Goal: Task Accomplishment & Management: Manage account settings

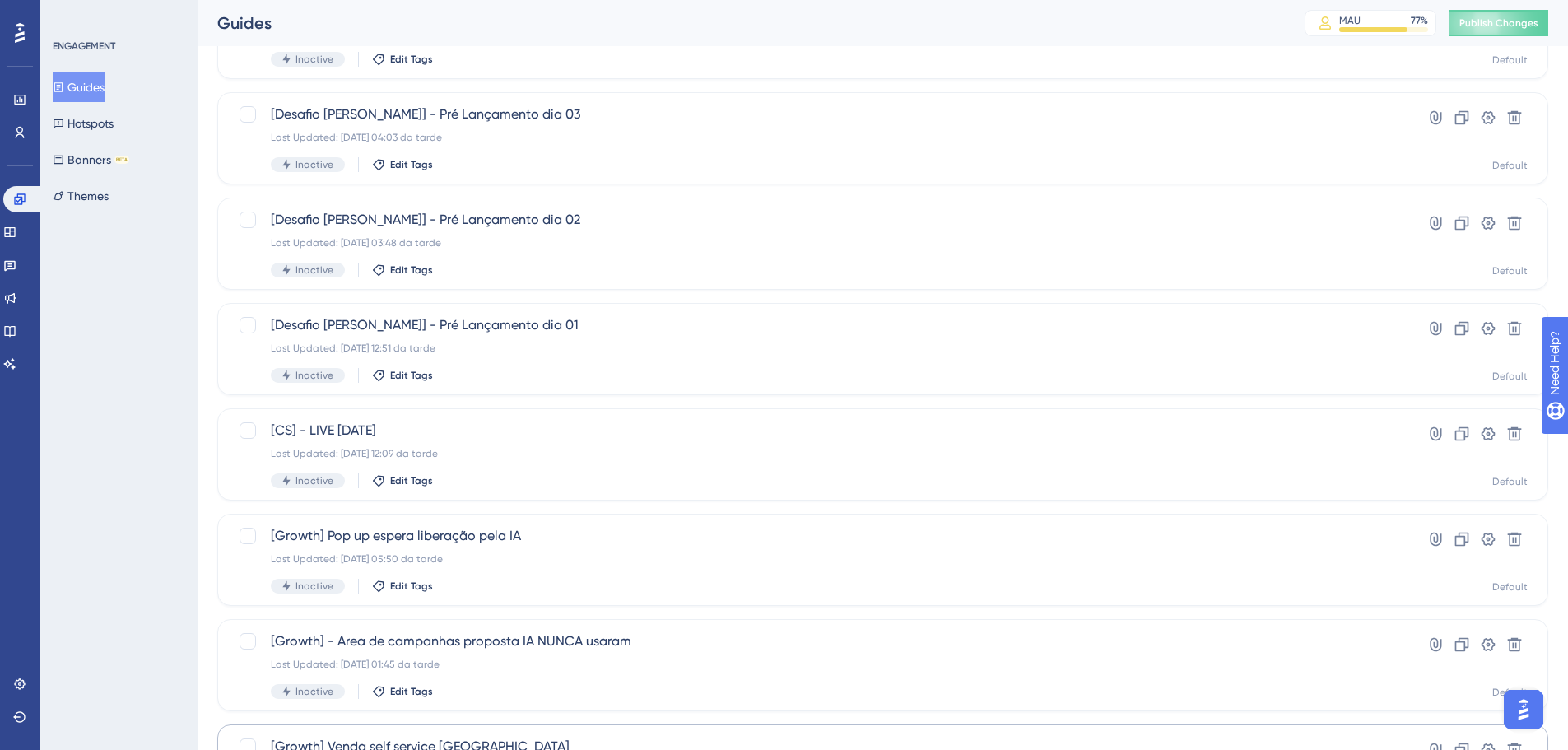
scroll to position [494, 0]
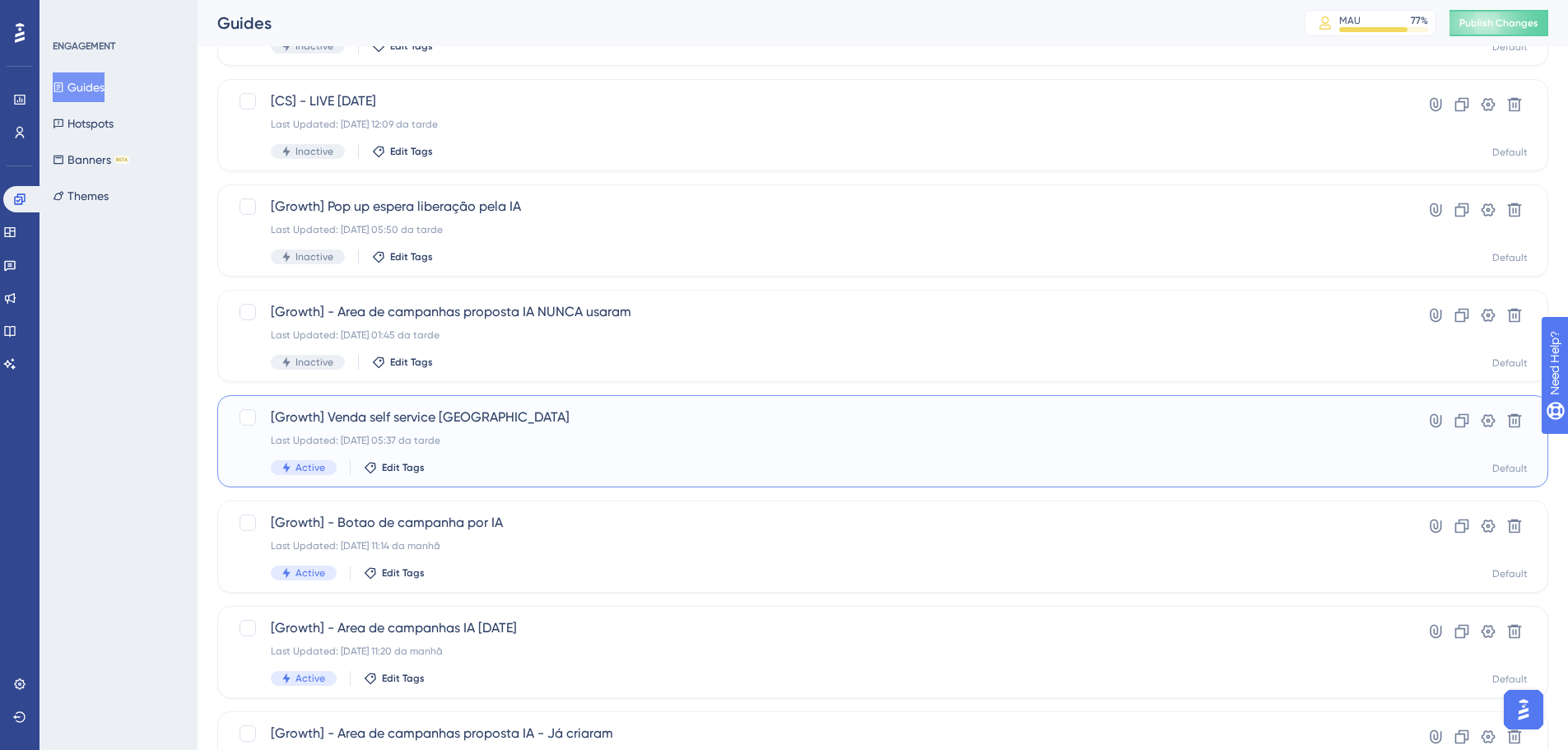
click at [542, 429] on div "[Growth] Venda self service IA Last Updated: 06.10.2025 05:37 da tarde Active E…" at bounding box center [817, 441] width 1092 height 67
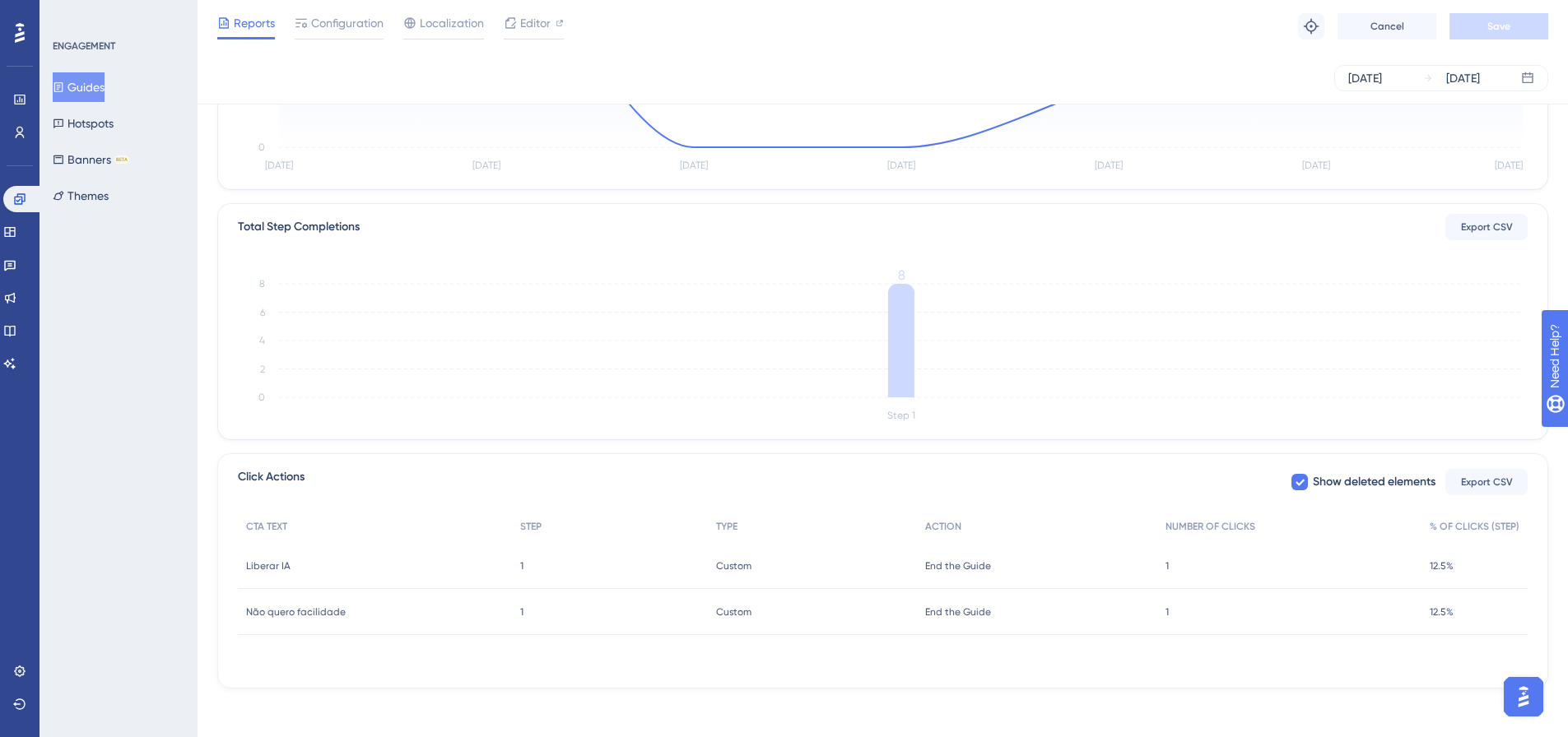
scroll to position [305, 0]
drag, startPoint x: 532, startPoint y: 556, endPoint x: 509, endPoint y: 560, distance: 23.3
click at [512, 560] on div "1 1" at bounding box center [609, 562] width 196 height 46
click at [478, 560] on div "Liberar IA Liberar IA" at bounding box center [375, 562] width 274 height 46
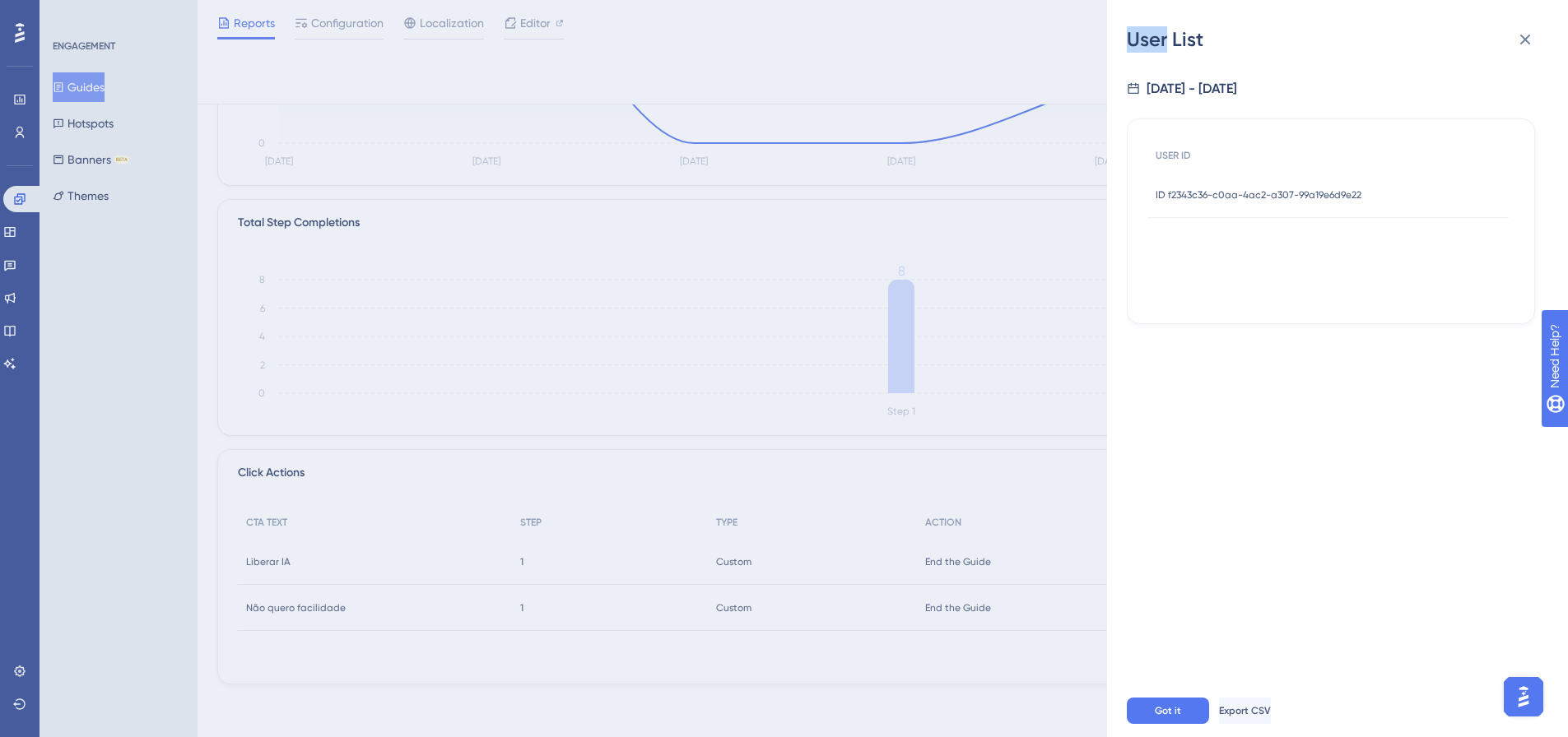
drag, startPoint x: 478, startPoint y: 560, endPoint x: 663, endPoint y: 565, distance: 185.1
click at [655, 565] on div "User List 10/8/2025 - 10/14/2025 USER ID ID f2343c36-c0aa-4ac2-a307-99a19e6d9e2…" at bounding box center [784, 368] width 1568 height 737
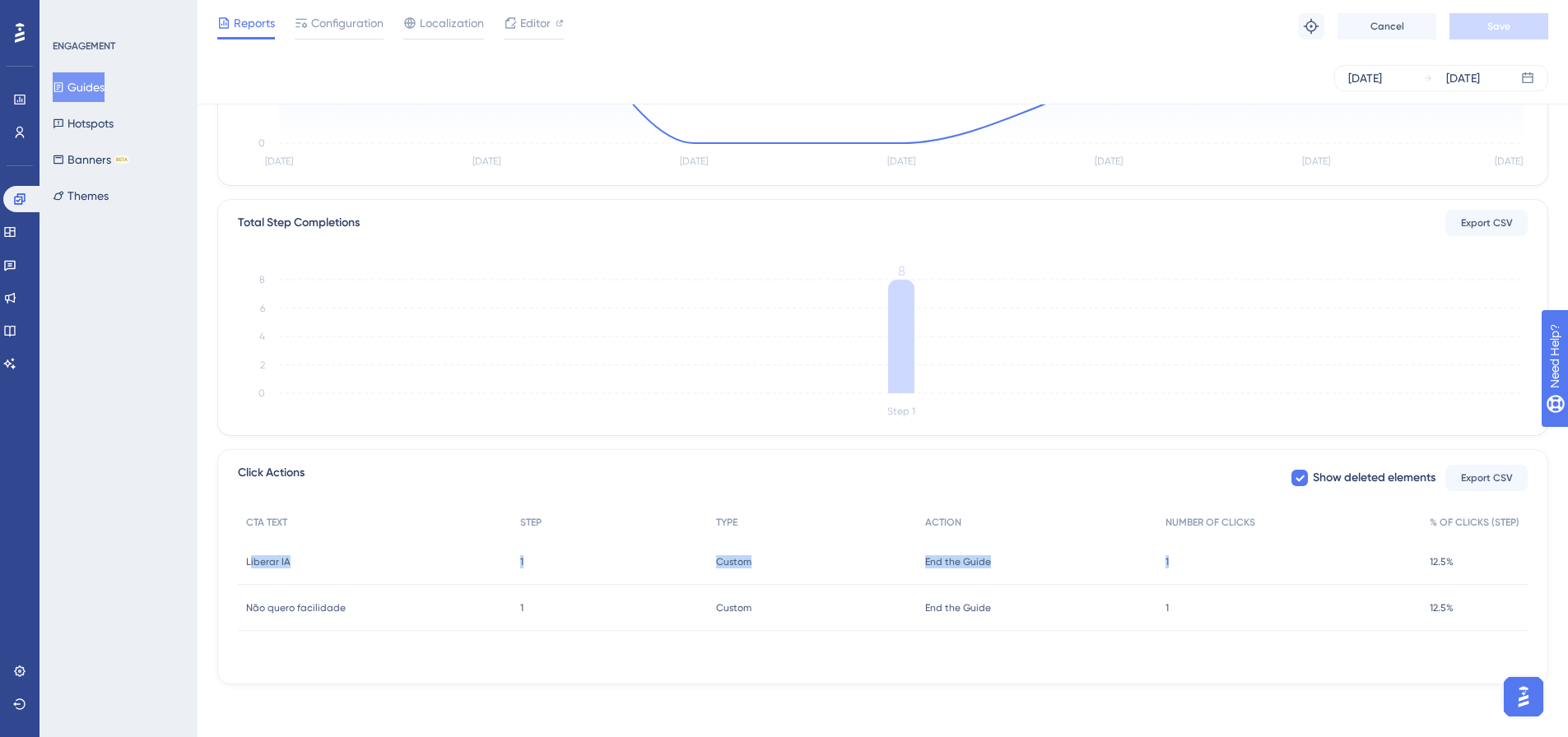
drag, startPoint x: 1152, startPoint y: 565, endPoint x: 249, endPoint y: 563, distance: 903.0
click at [0, 0] on div "Liberar IA Liberar IA 1 1 Custom Custom End the Guide End the Guide 1 1 12.5% 1…" at bounding box center [0, 0] width 0 height 0
click at [148, 560] on div "ENGAGEMENT Guides Hotspots Banners BETA Themes" at bounding box center [119, 368] width 158 height 737
click at [1162, 559] on div "1 1" at bounding box center [1289, 562] width 265 height 46
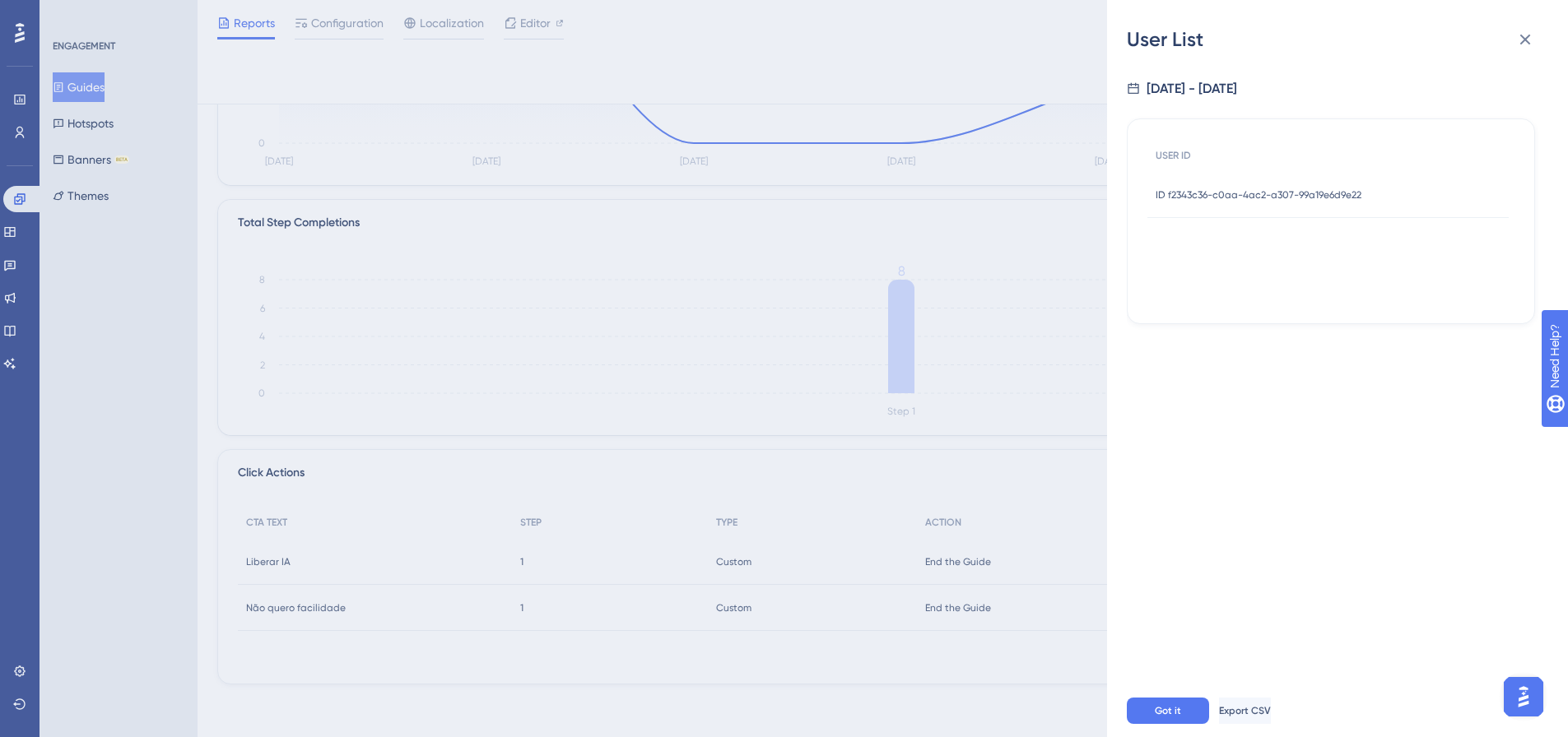
click at [1276, 204] on div "ID f2343c36-c0aa-4ac2-a307-99a19e6d9e22 ID f2343c36-c0aa-4ac2-a307-99a19e6d9e22" at bounding box center [1259, 195] width 206 height 46
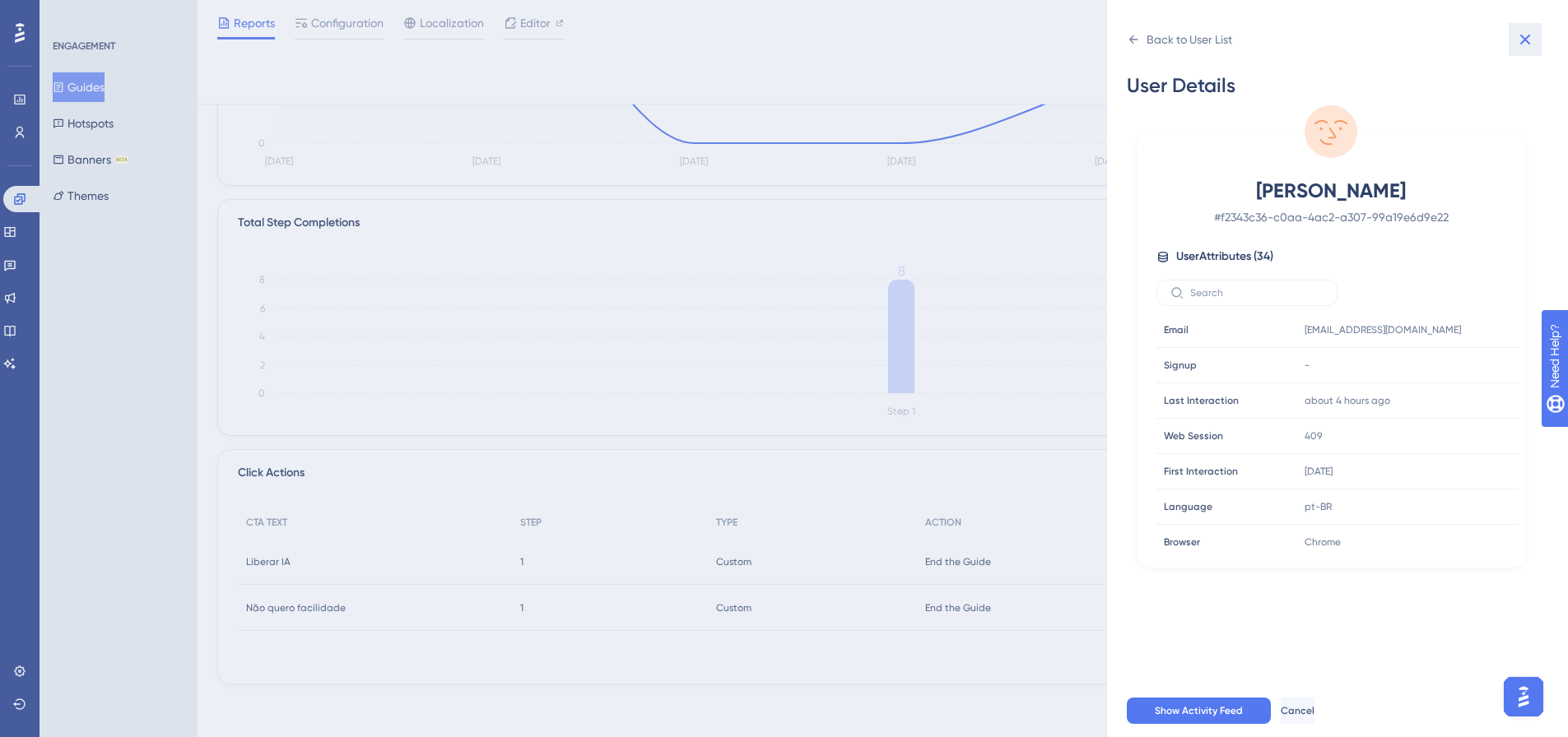
click at [1526, 41] on icon at bounding box center [1525, 40] width 11 height 11
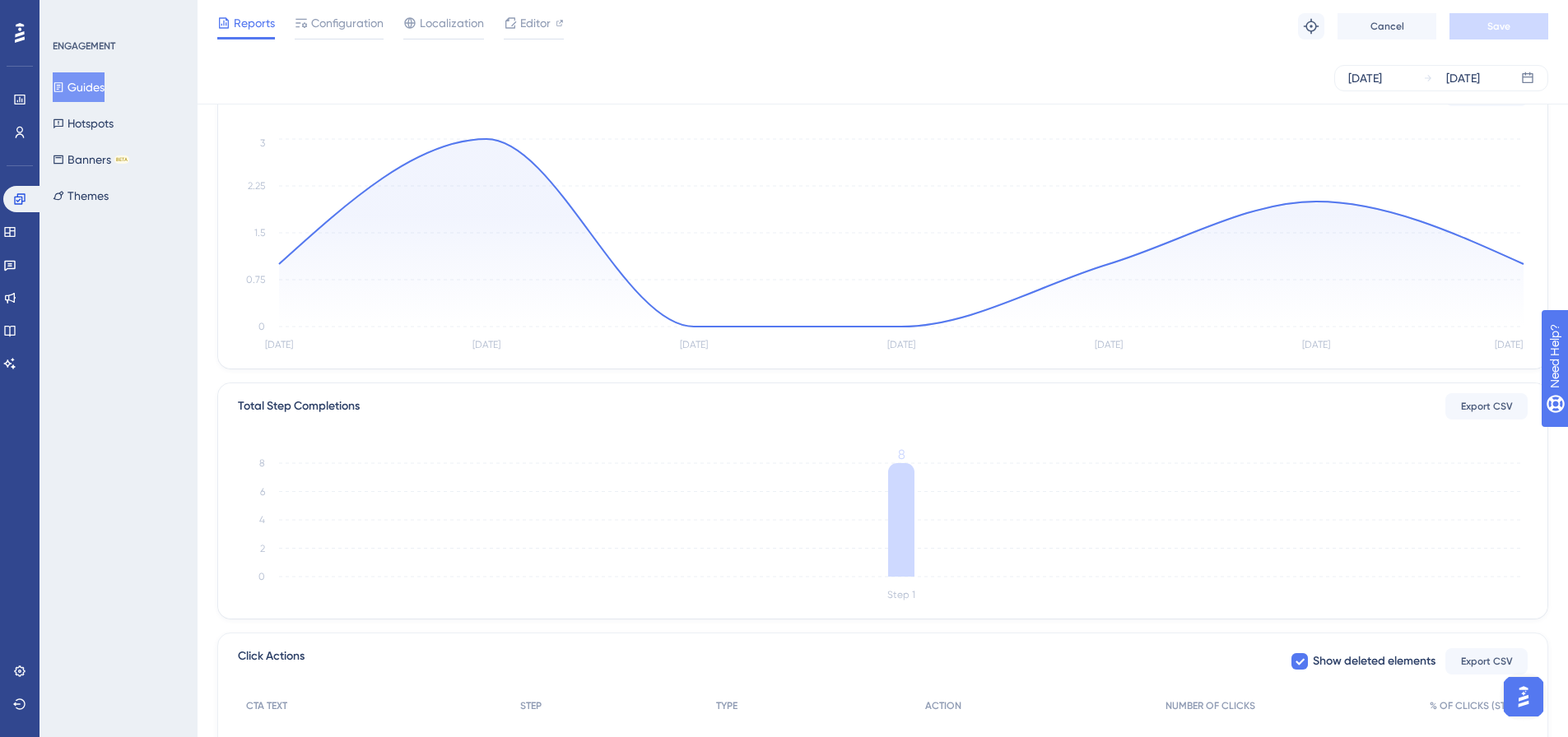
scroll to position [0, 0]
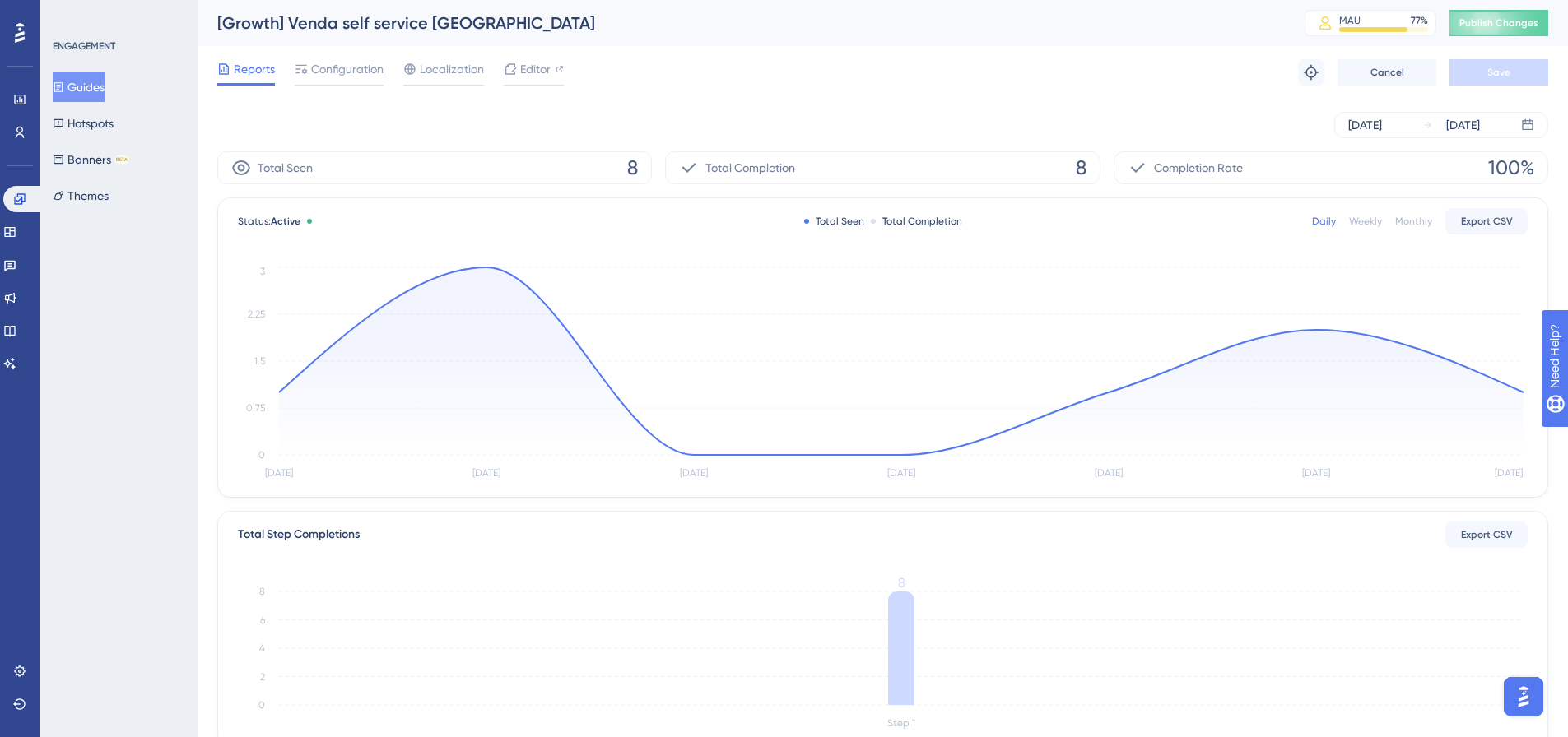
click at [78, 74] on button "Guides" at bounding box center [79, 87] width 52 height 30
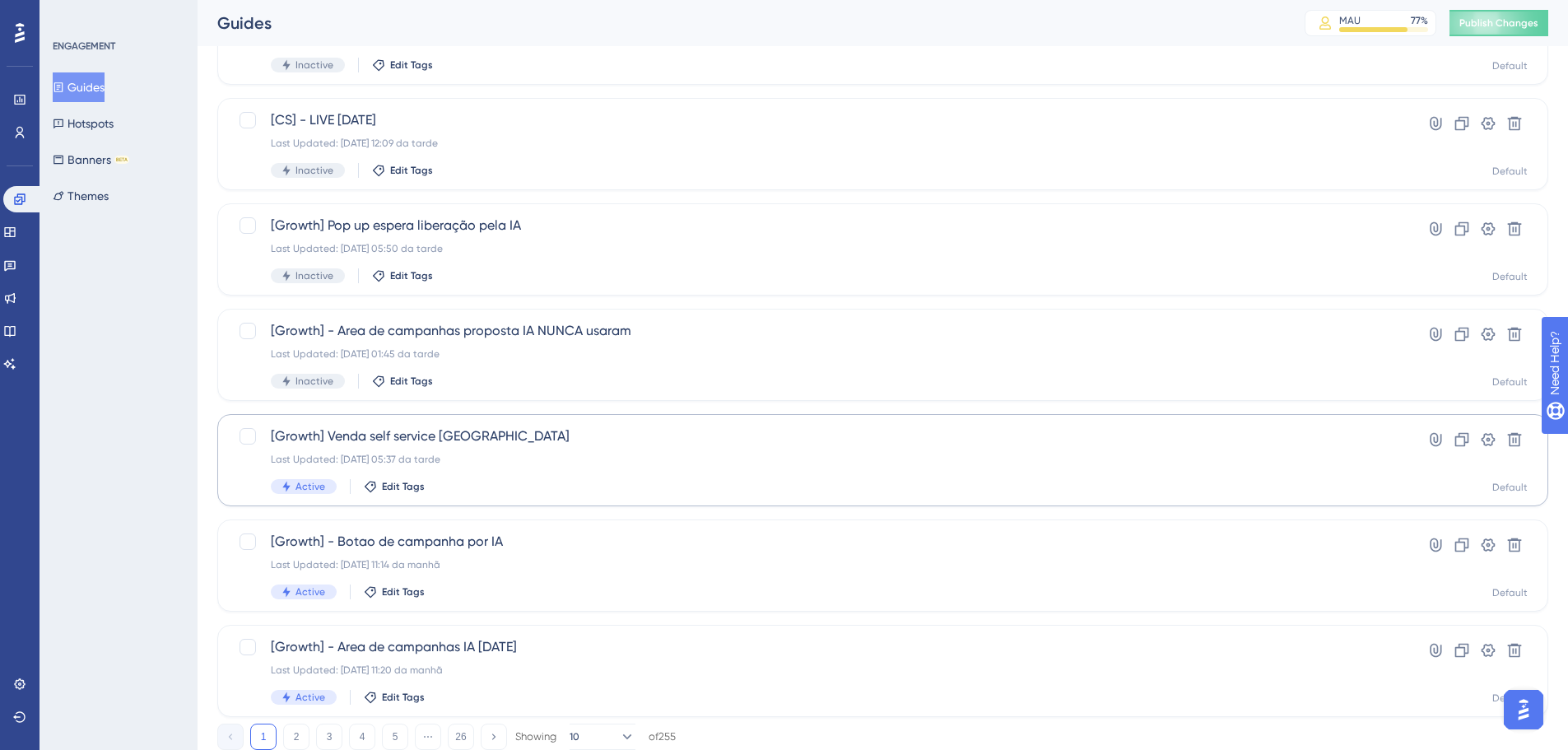
scroll to position [528, 0]
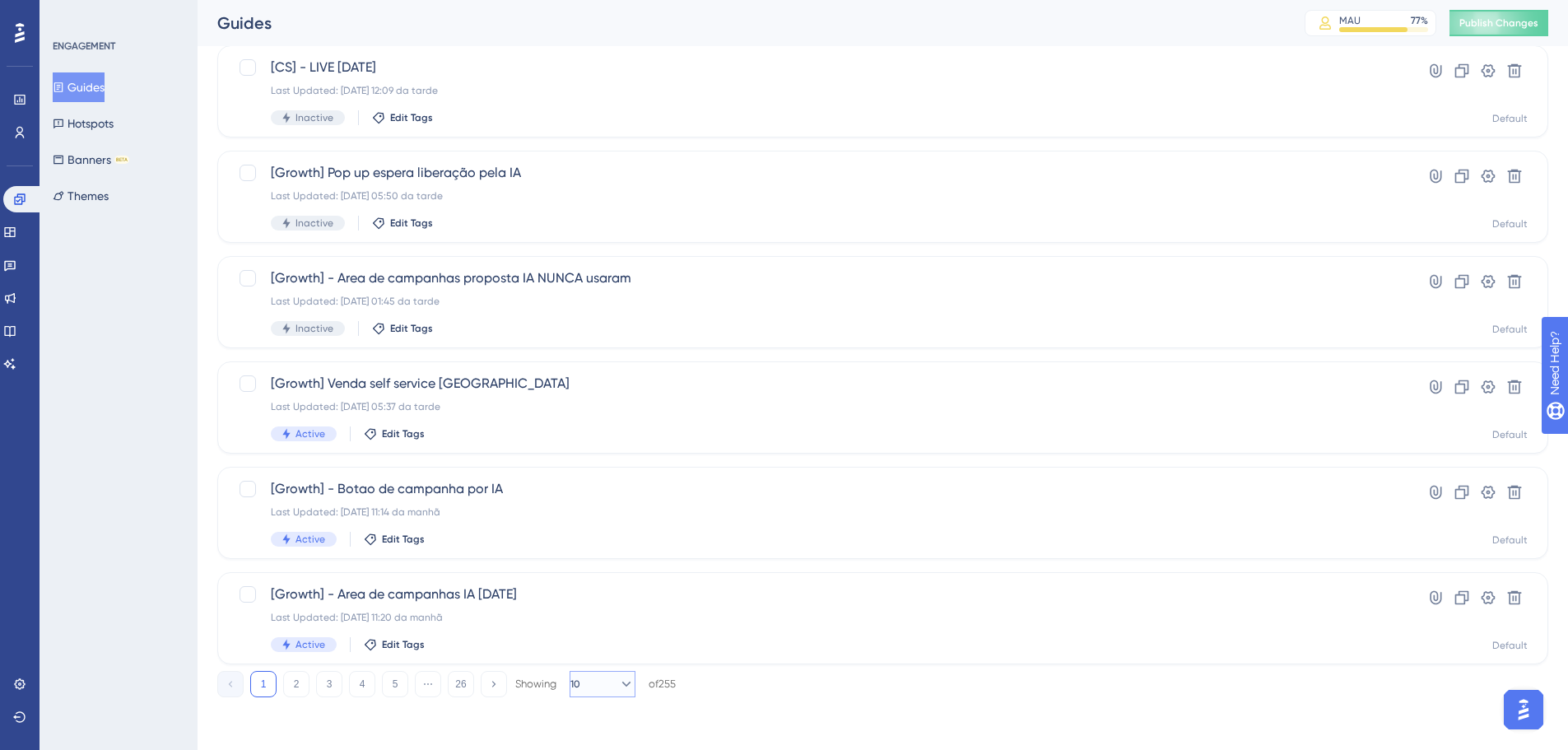
click at [605, 687] on button "10" at bounding box center [602, 684] width 66 height 27
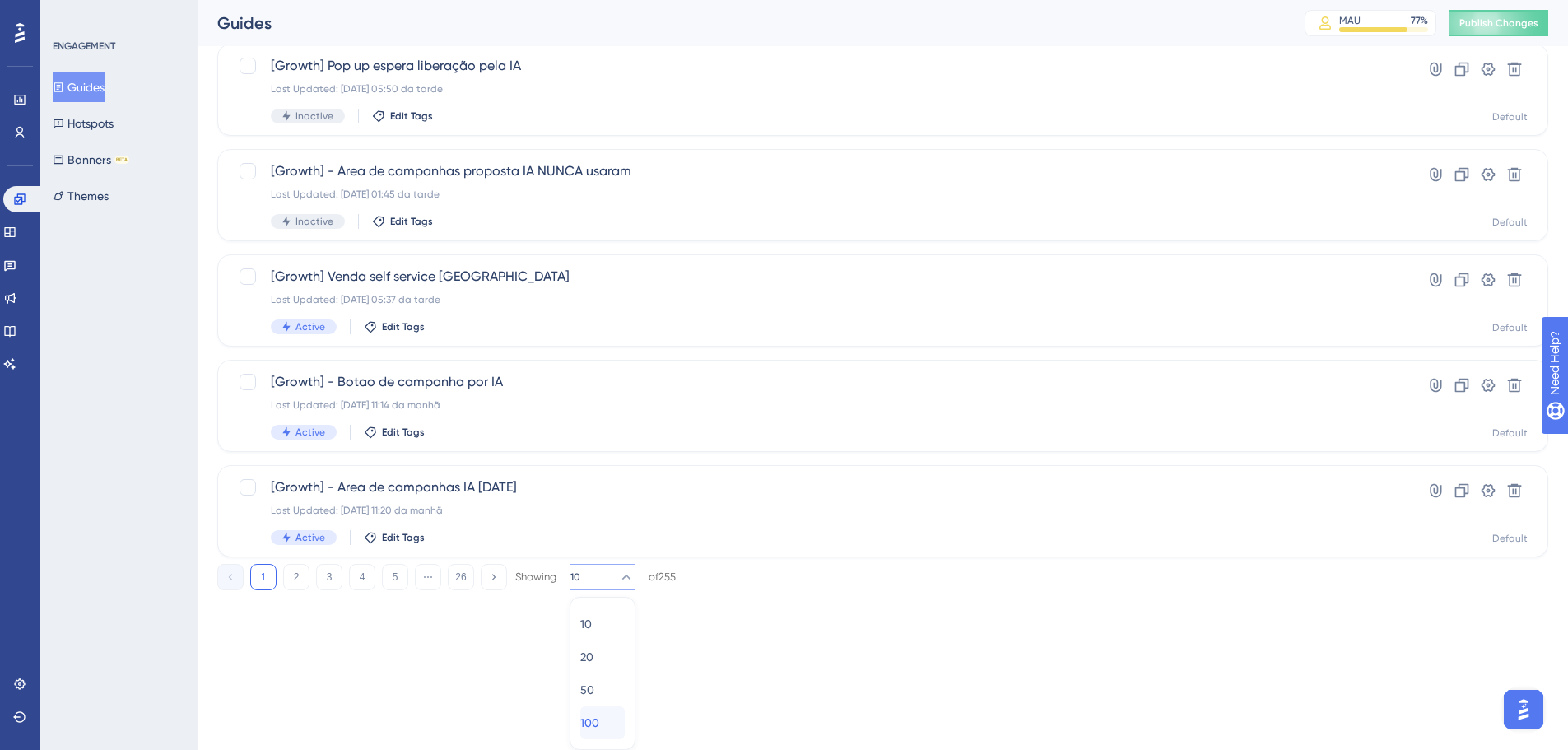
click at [600, 714] on span "100" at bounding box center [590, 723] width 19 height 20
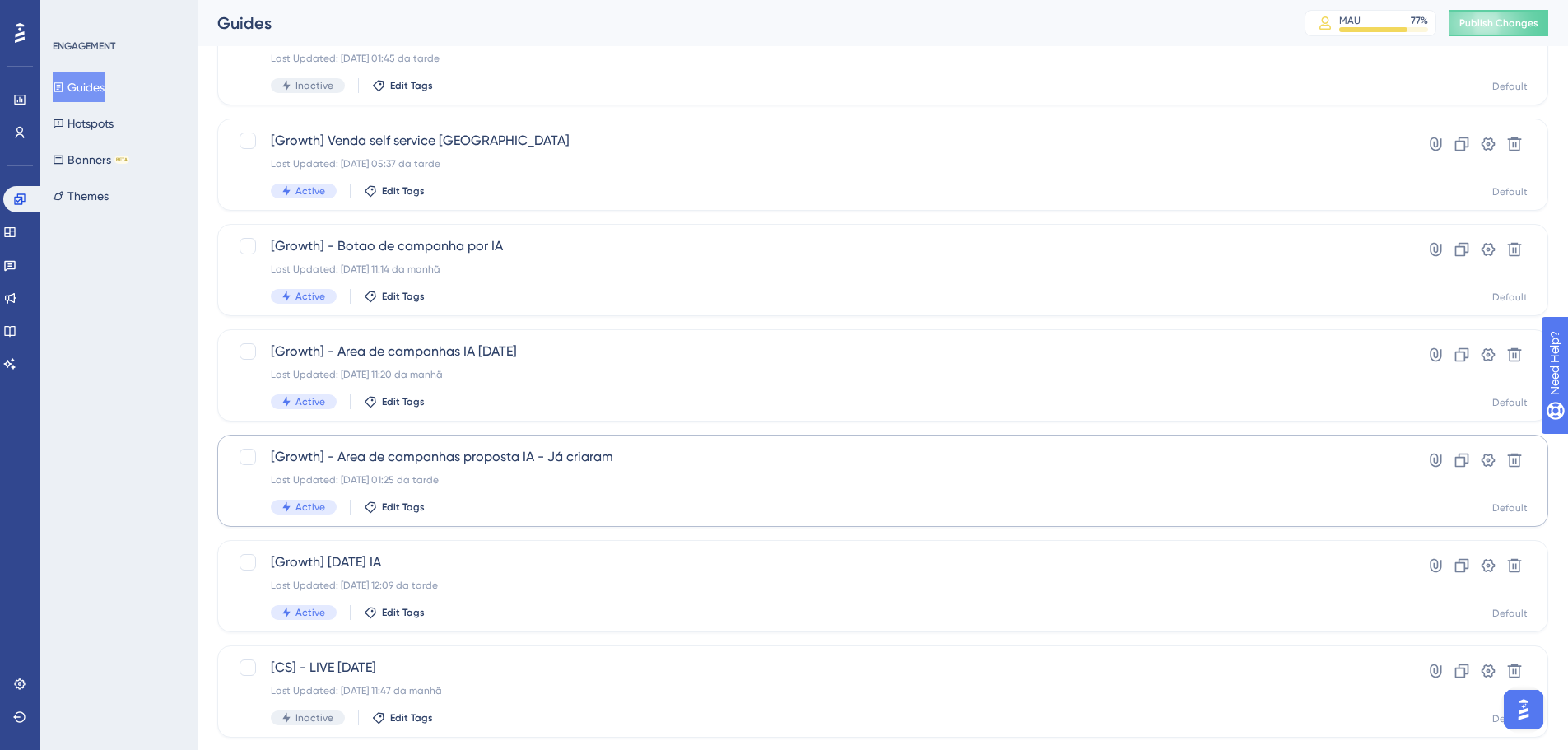
scroll to position [800, 0]
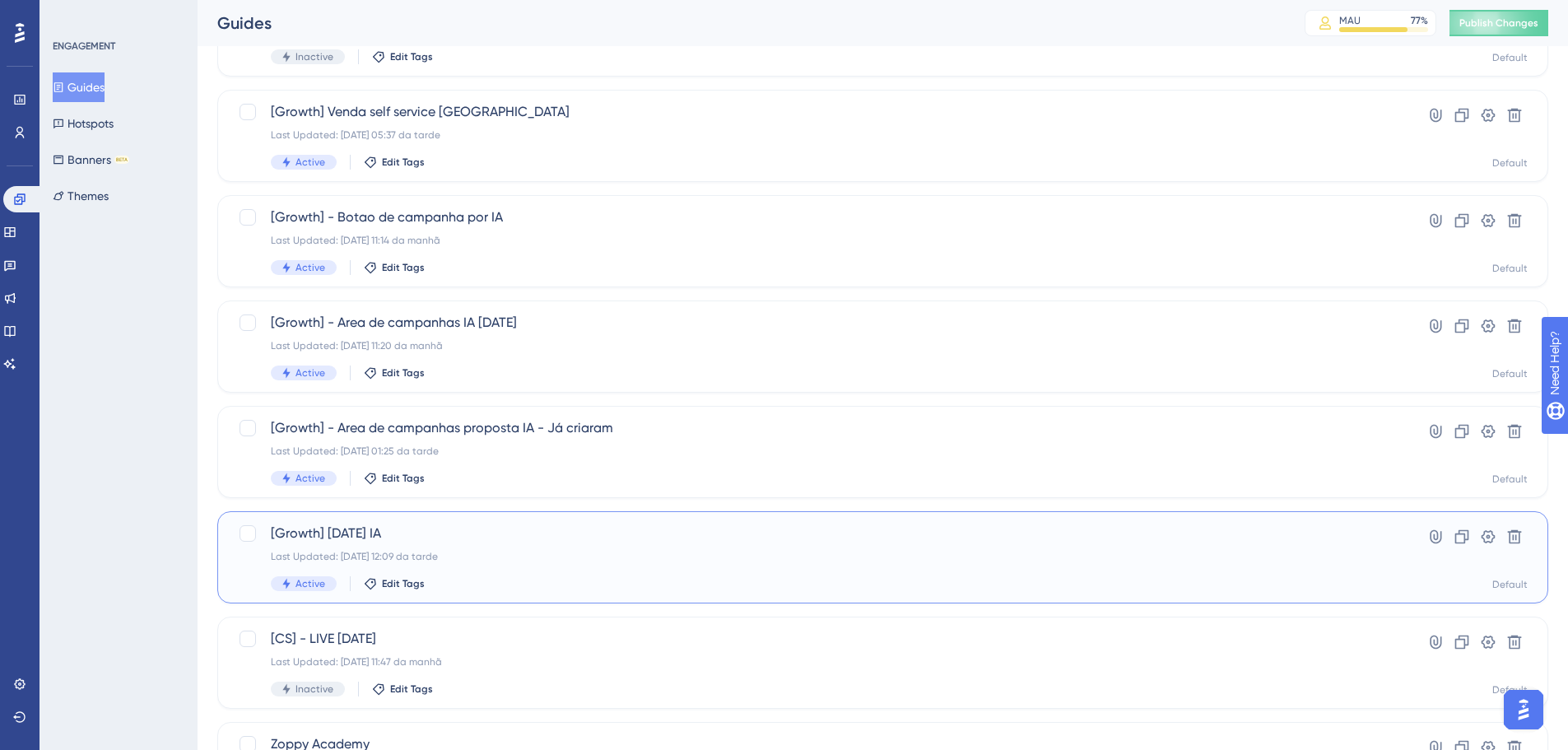
click at [597, 519] on div "[Growth] Dia das crianças IA Last Updated: 08.10.2025 12:09 da tarde Active Edi…" at bounding box center [882, 557] width 1331 height 92
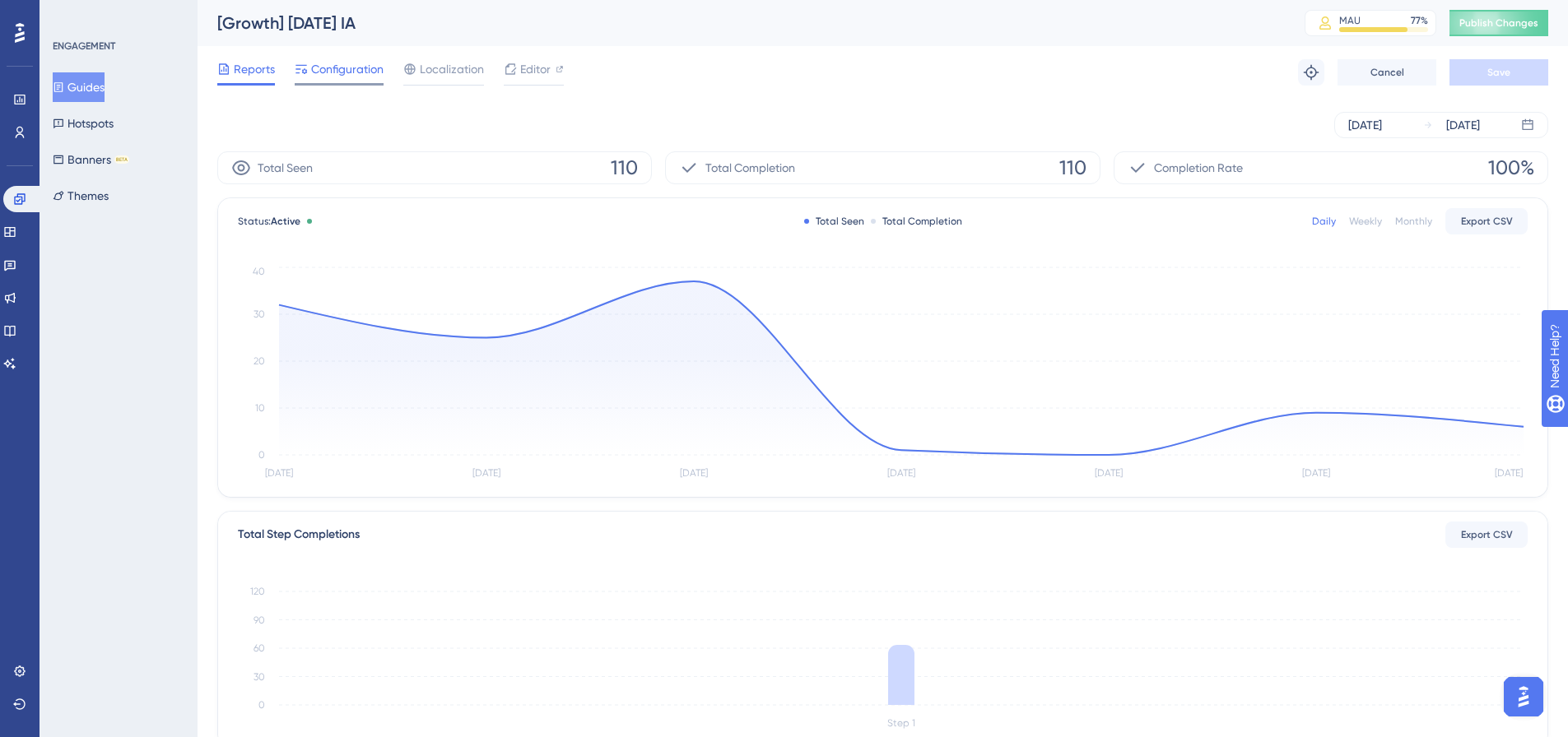
click at [352, 71] on span "Configuration" at bounding box center [347, 69] width 72 height 20
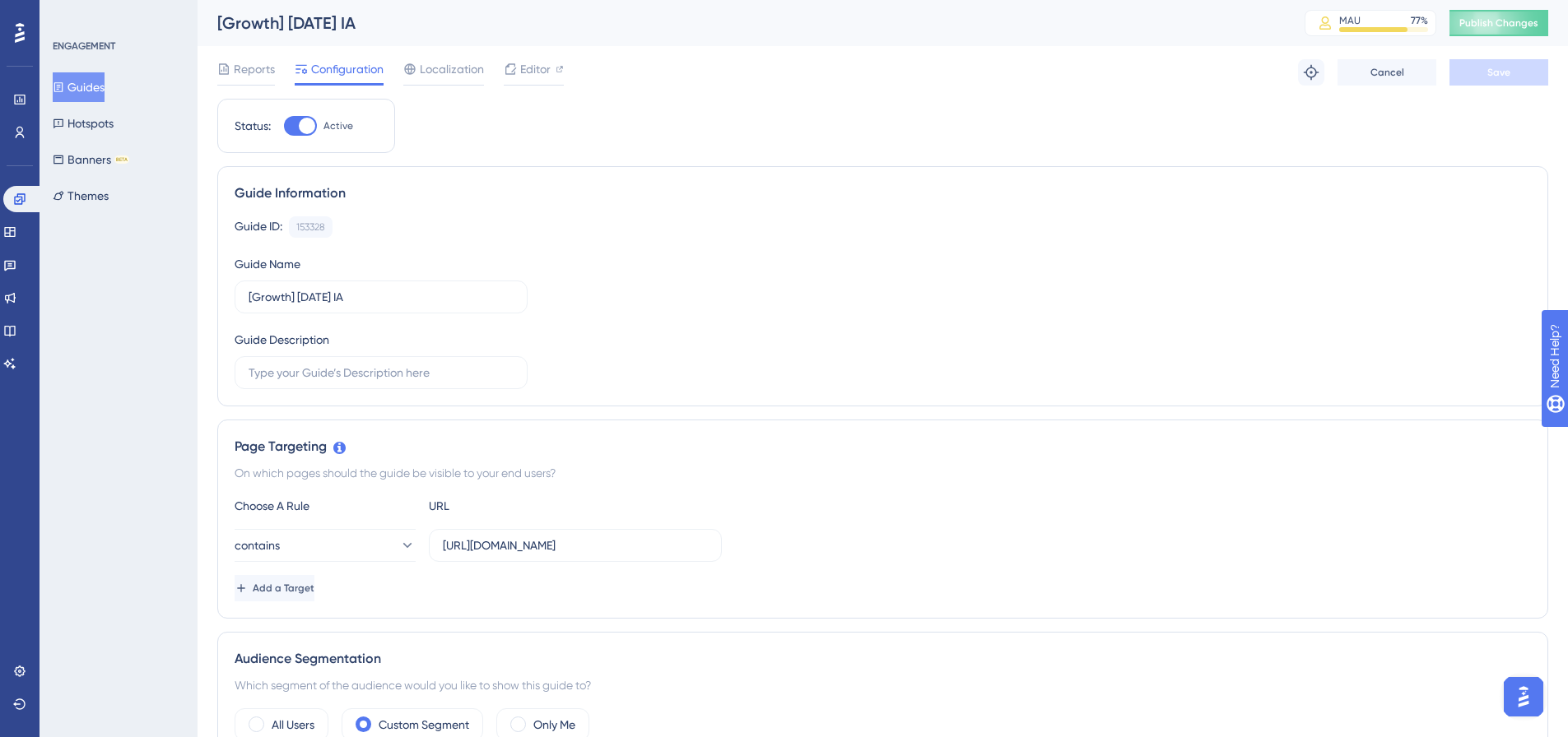
click at [299, 109] on div "Status: Active" at bounding box center [306, 126] width 177 height 55
click at [298, 123] on div at bounding box center [300, 126] width 33 height 20
click at [284, 126] on input "Active" at bounding box center [283, 126] width 1 height 1
checkbox input "false"
click at [1512, 80] on button "Save" at bounding box center [1498, 72] width 99 height 27
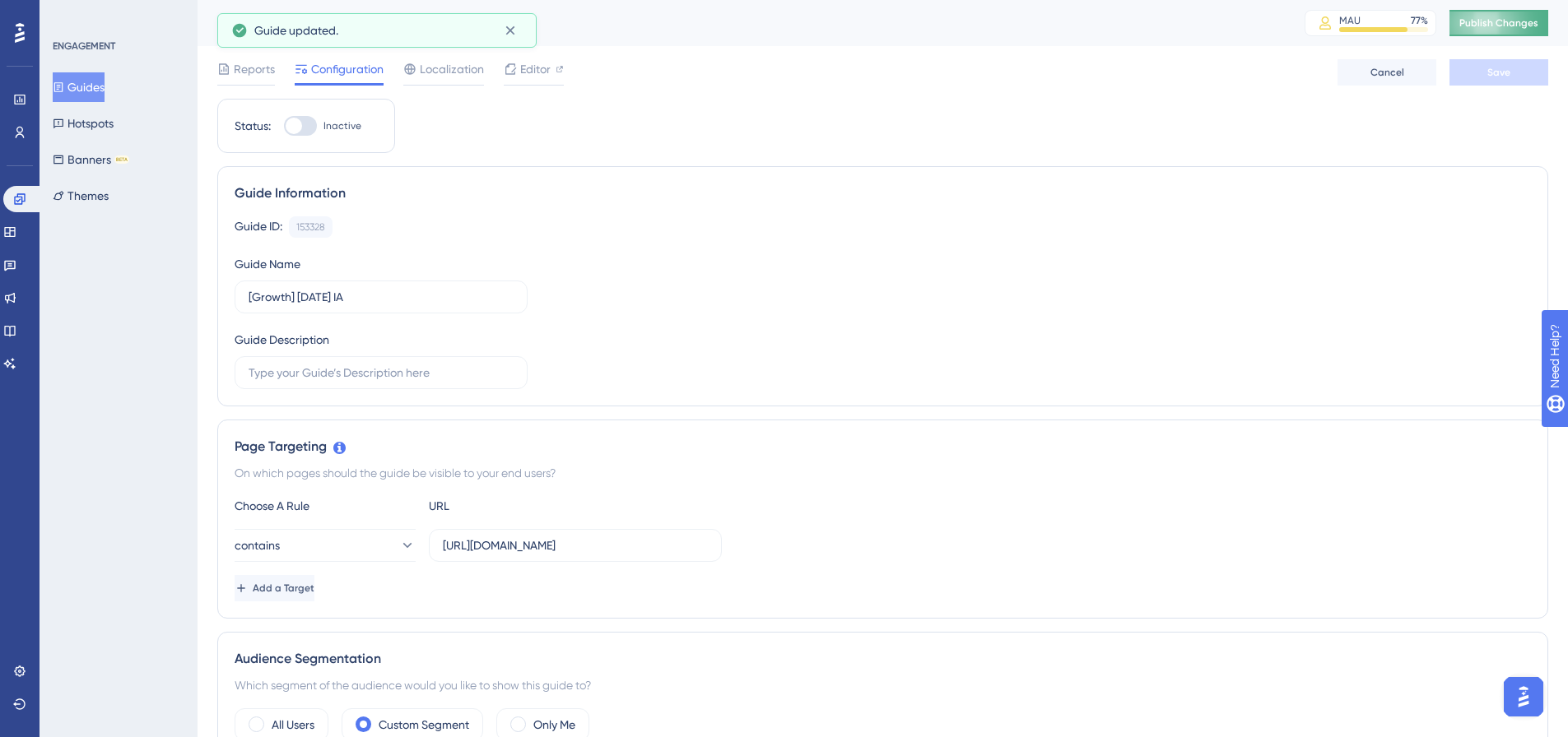
click at [1502, 28] on span "Publish Changes" at bounding box center [1498, 23] width 79 height 13
click at [223, 70] on icon at bounding box center [224, 69] width 13 height 13
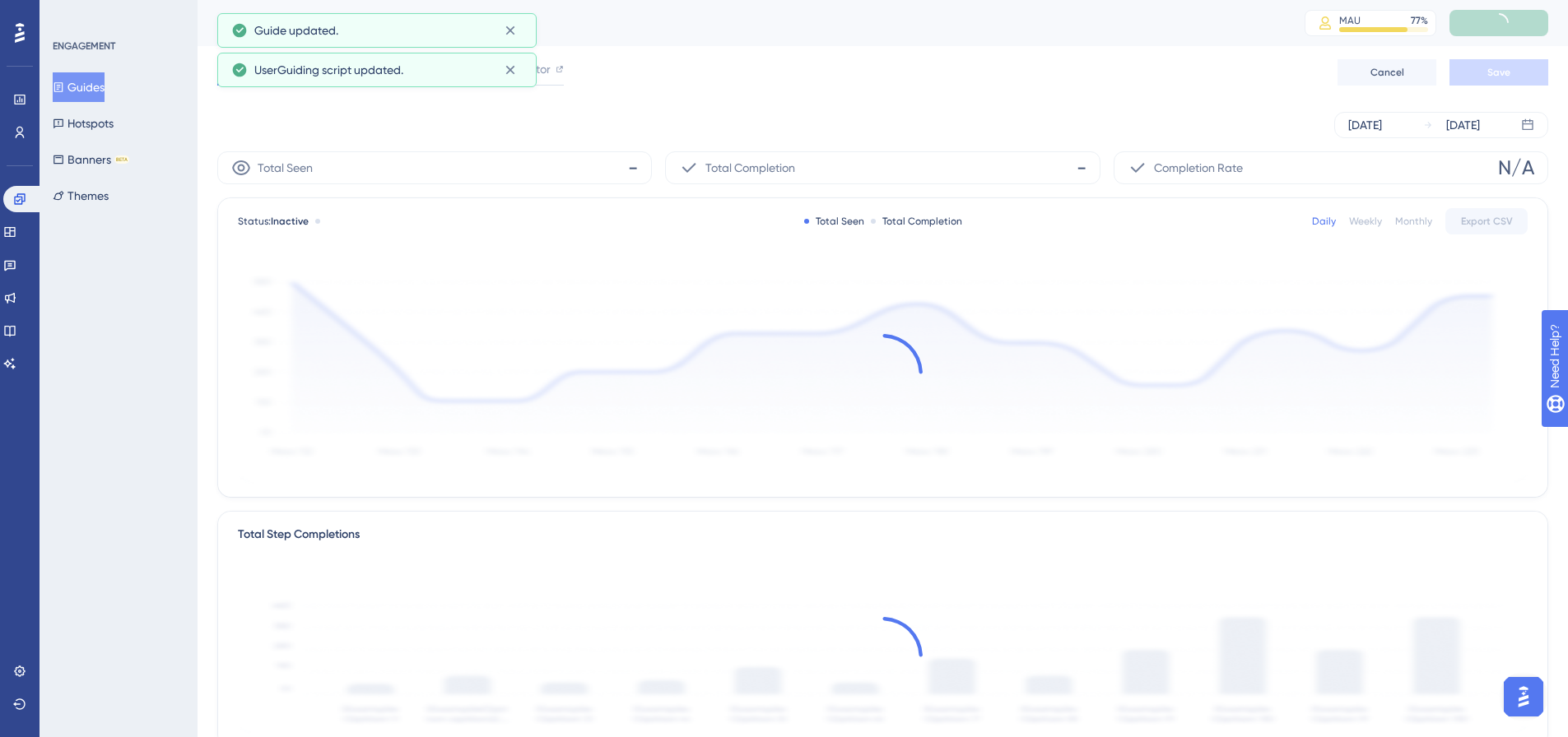
click at [88, 87] on button "Guides" at bounding box center [79, 87] width 52 height 30
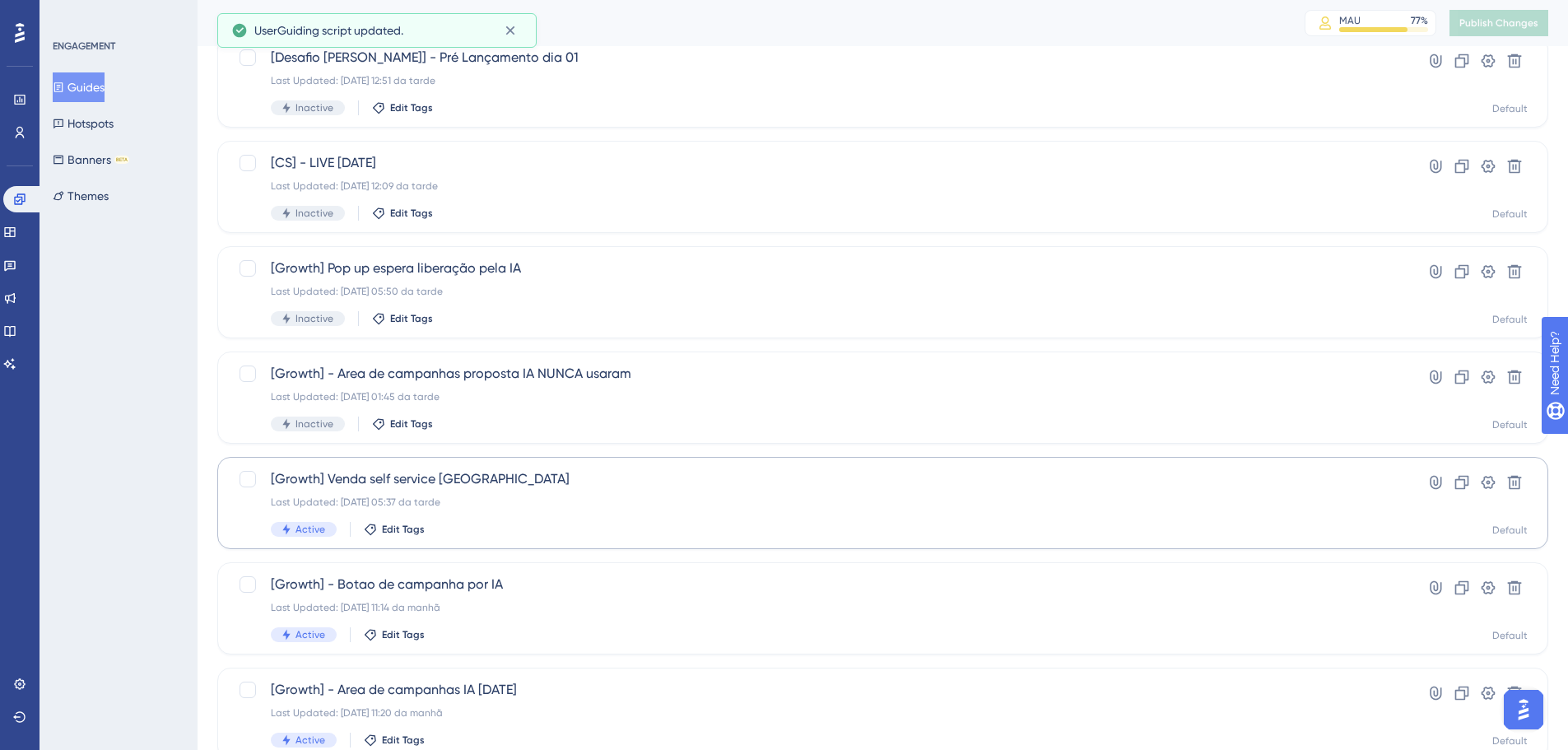
scroll to position [528, 0]
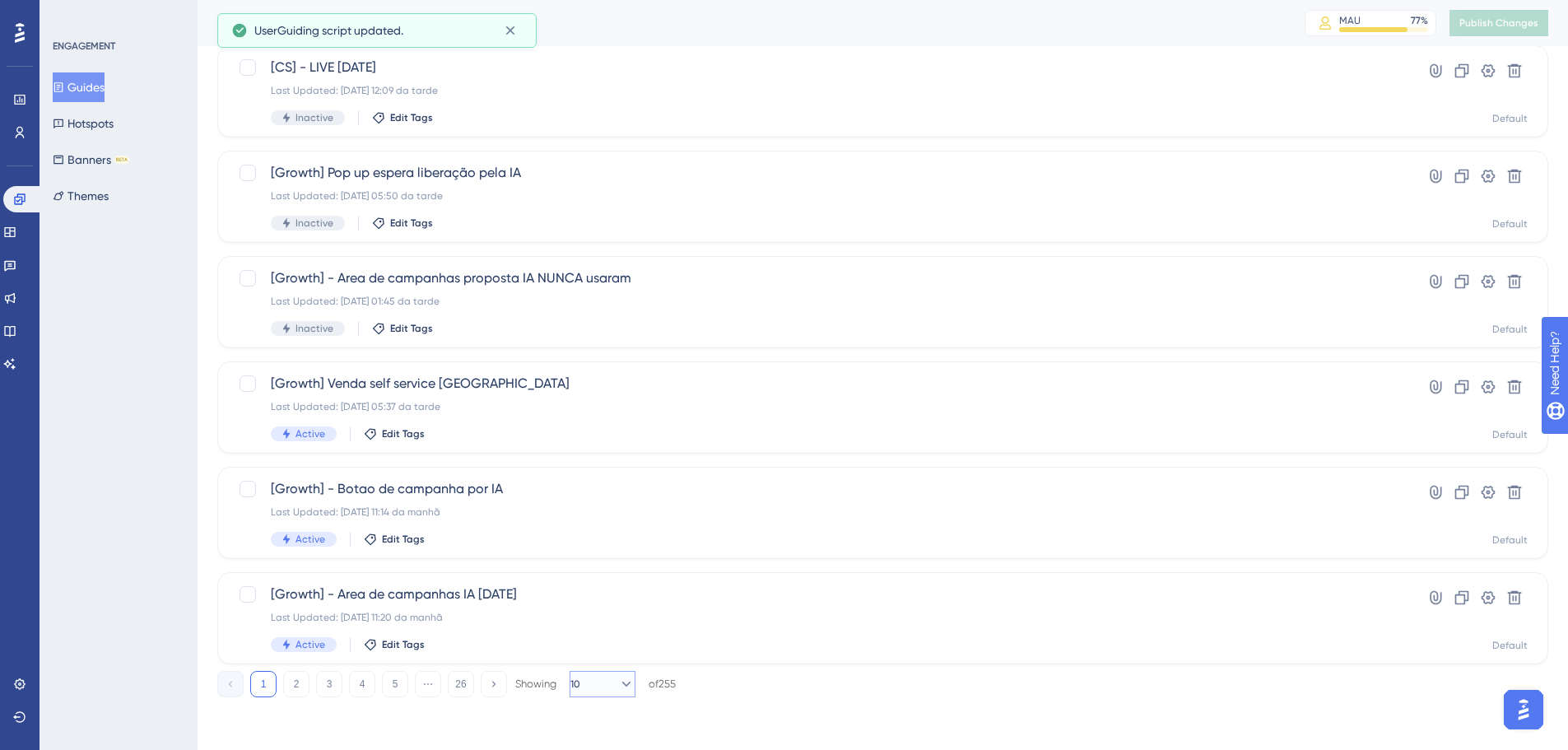
click at [602, 678] on button "10" at bounding box center [602, 684] width 66 height 27
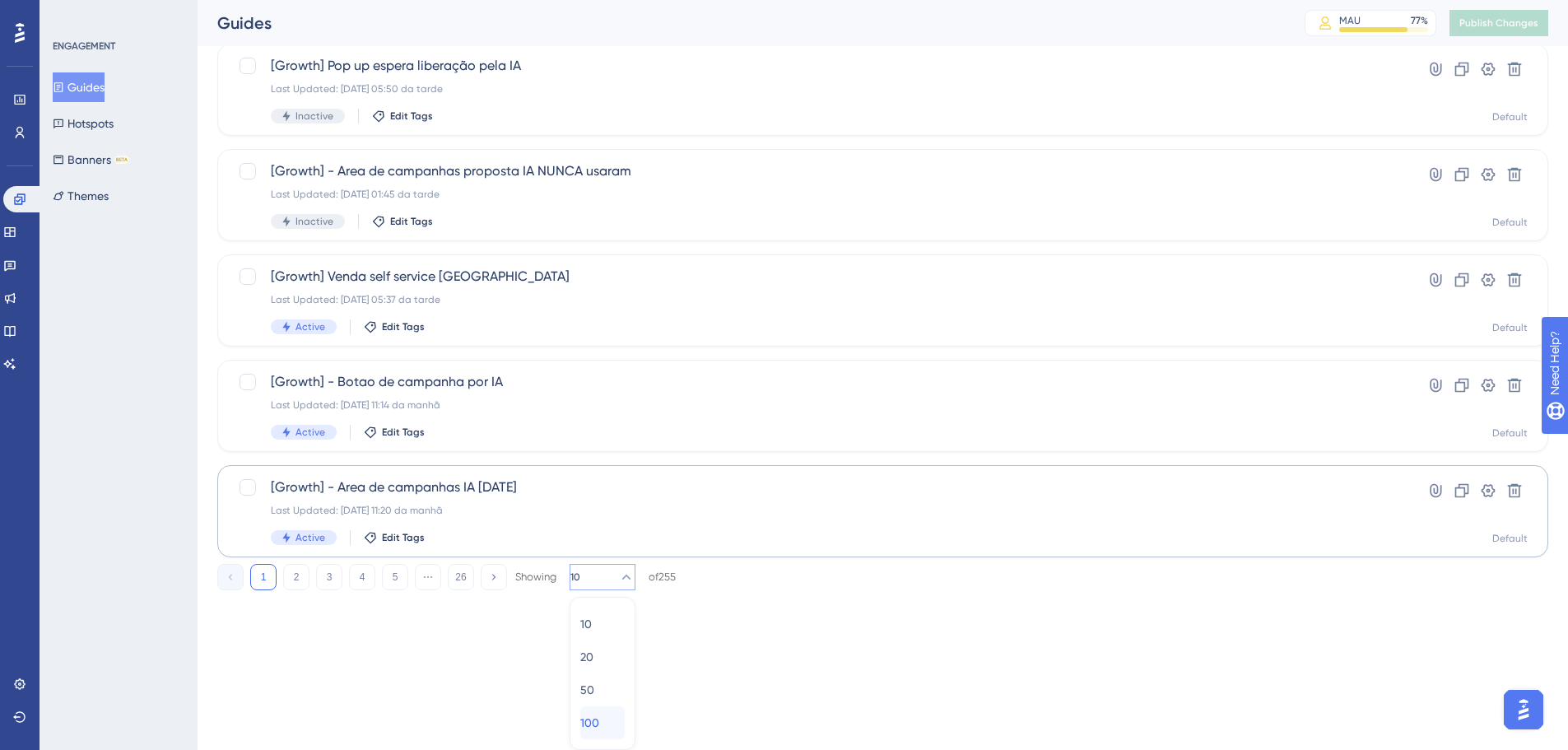
drag, startPoint x: 597, startPoint y: 719, endPoint x: 529, endPoint y: 500, distance: 229.3
click at [597, 720] on span "100" at bounding box center [590, 723] width 19 height 20
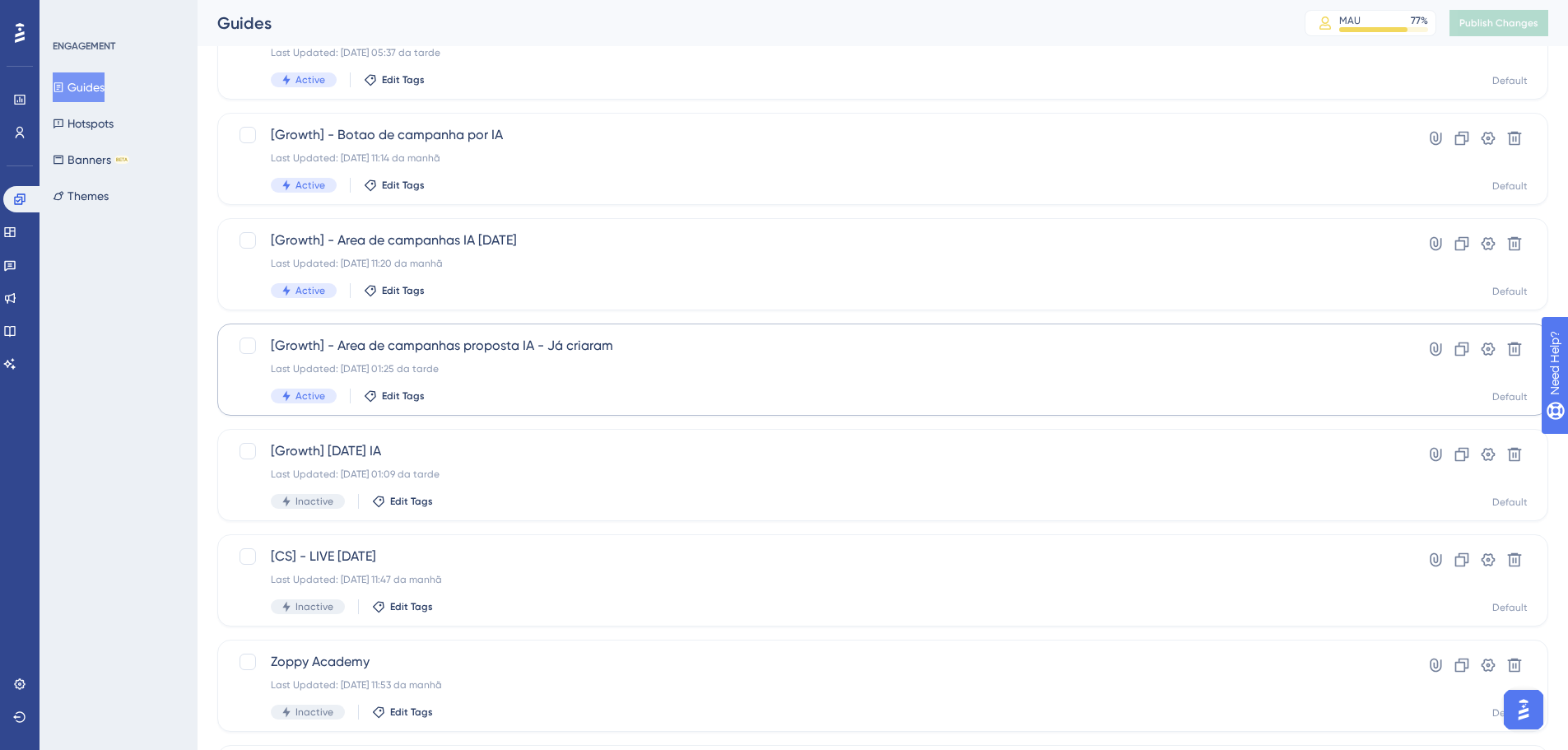
scroll to position [800, 0]
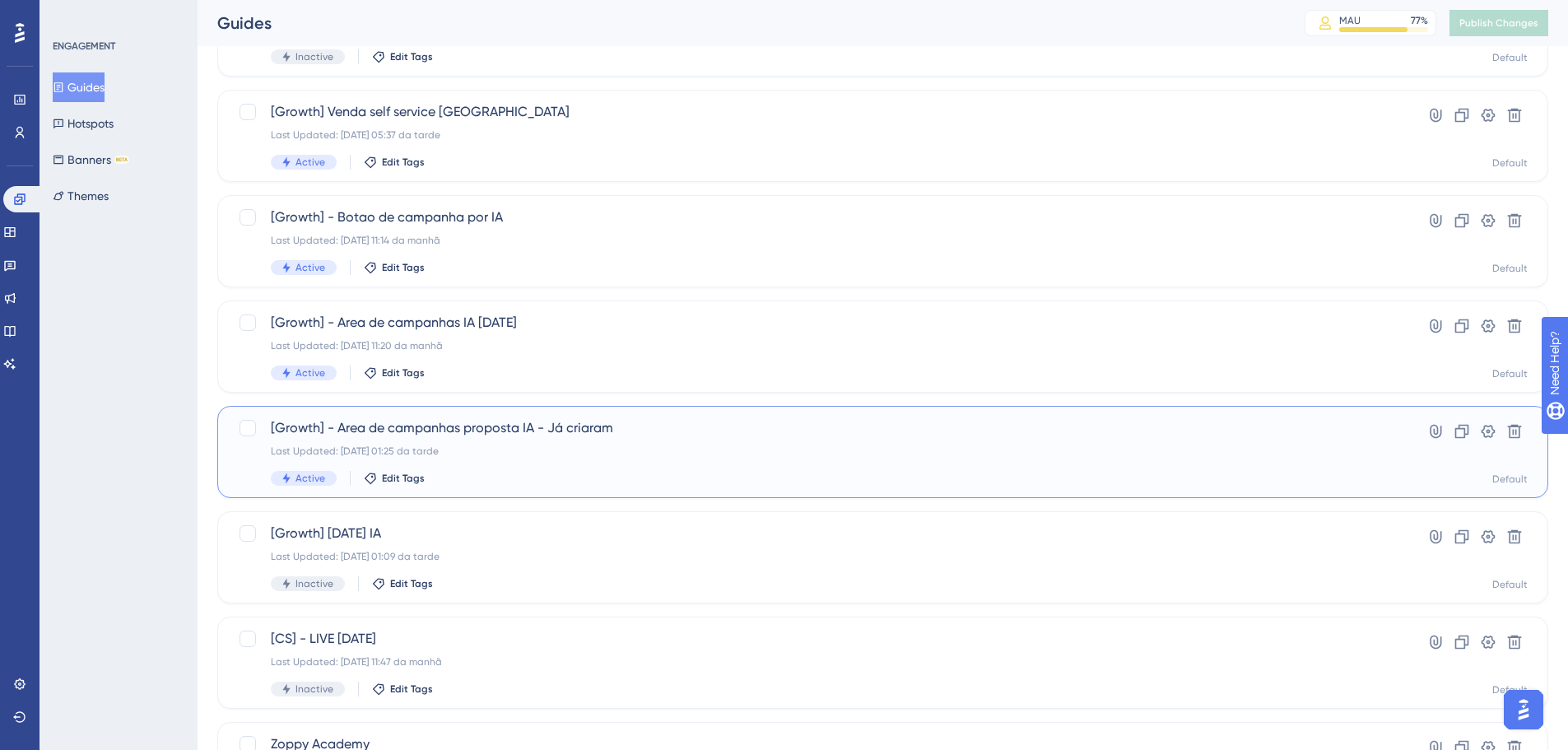
click at [568, 442] on div "[Growth] - Area de campanhas proposta IA - Já criaram Last Updated: 08.10.2025 …" at bounding box center [817, 451] width 1092 height 67
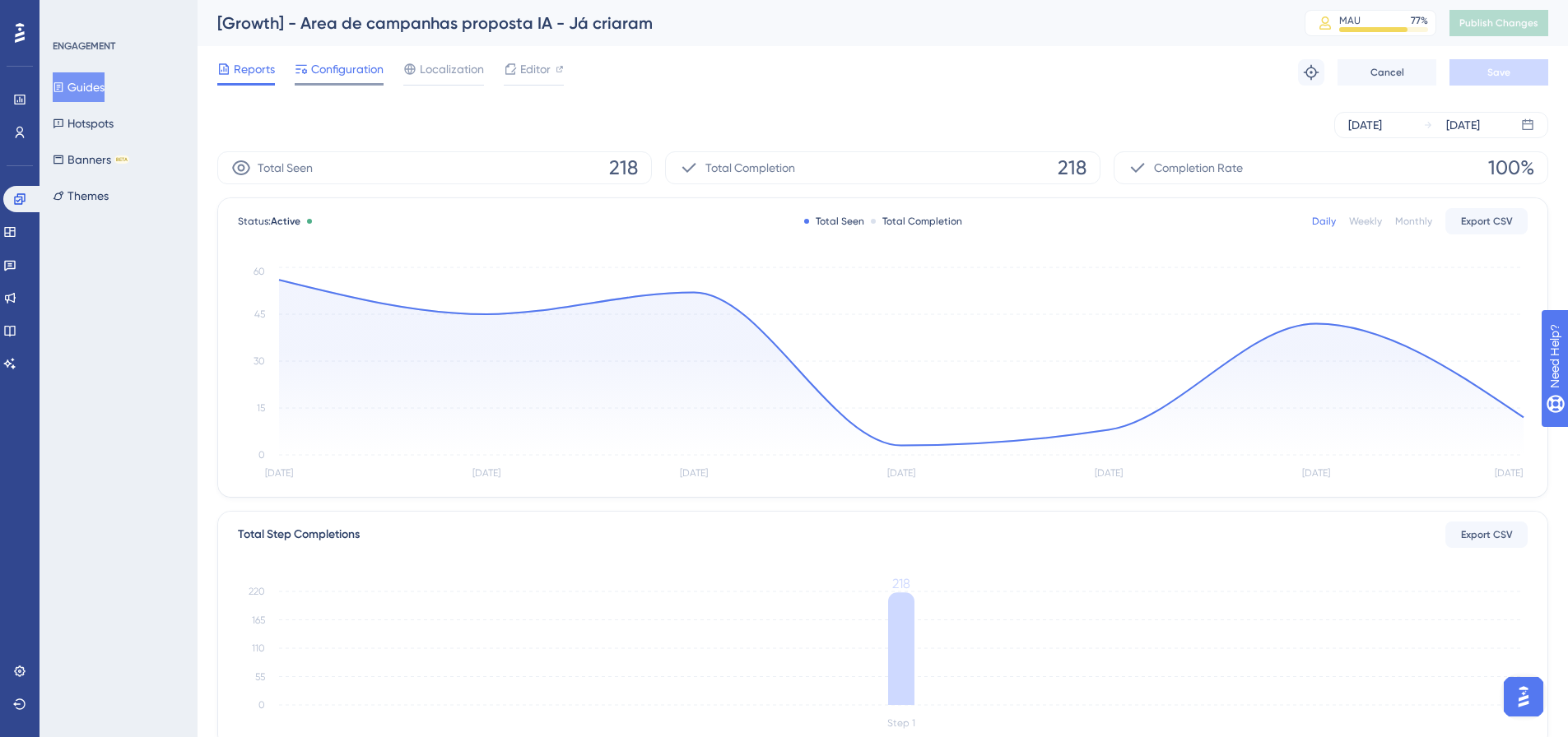
click at [344, 65] on span "Configuration" at bounding box center [347, 69] width 72 height 20
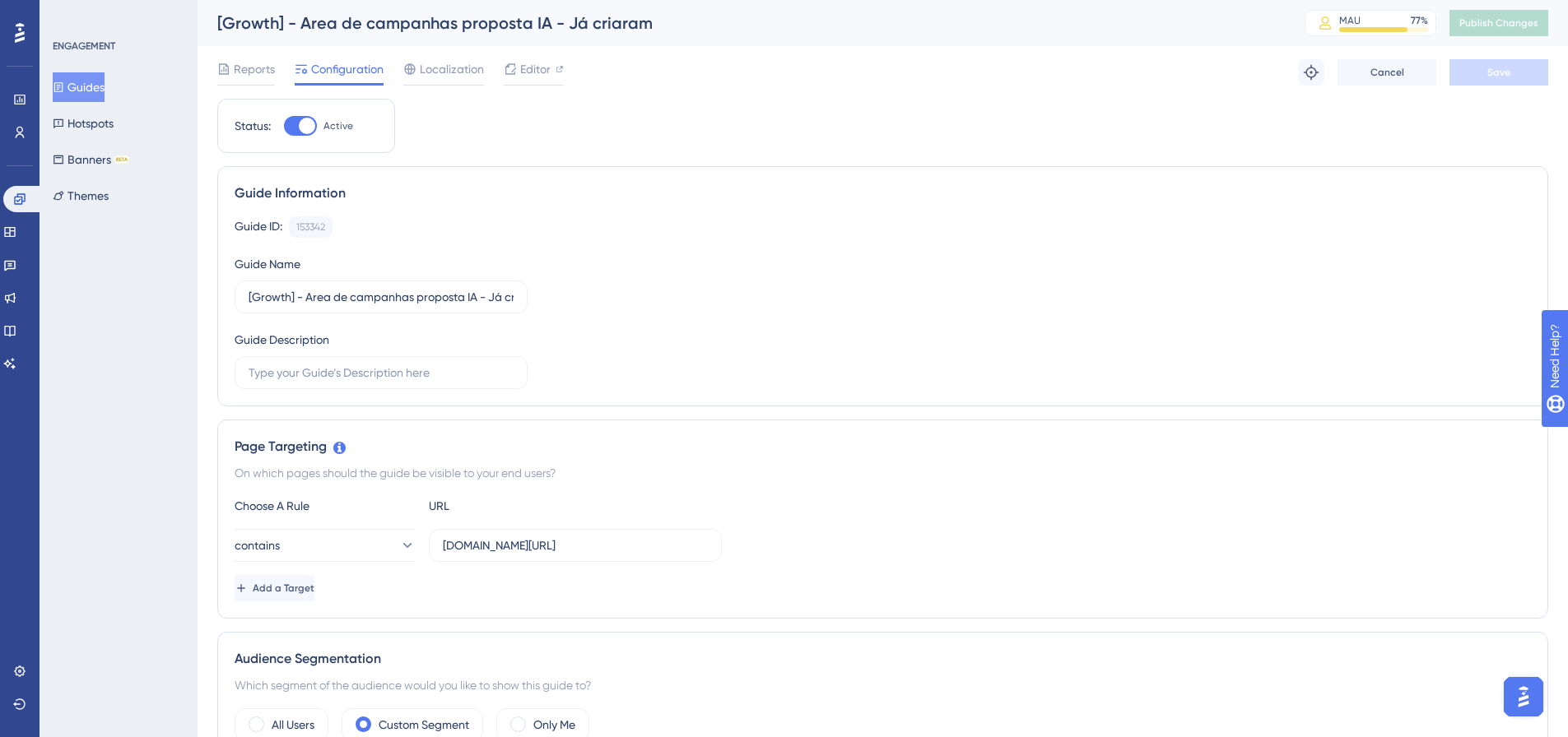
click at [311, 128] on div at bounding box center [307, 126] width 17 height 17
click at [284, 127] on input "Active" at bounding box center [283, 126] width 1 height 1
checkbox input "false"
click at [1496, 78] on span "Save" at bounding box center [1499, 72] width 23 height 13
click at [1501, 19] on span "Publish Changes" at bounding box center [1498, 23] width 79 height 13
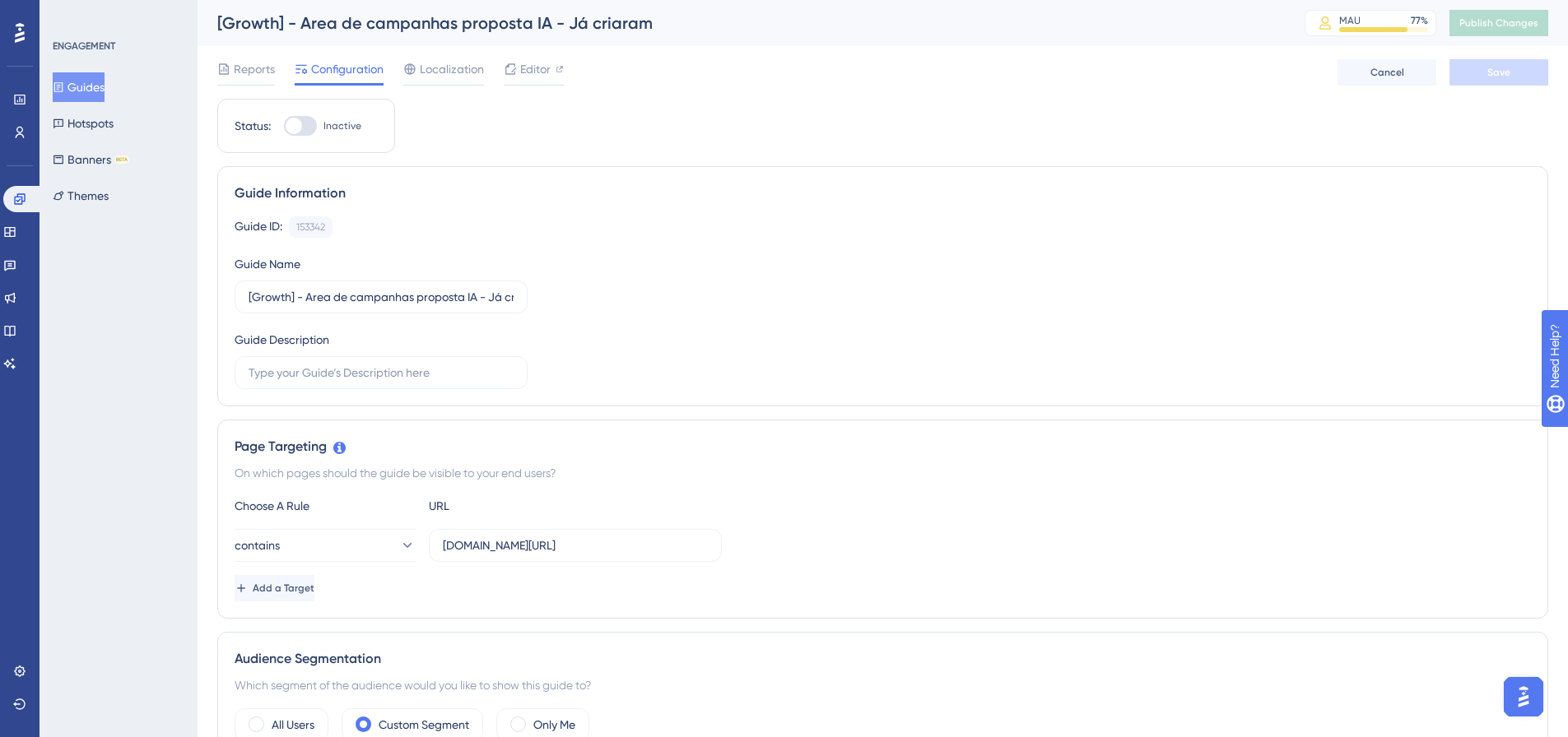
click at [77, 93] on button "Guides" at bounding box center [79, 87] width 52 height 30
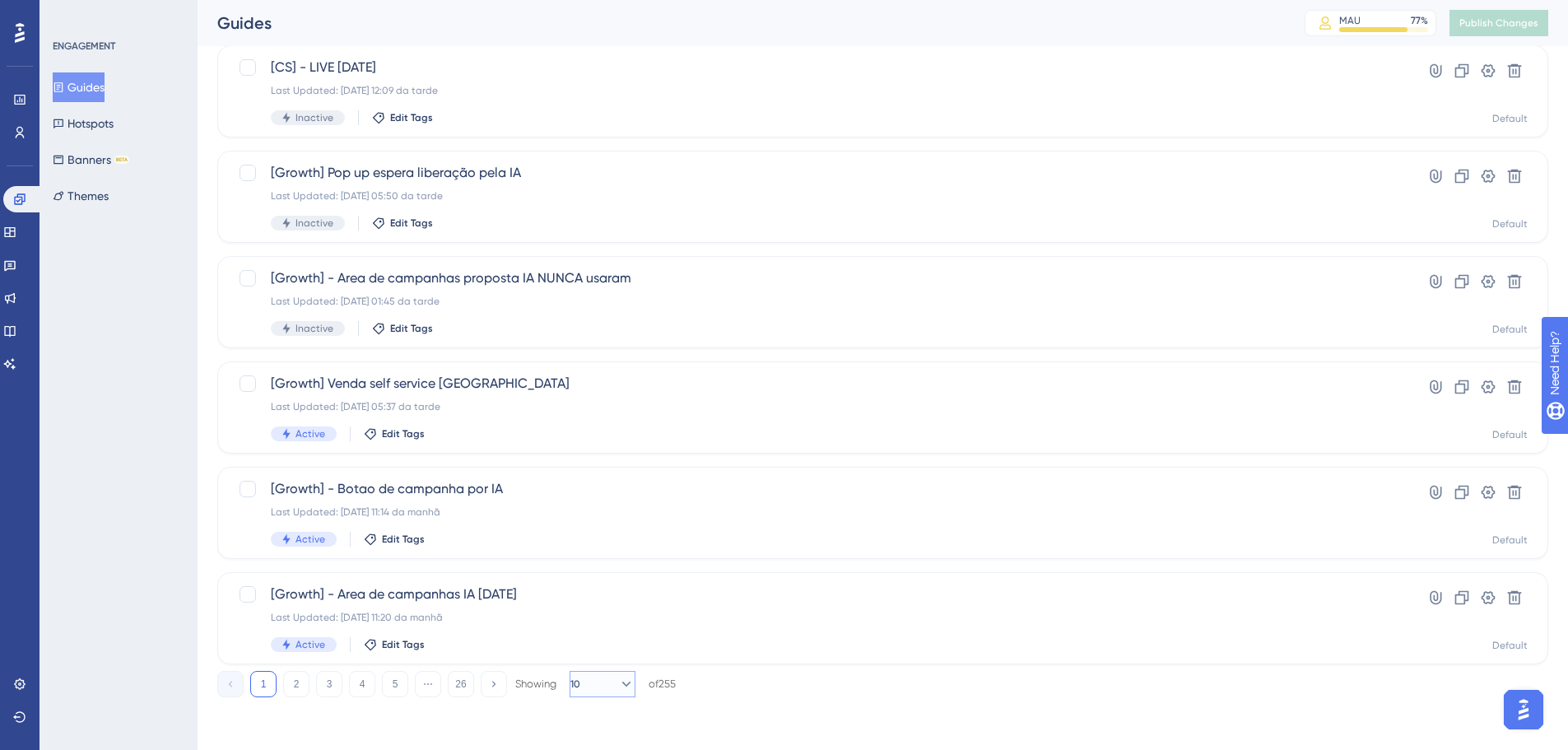
click at [598, 678] on button "10" at bounding box center [602, 684] width 66 height 27
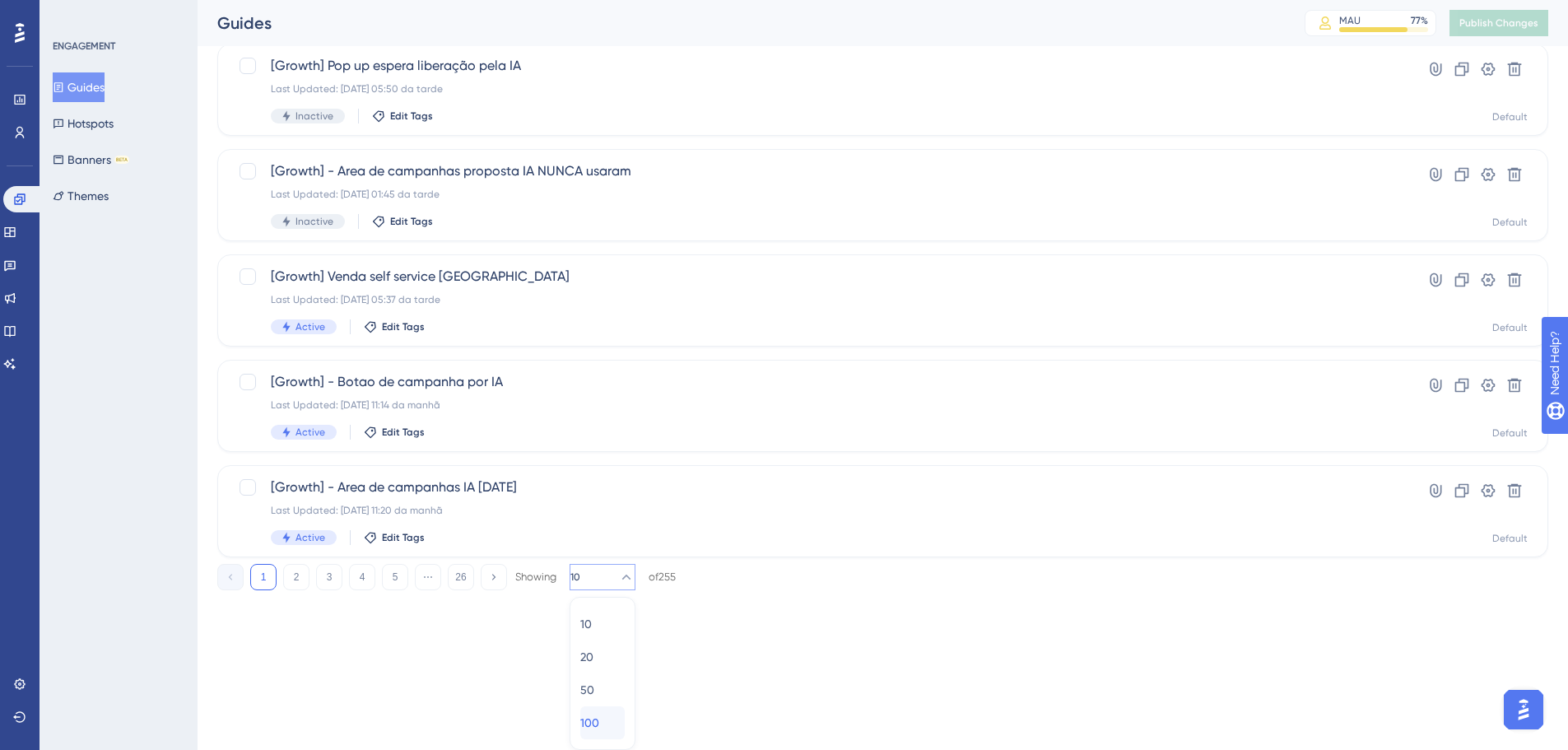
click at [612, 724] on div "100 100" at bounding box center [603, 723] width 45 height 33
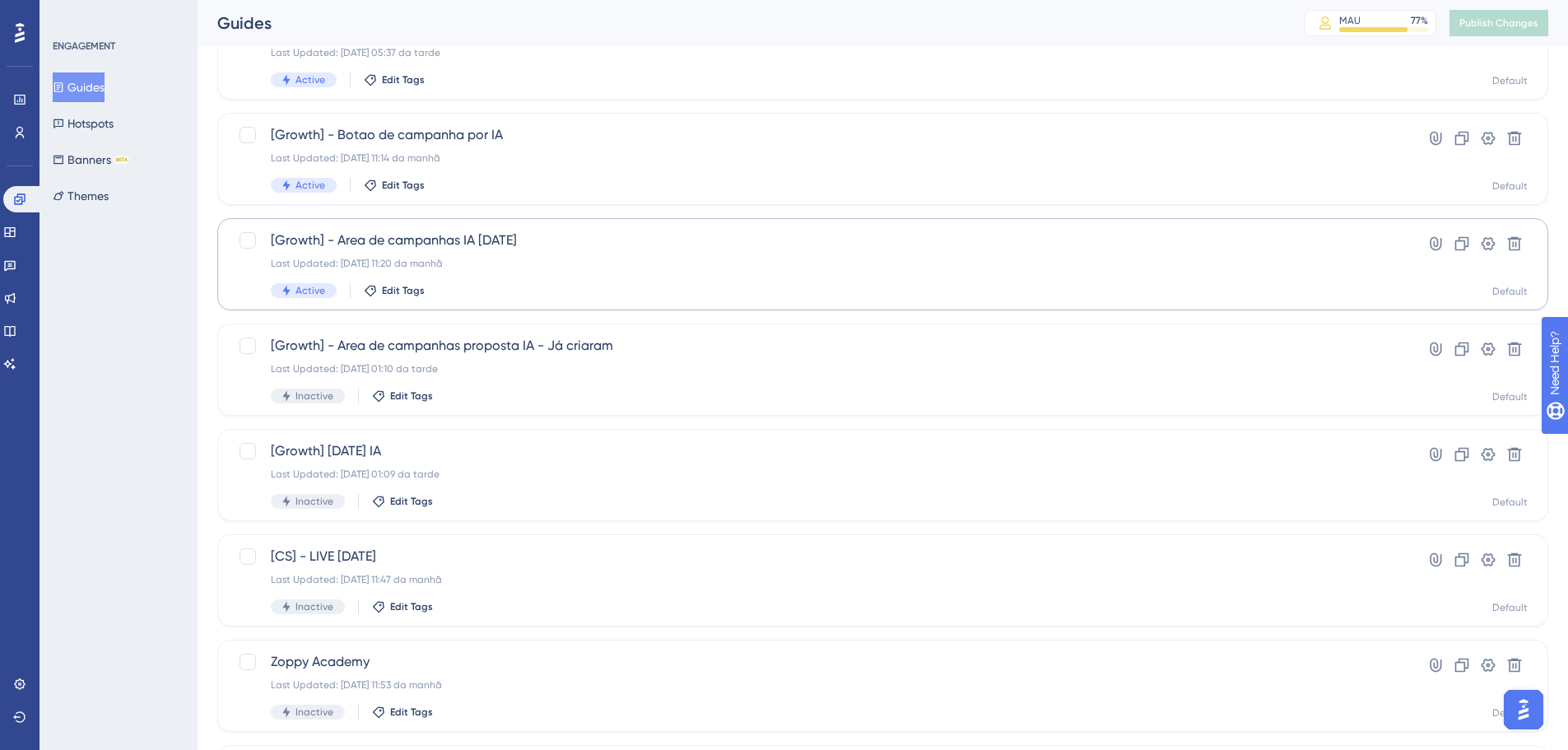
scroll to position [800, 0]
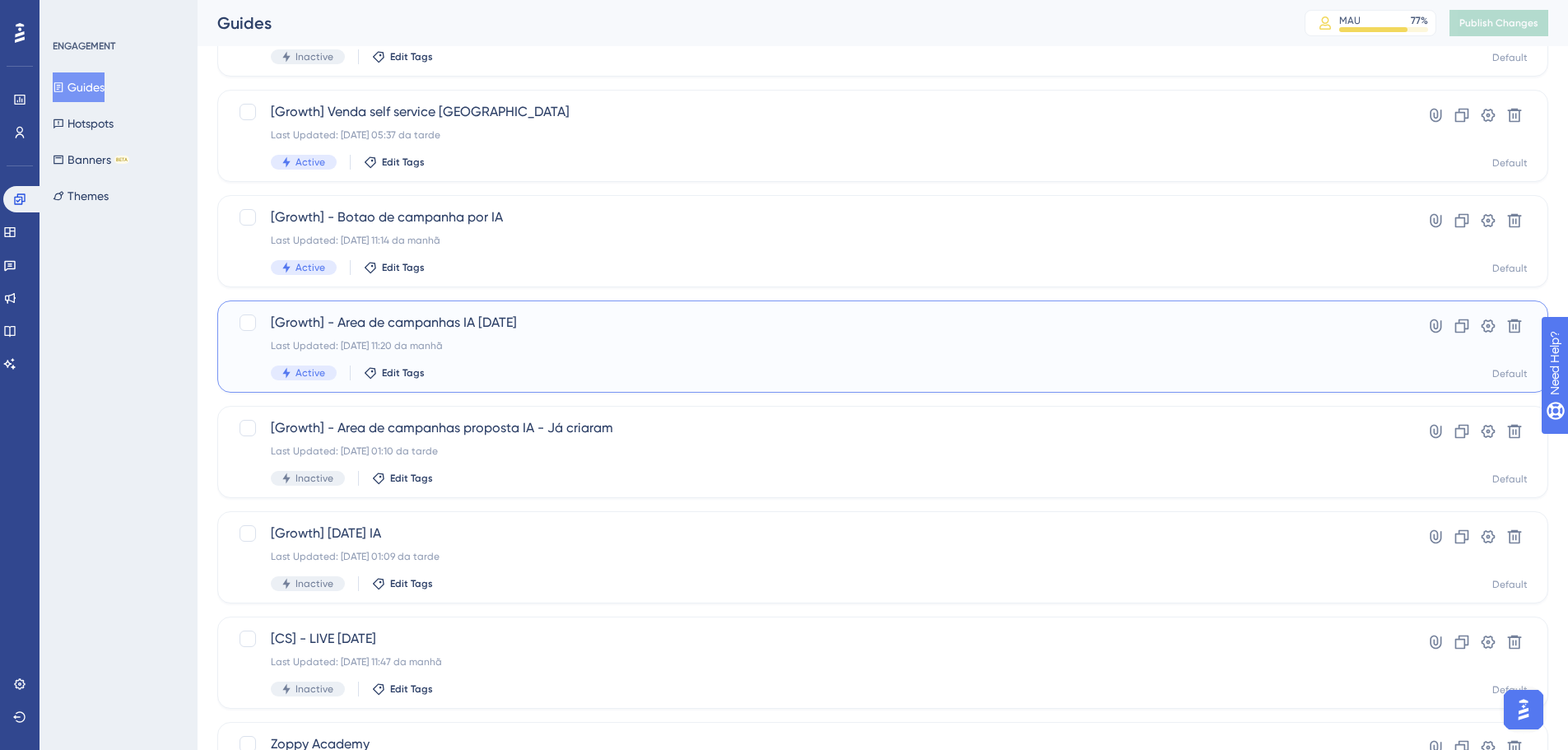
click at [553, 352] on div "Last Updated: 03.10.2025 11:20 da manhã" at bounding box center [817, 346] width 1092 height 13
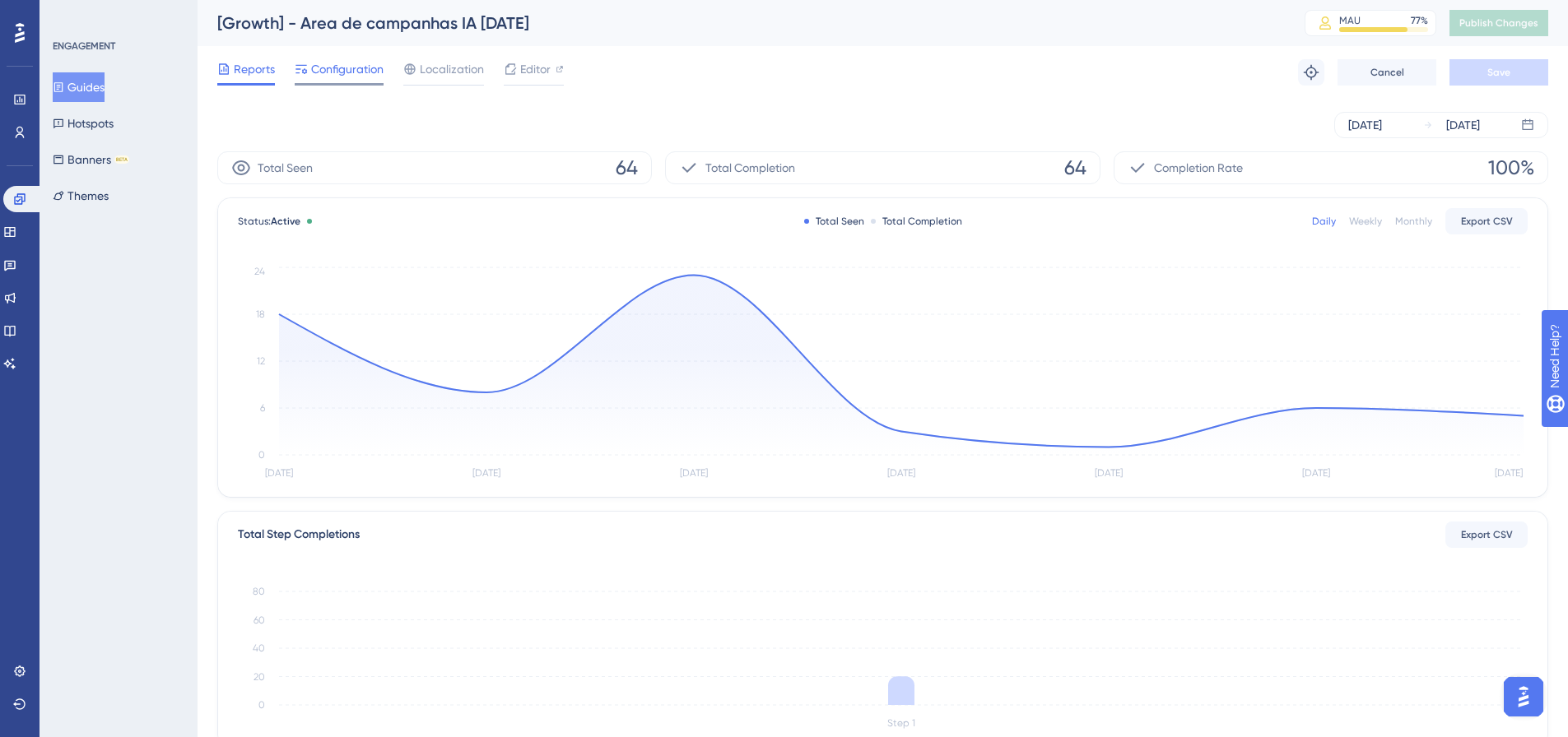
click at [363, 61] on span "Configuration" at bounding box center [347, 69] width 72 height 20
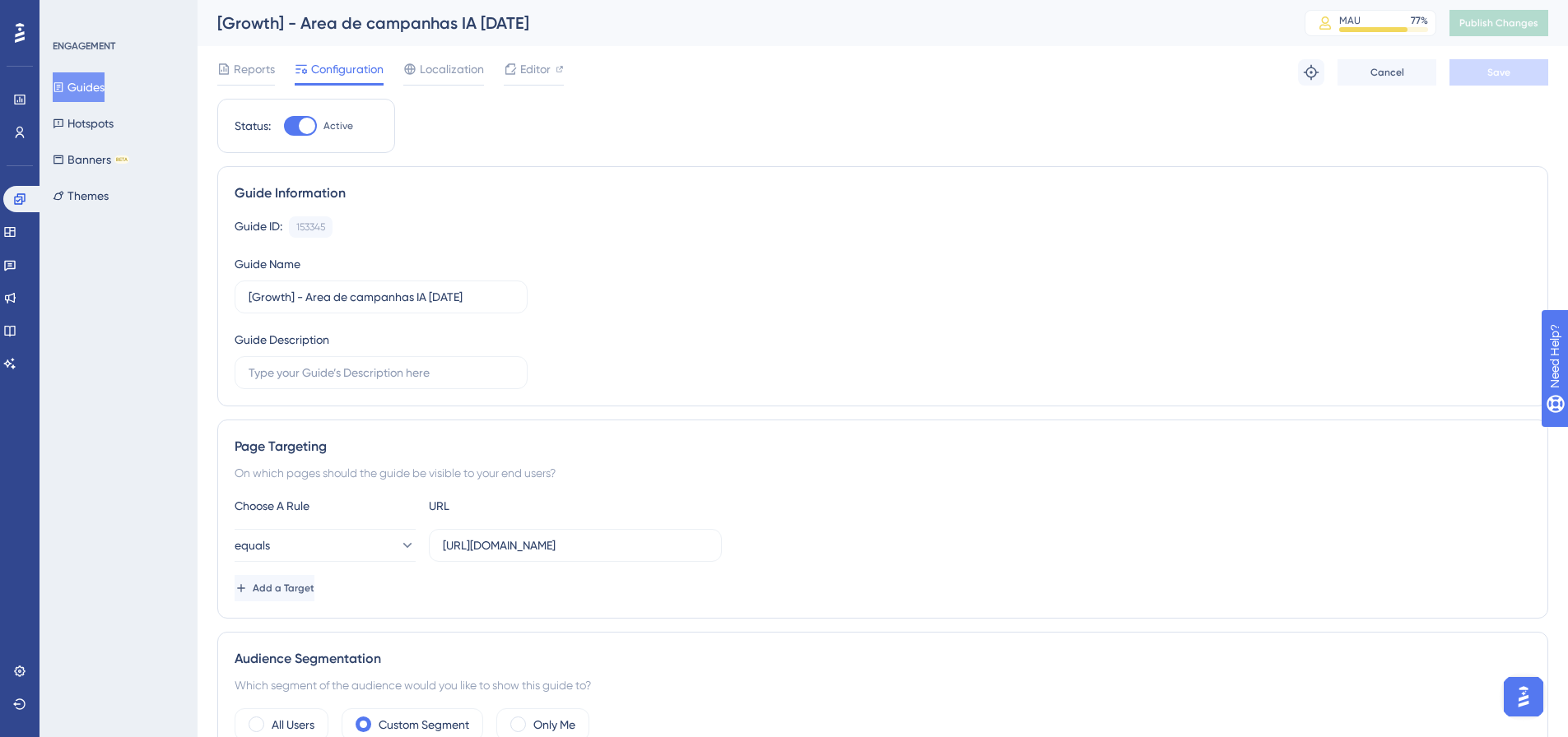
click at [305, 121] on div at bounding box center [307, 126] width 17 height 17
click at [284, 126] on input "Active" at bounding box center [283, 126] width 1 height 1
checkbox input "false"
click at [1476, 84] on button "Save" at bounding box center [1498, 72] width 99 height 27
click at [1502, 28] on span "Publish Changes" at bounding box center [1498, 23] width 79 height 13
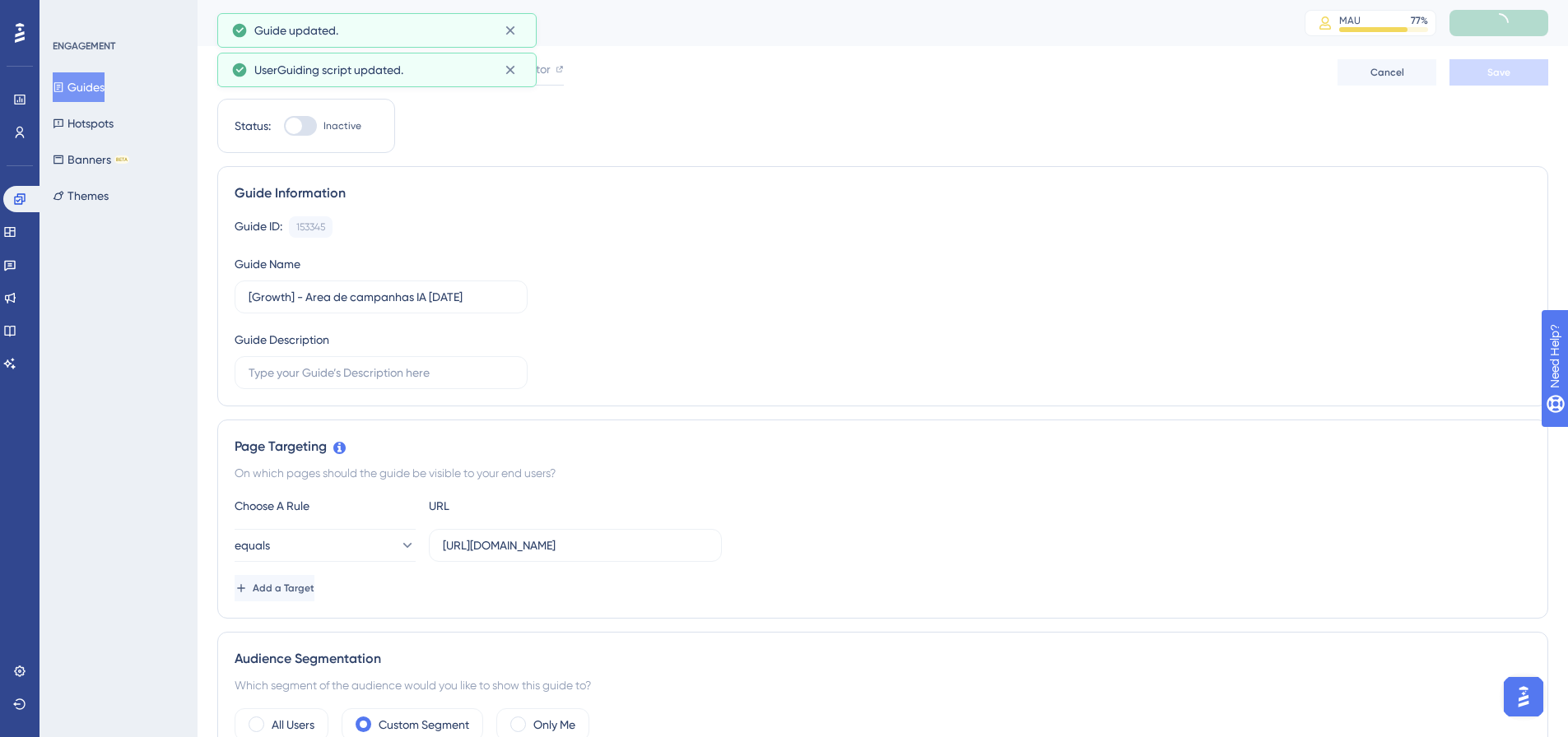
click at [104, 84] on button "Guides" at bounding box center [79, 87] width 52 height 30
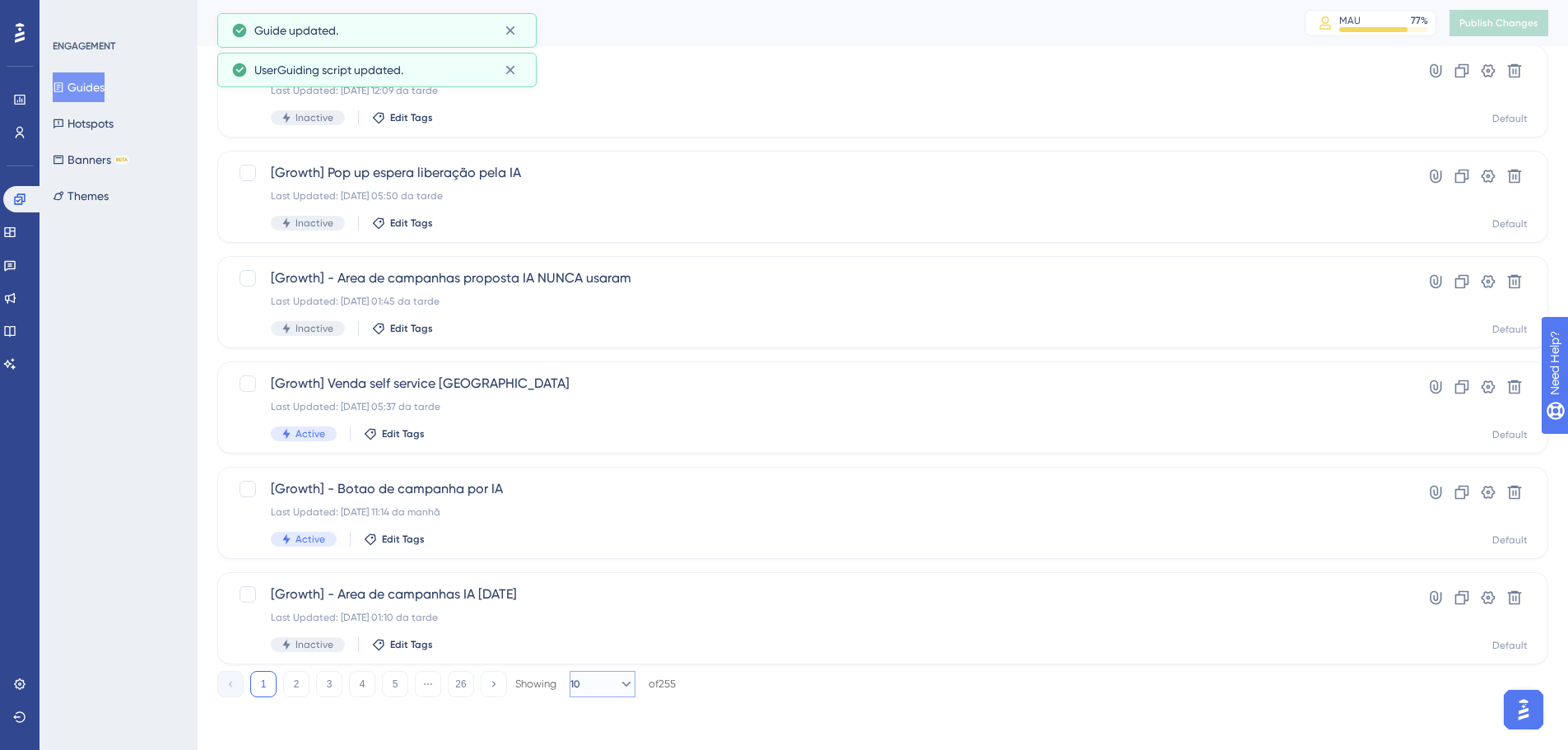
click at [579, 679] on button "10" at bounding box center [602, 684] width 66 height 27
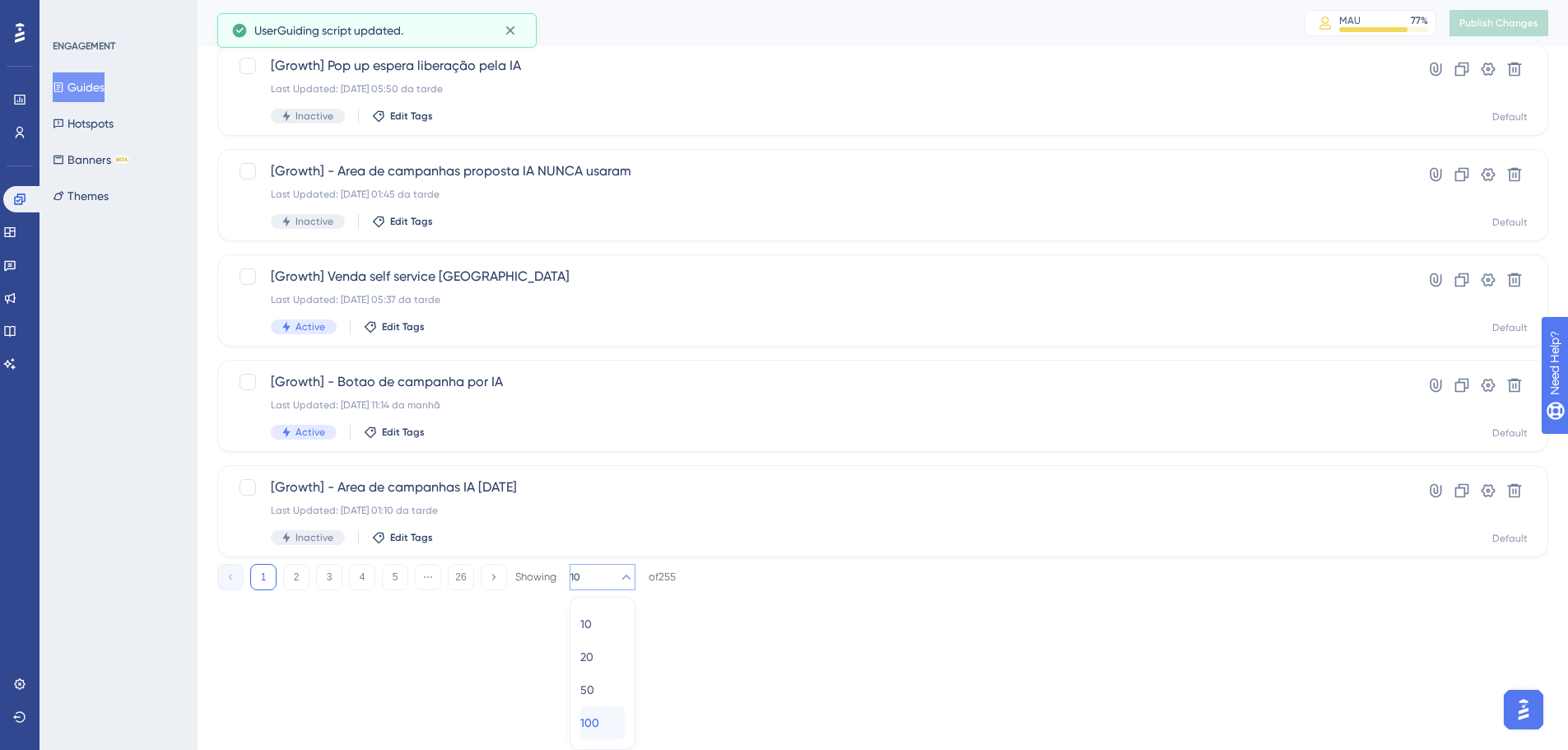
click at [607, 718] on div "100 100" at bounding box center [603, 723] width 45 height 33
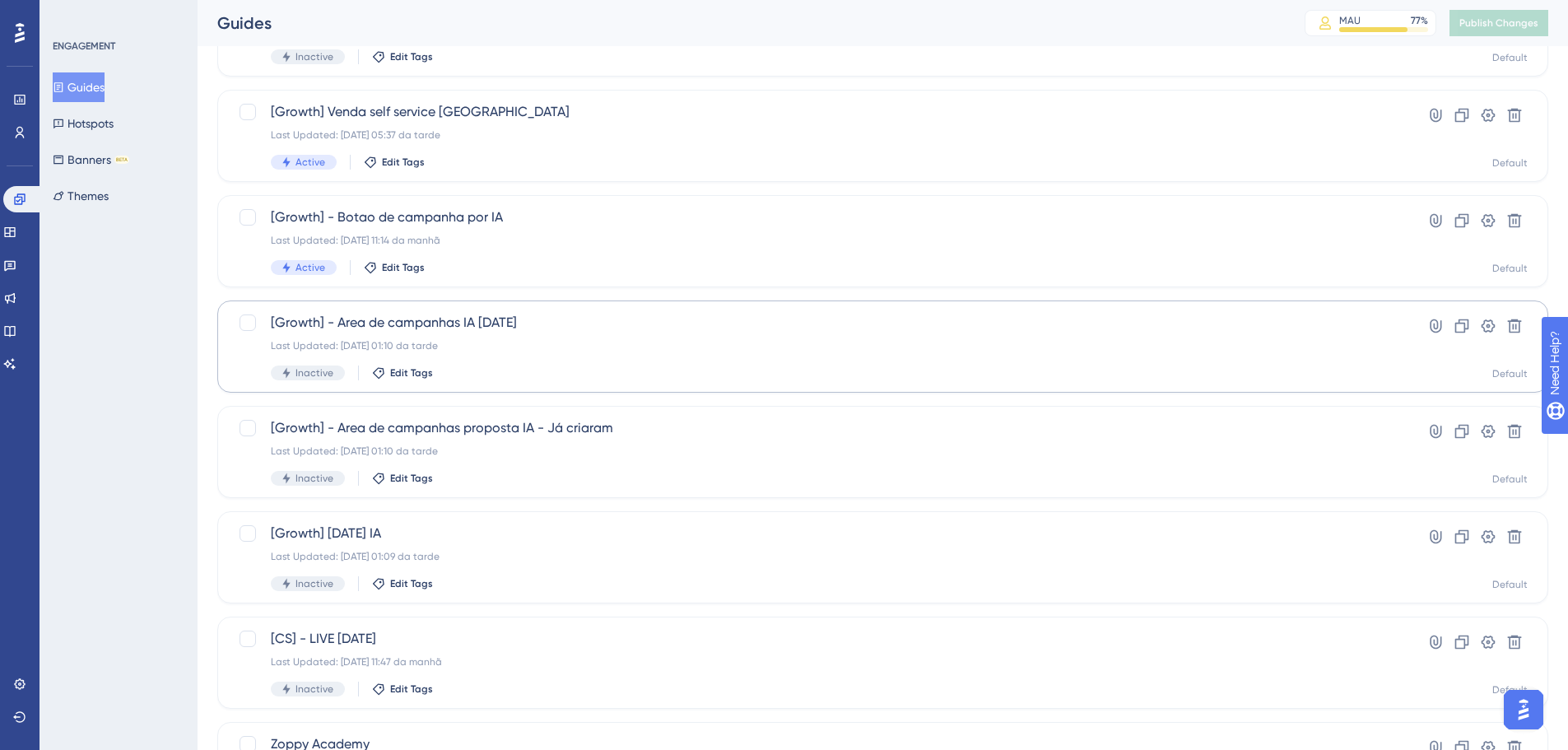
scroll to position [718, 0]
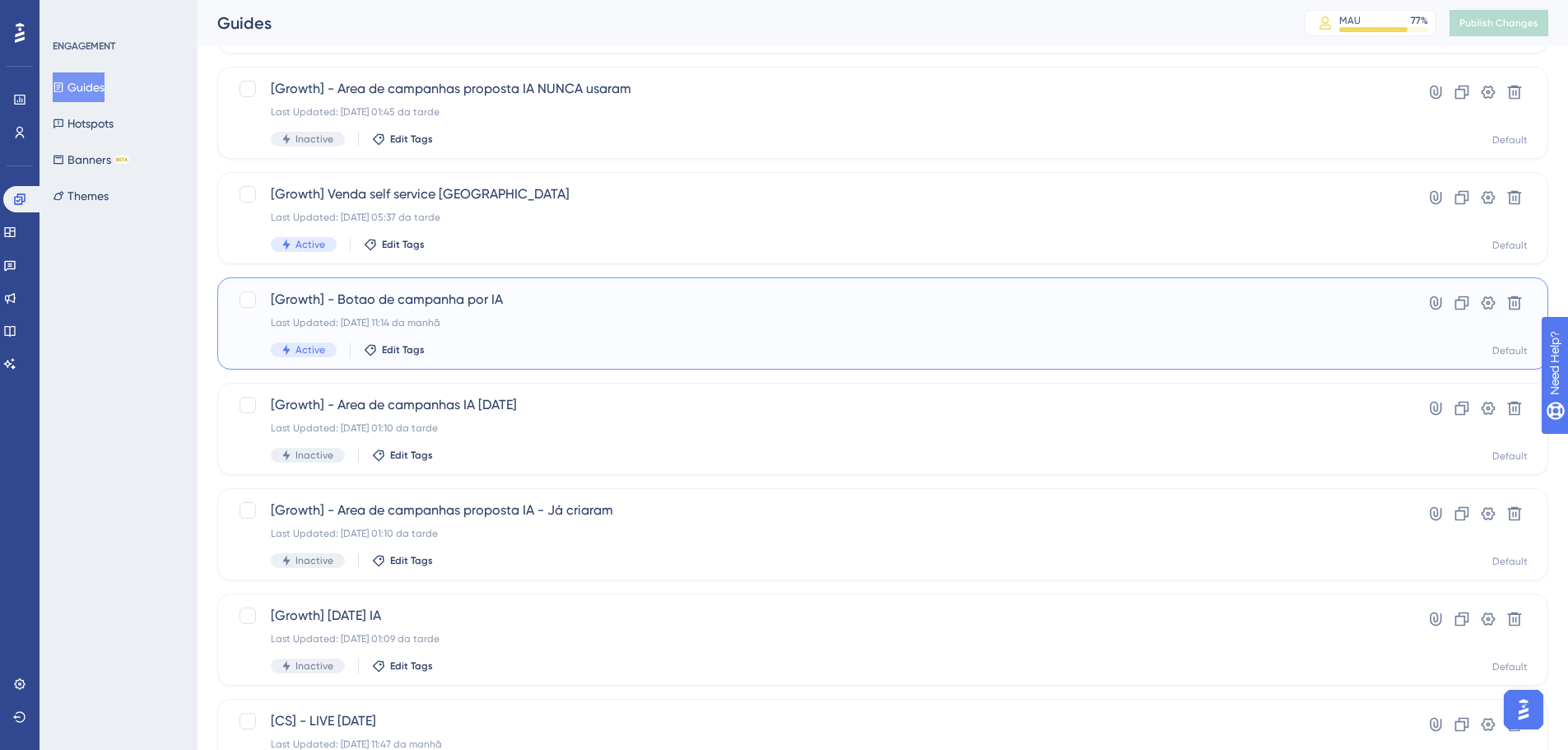
click at [544, 317] on div "Last Updated: 03.10.2025 11:14 da manhã" at bounding box center [817, 323] width 1092 height 13
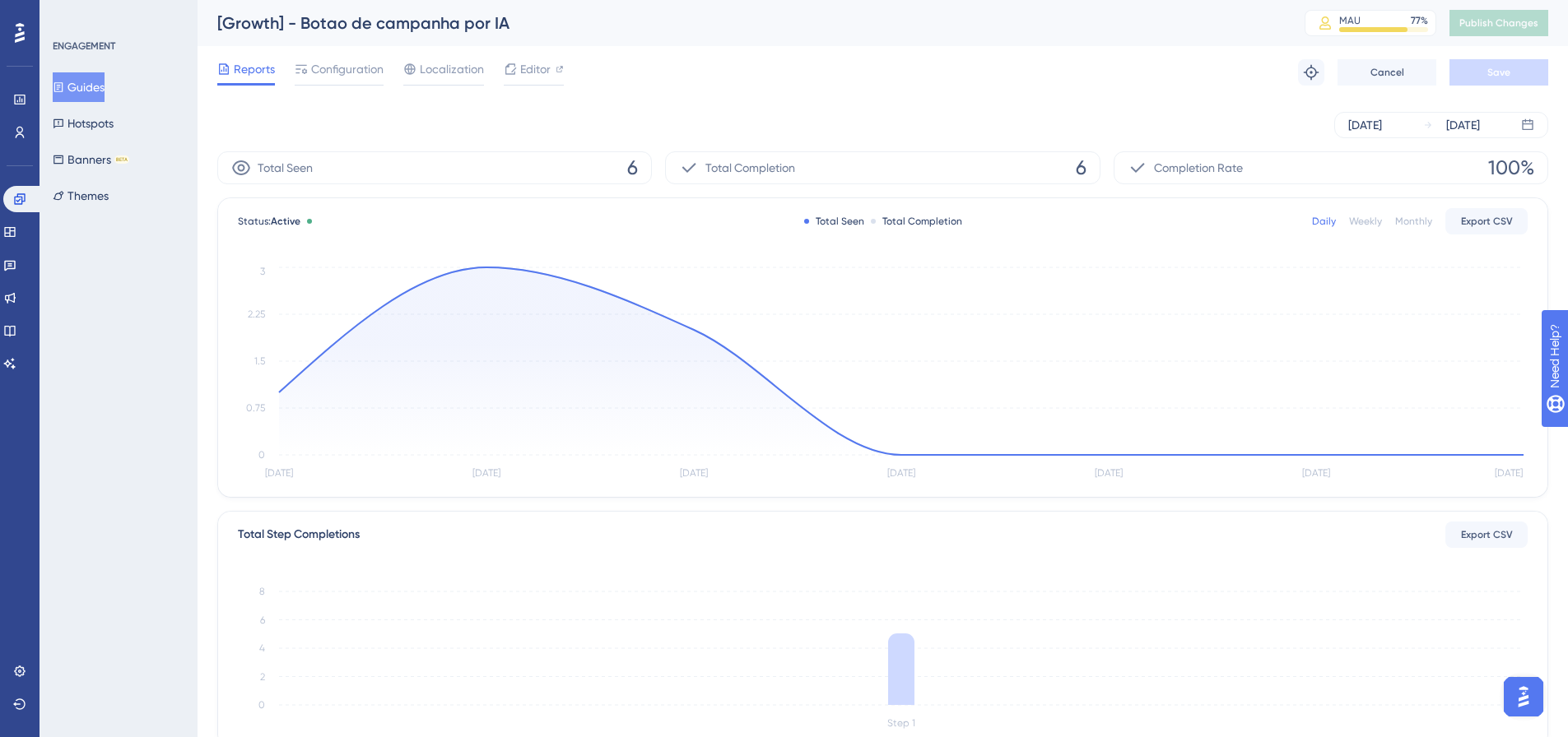
click at [534, 56] on div "Reports Configuration Localization Editor Troubleshoot Cancel Save" at bounding box center [882, 73] width 1331 height 53
click at [365, 60] on span "Configuration" at bounding box center [347, 69] width 72 height 20
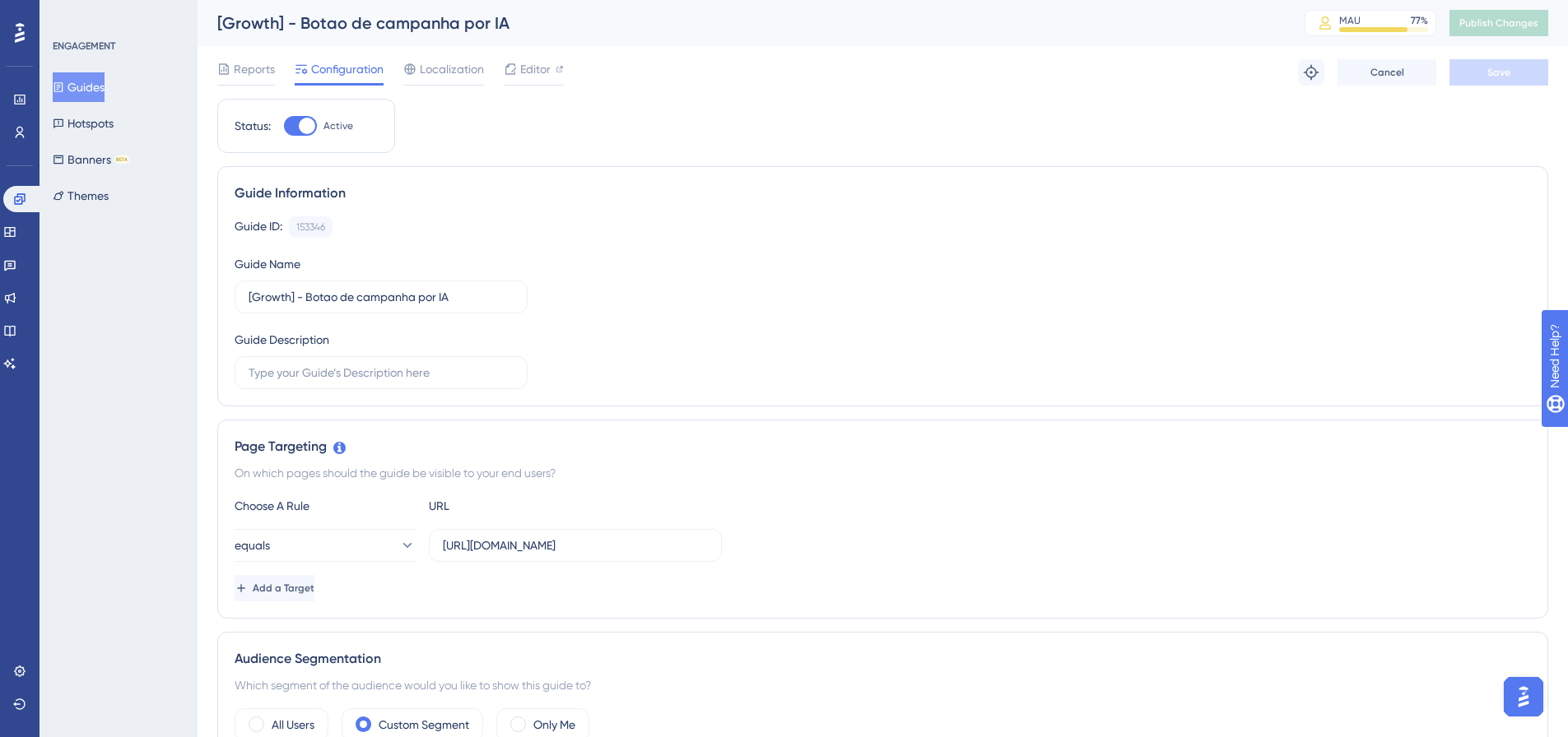
click at [313, 135] on div at bounding box center [300, 126] width 33 height 20
click at [284, 127] on input "Active" at bounding box center [283, 126] width 1 height 1
checkbox input "false"
click at [1499, 85] on button "Save" at bounding box center [1498, 72] width 99 height 27
click at [1513, 22] on span "Publish Changes" at bounding box center [1498, 23] width 79 height 13
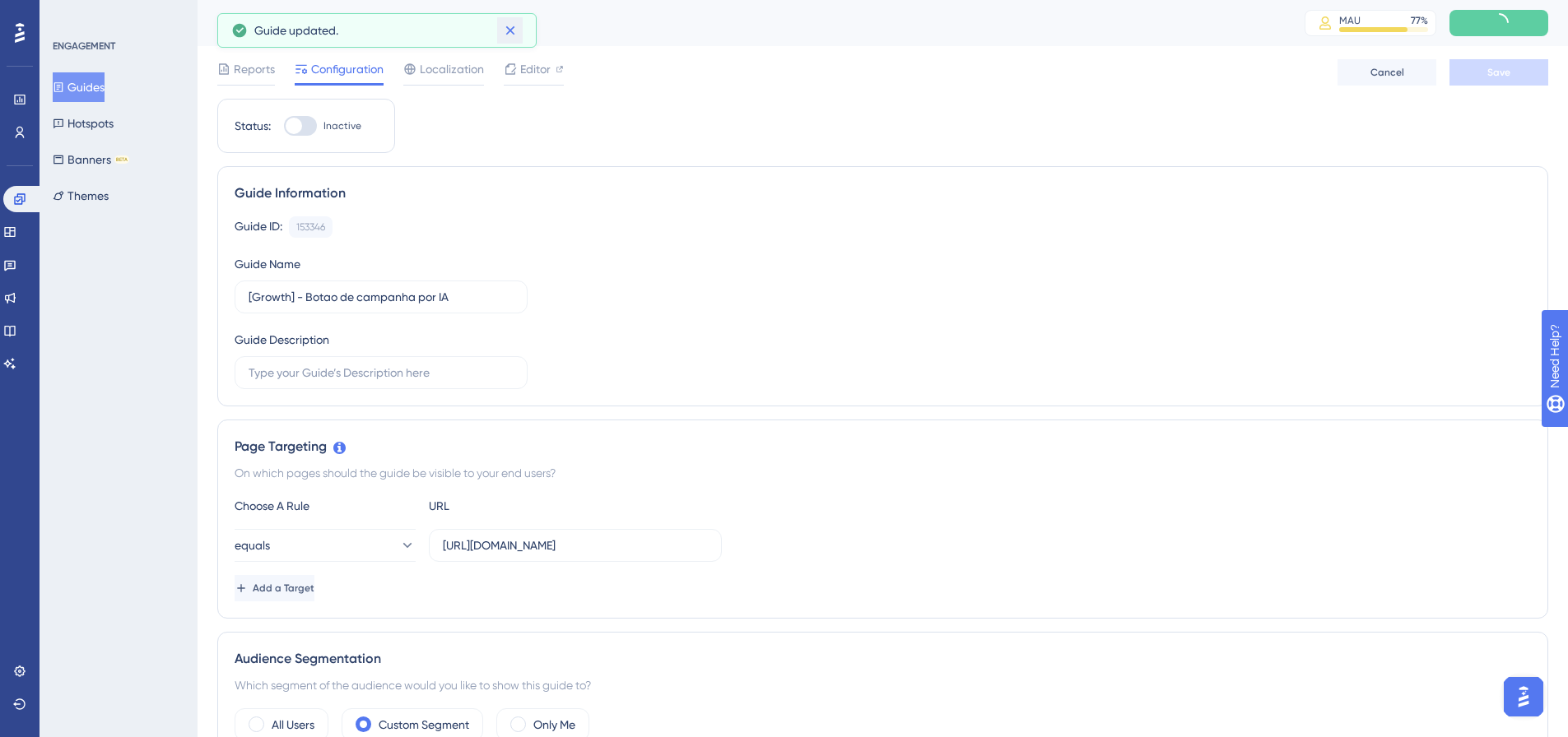
click at [508, 37] on icon at bounding box center [510, 31] width 17 height 17
click at [233, 74] on div "Reports" at bounding box center [245, 69] width 57 height 20
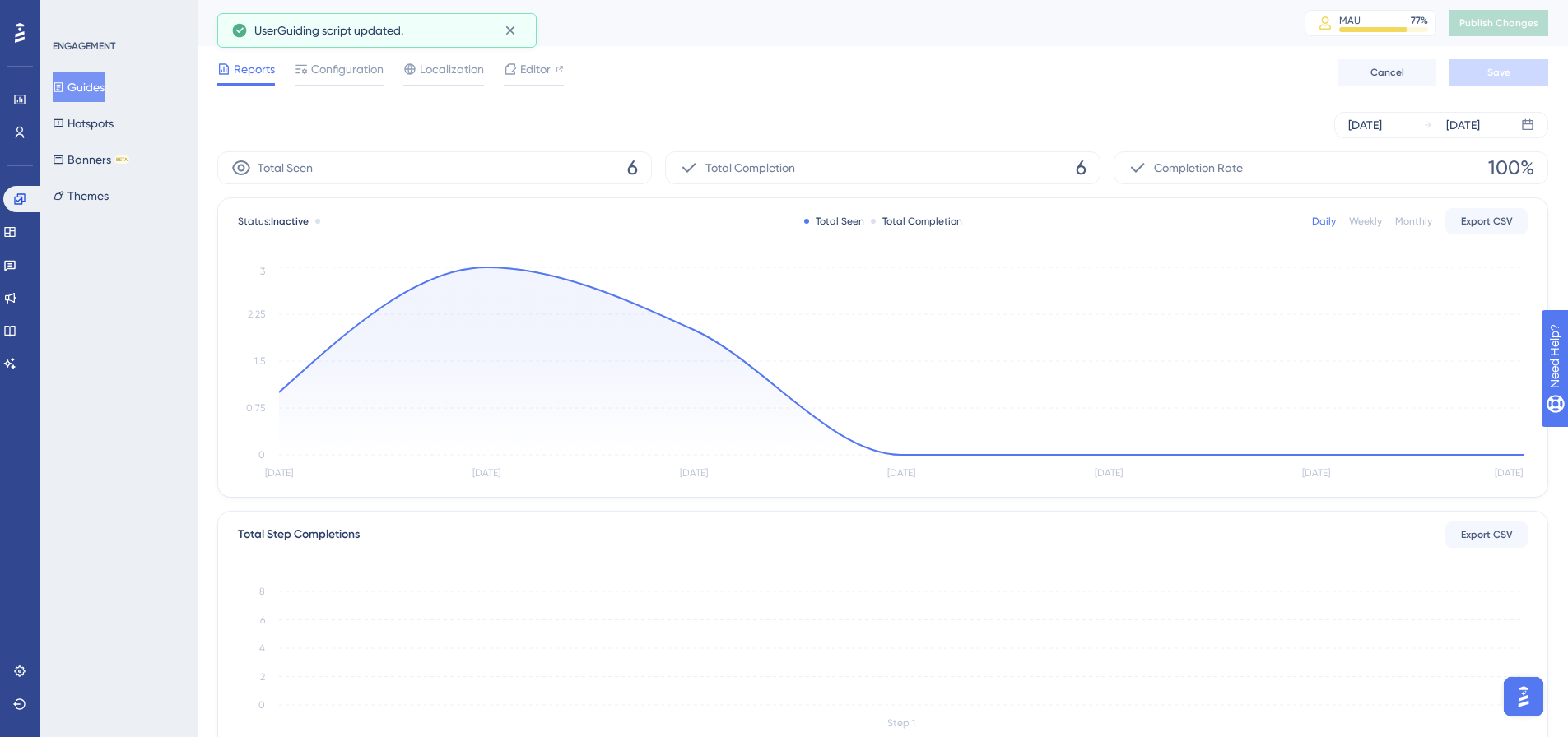
click at [89, 94] on button "Guides" at bounding box center [79, 87] width 52 height 30
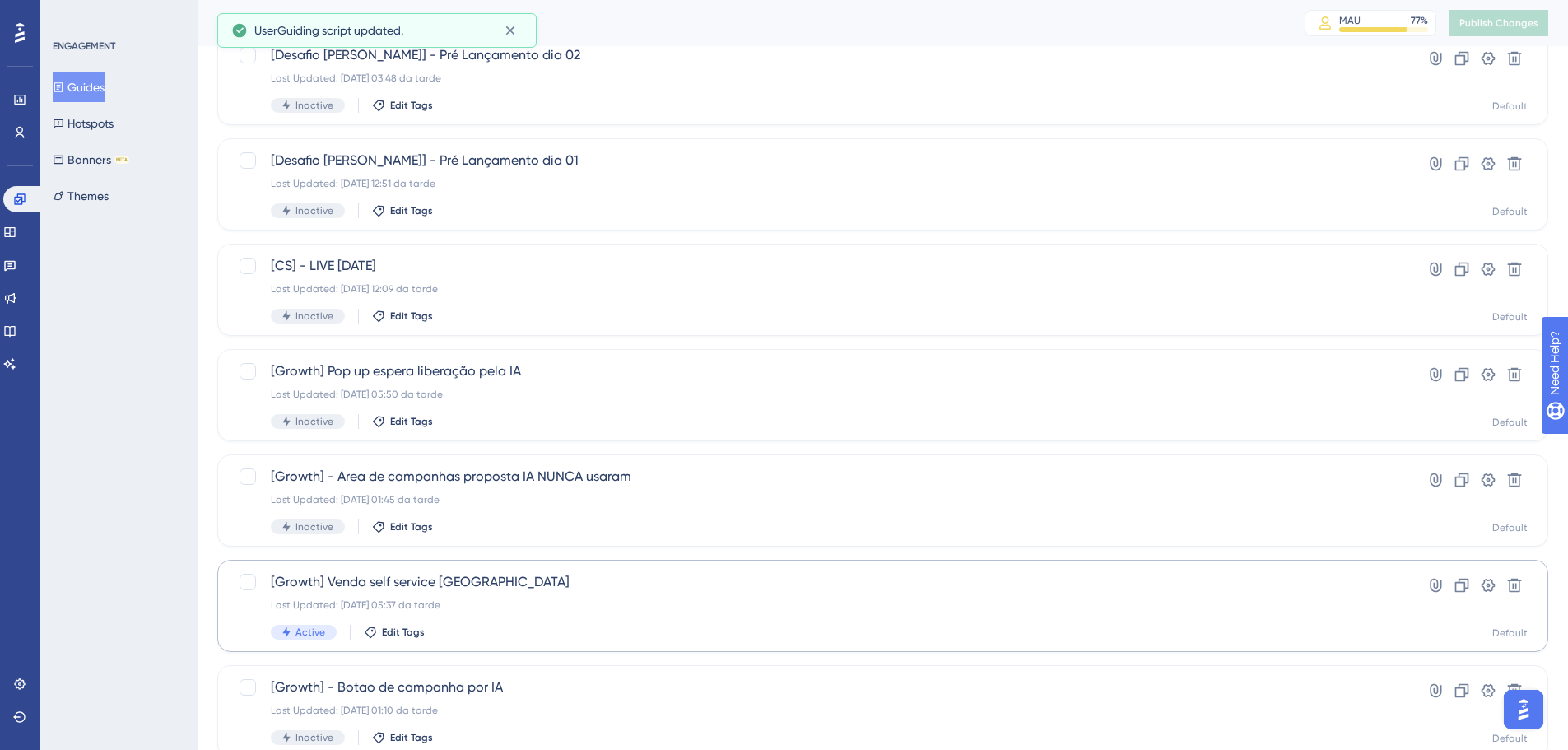
scroll to position [528, 0]
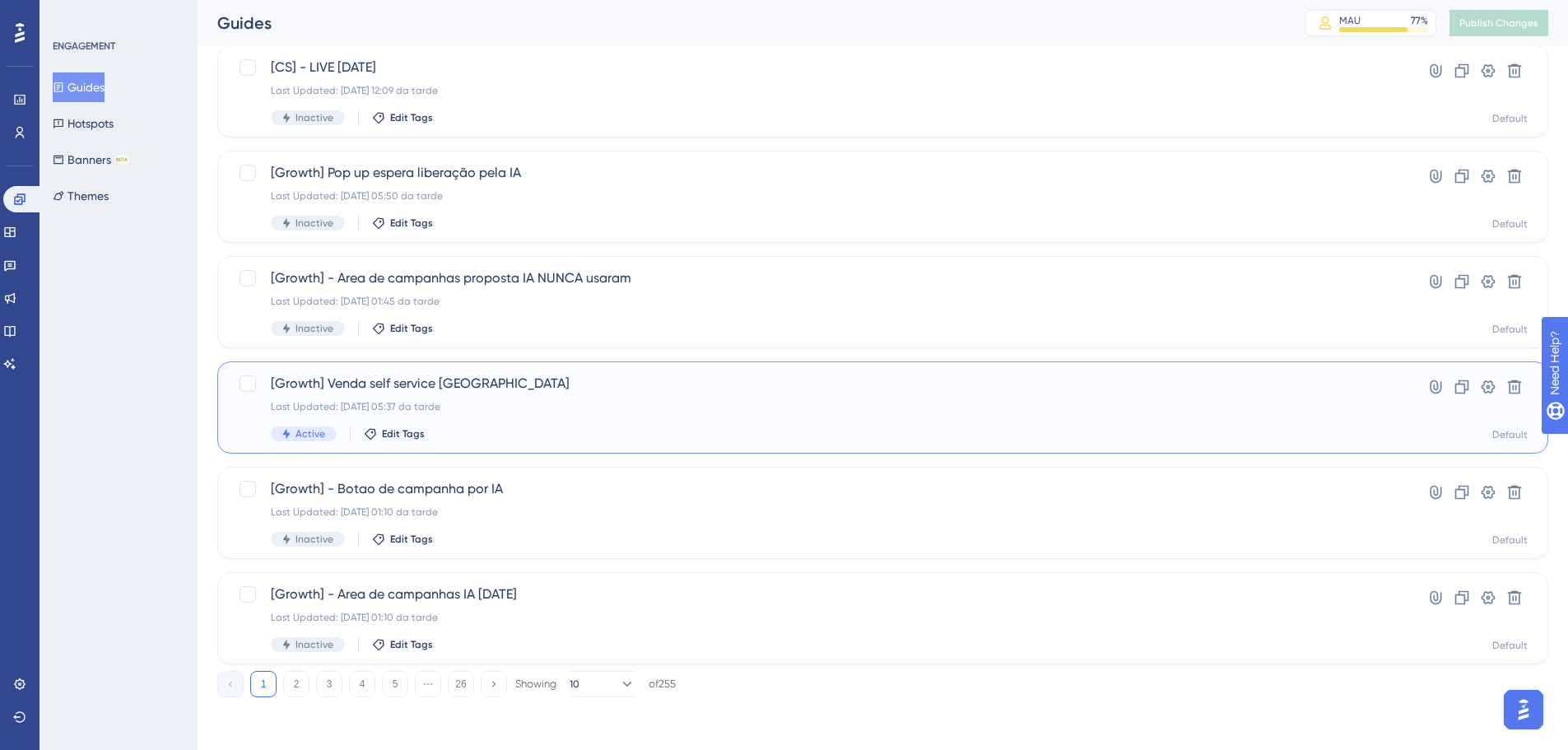
click at [541, 384] on span "[Growth] Venda self service IA" at bounding box center [817, 384] width 1092 height 20
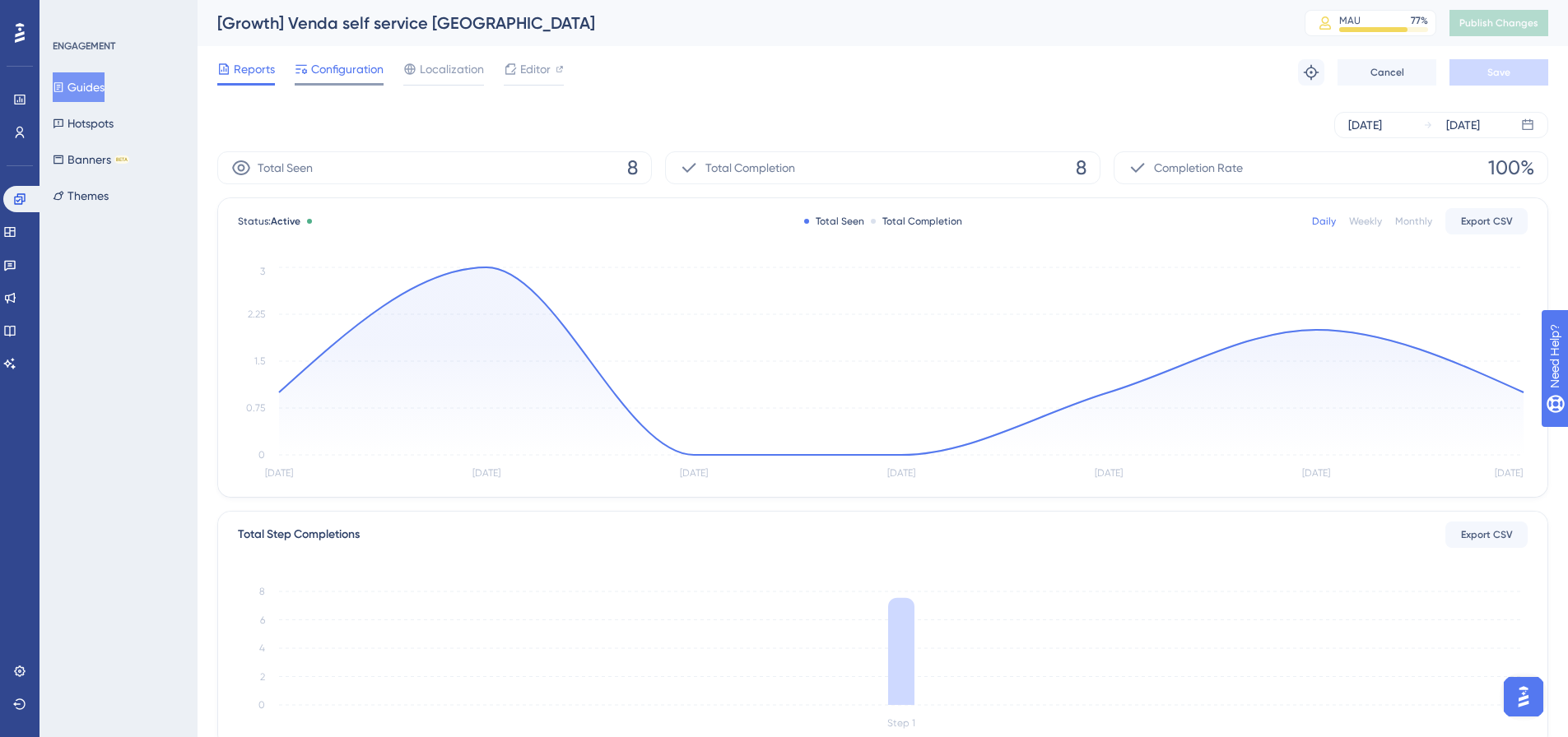
click at [352, 64] on span "Configuration" at bounding box center [347, 69] width 72 height 20
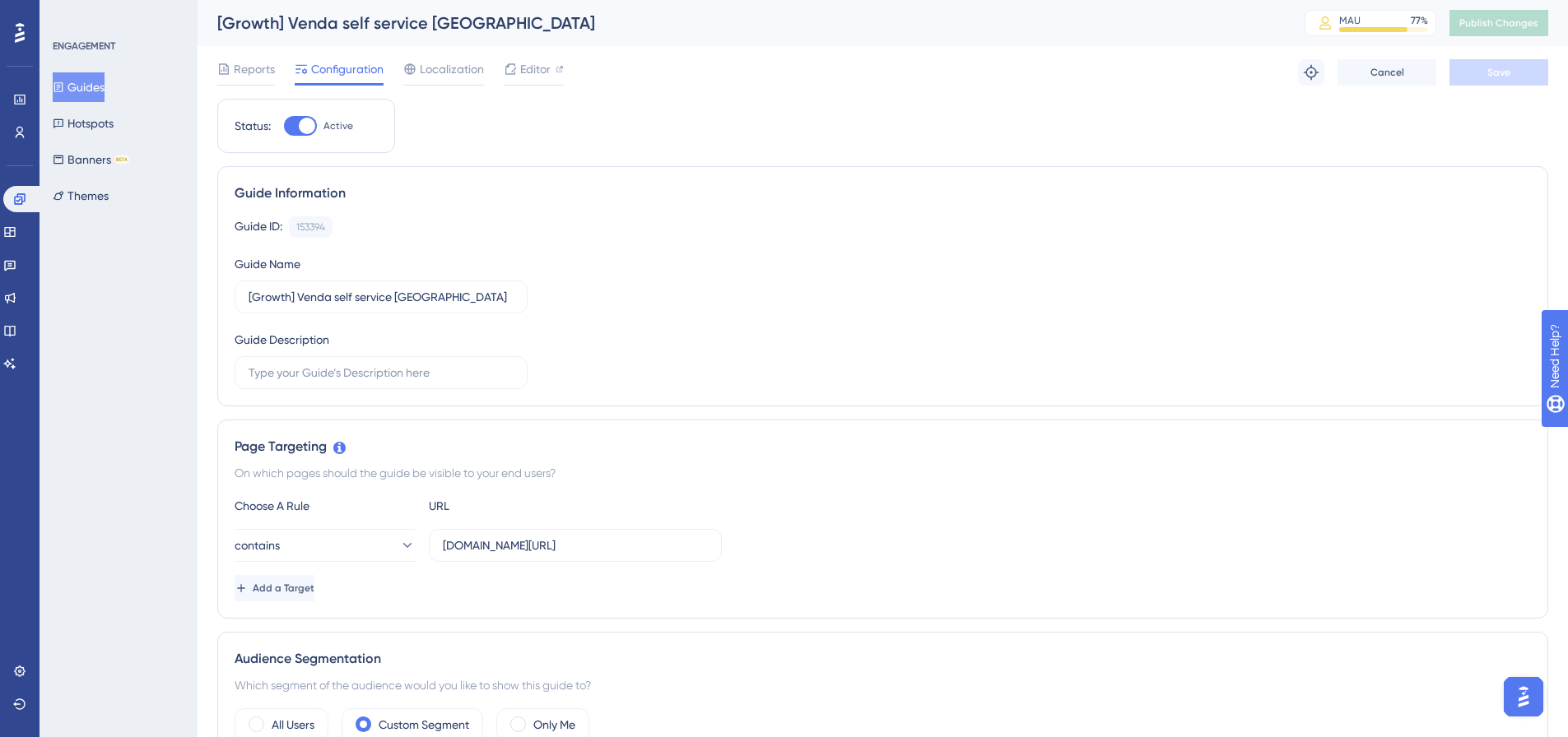
click at [299, 133] on div at bounding box center [300, 126] width 33 height 20
click at [284, 127] on input "Active" at bounding box center [283, 126] width 1 height 1
checkbox input "false"
click at [1507, 74] on span "Save" at bounding box center [1499, 72] width 23 height 13
click at [1507, 22] on span "Publish Changes" at bounding box center [1498, 23] width 79 height 13
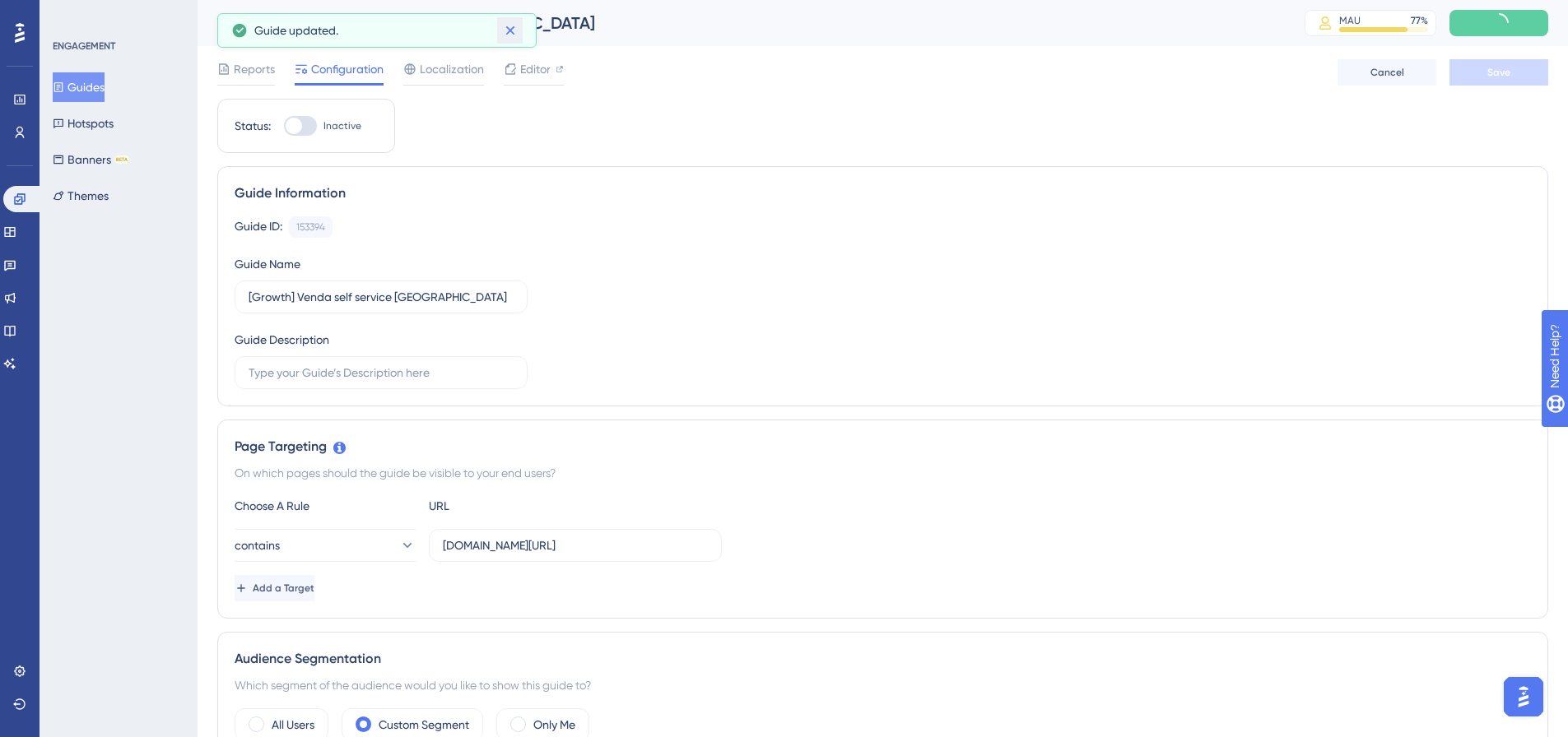
click at [516, 31] on icon at bounding box center [510, 31] width 17 height 17
click at [515, 28] on icon at bounding box center [510, 31] width 17 height 17
click at [264, 72] on span "Reports" at bounding box center [255, 69] width 41 height 20
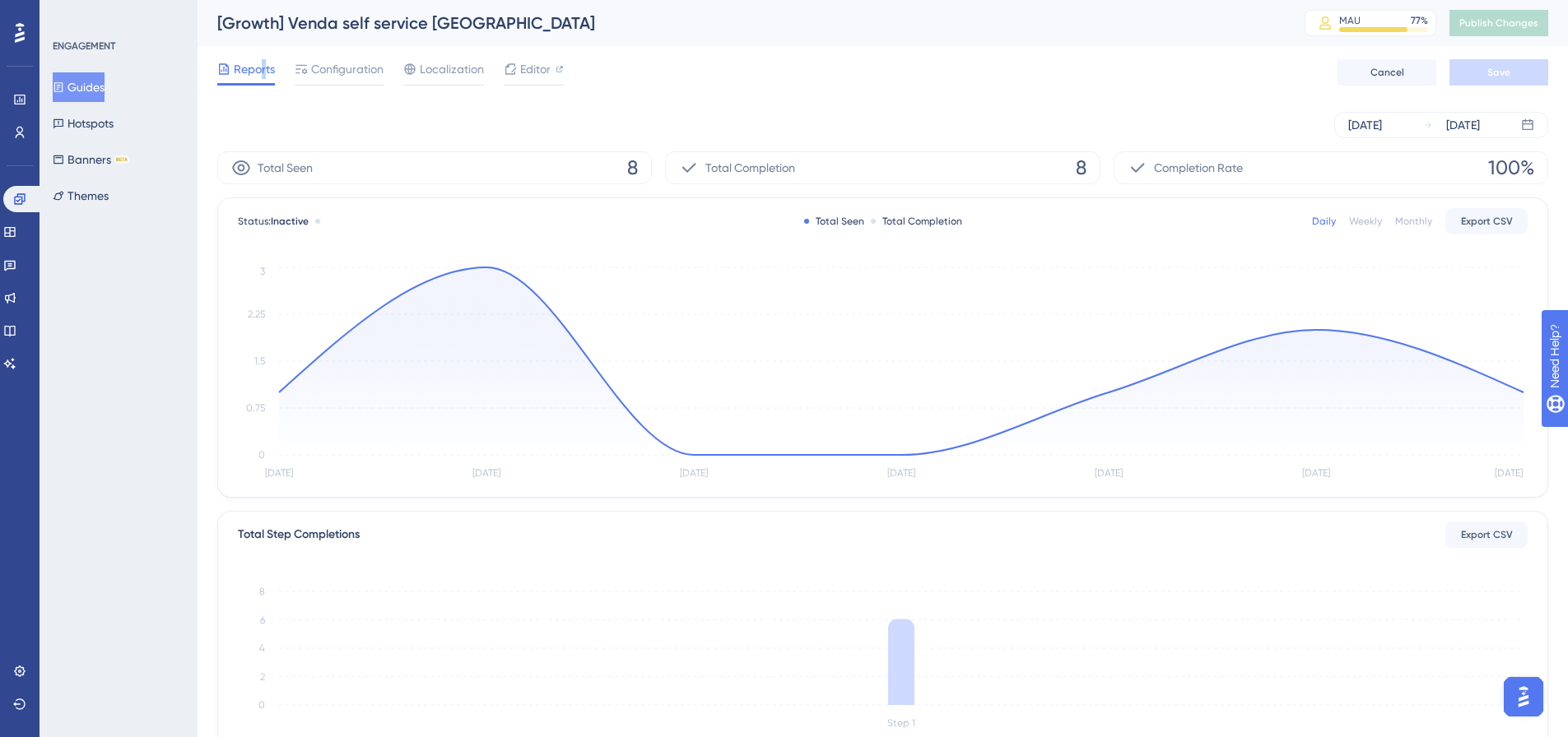
click at [96, 89] on button "Guides" at bounding box center [79, 87] width 52 height 30
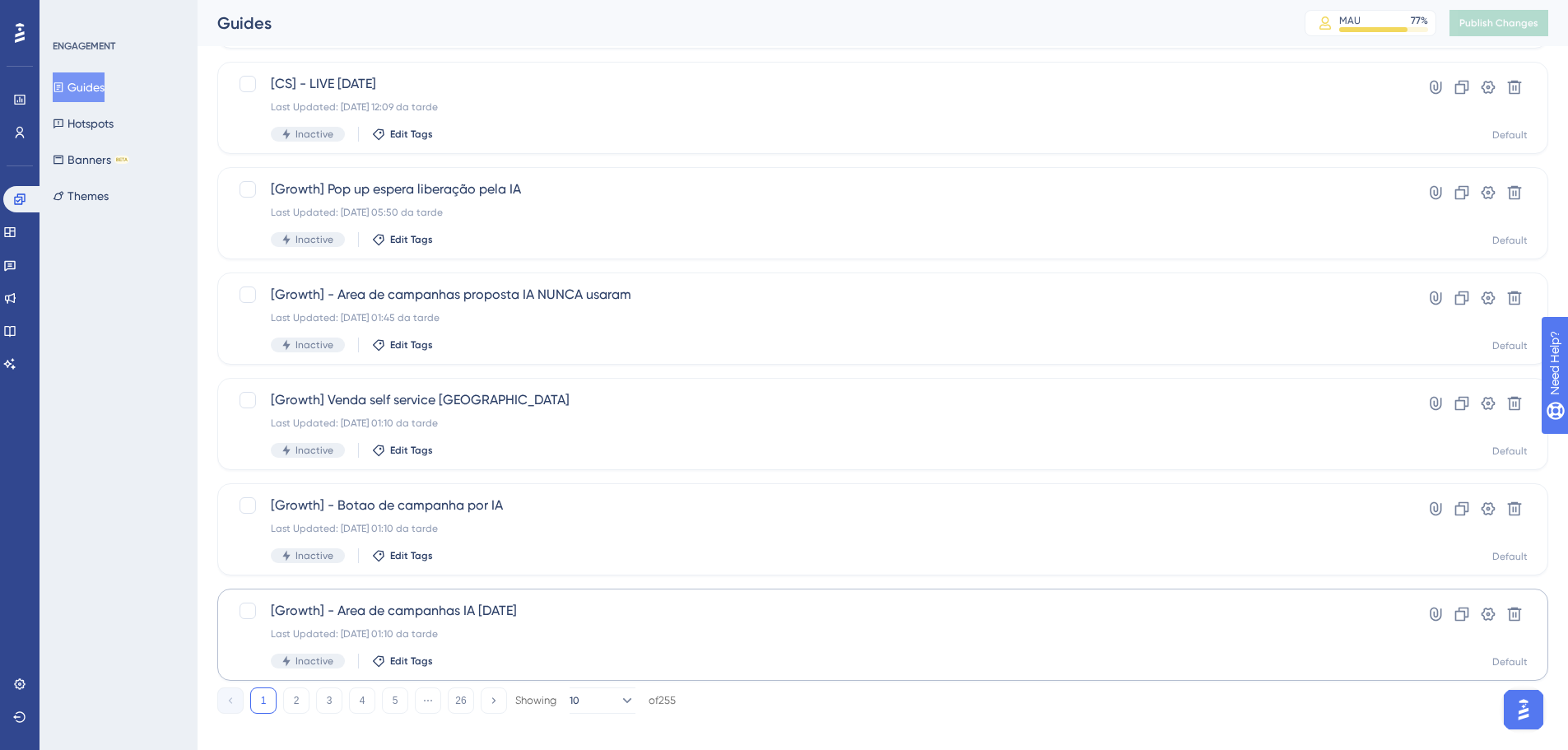
scroll to position [528, 0]
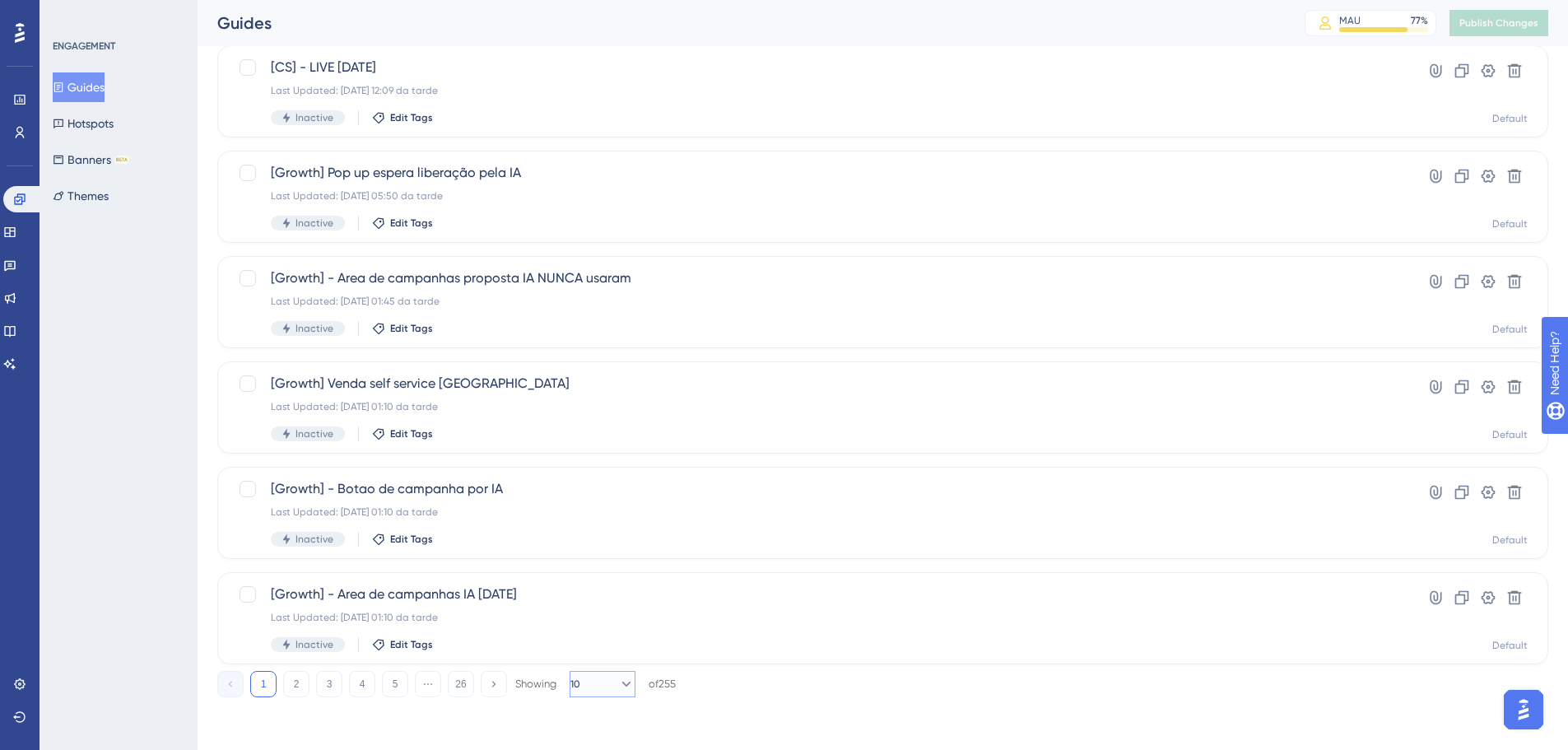
click at [575, 681] on button "10" at bounding box center [602, 684] width 66 height 27
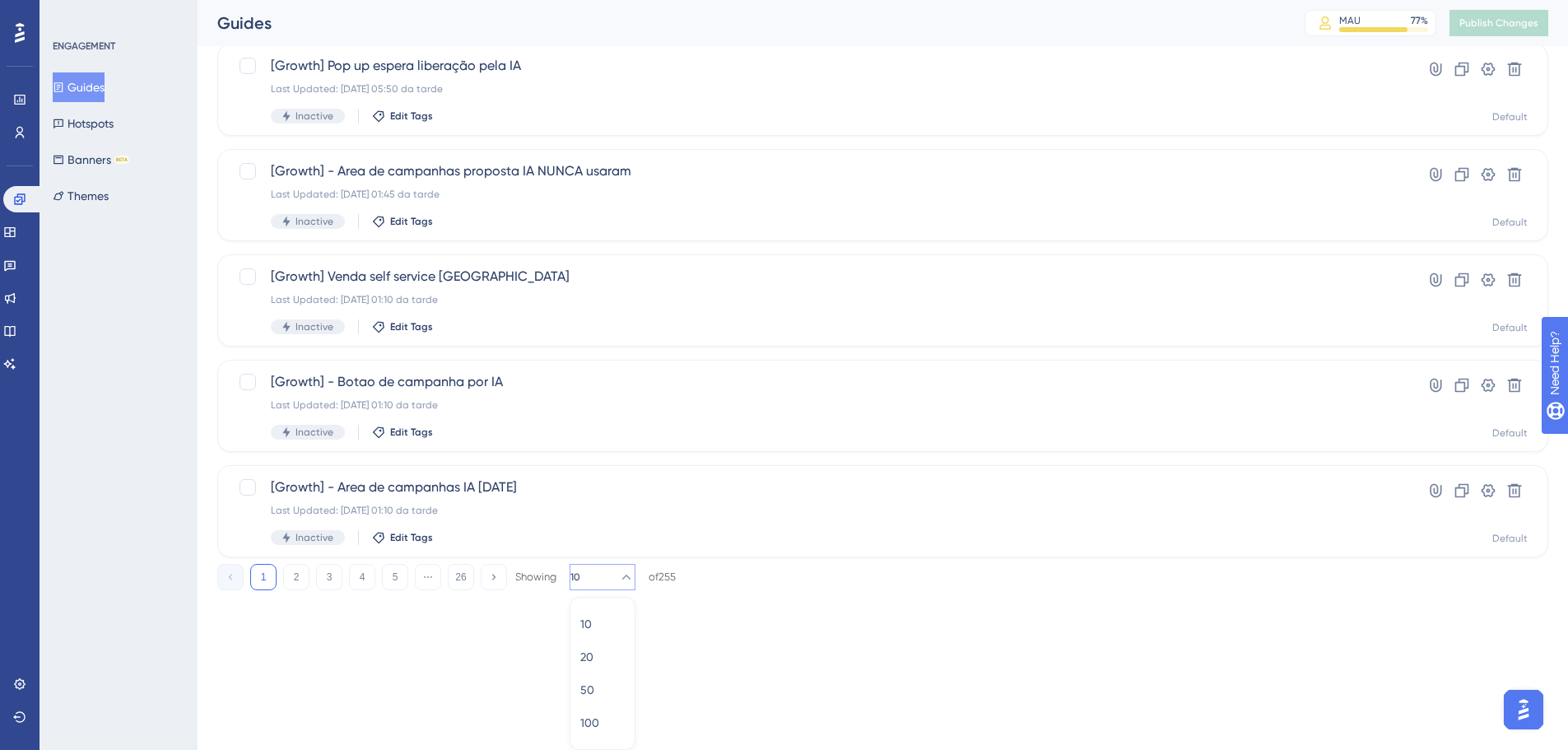
click at [626, 723] on div "10 10 20 20 50 50 100 100" at bounding box center [602, 674] width 66 height 153
click at [614, 718] on div "100 100" at bounding box center [603, 723] width 45 height 33
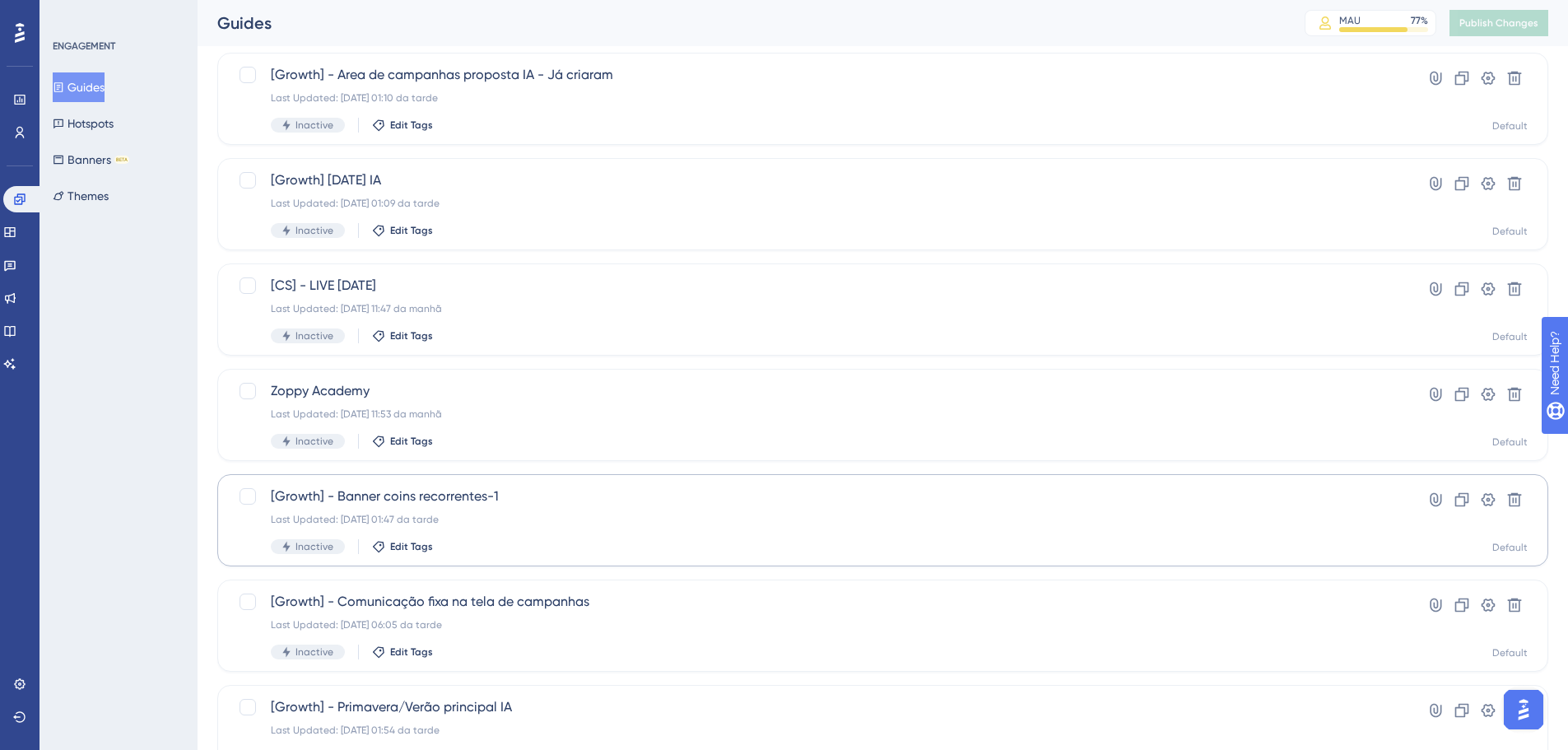
scroll to position [1235, 0]
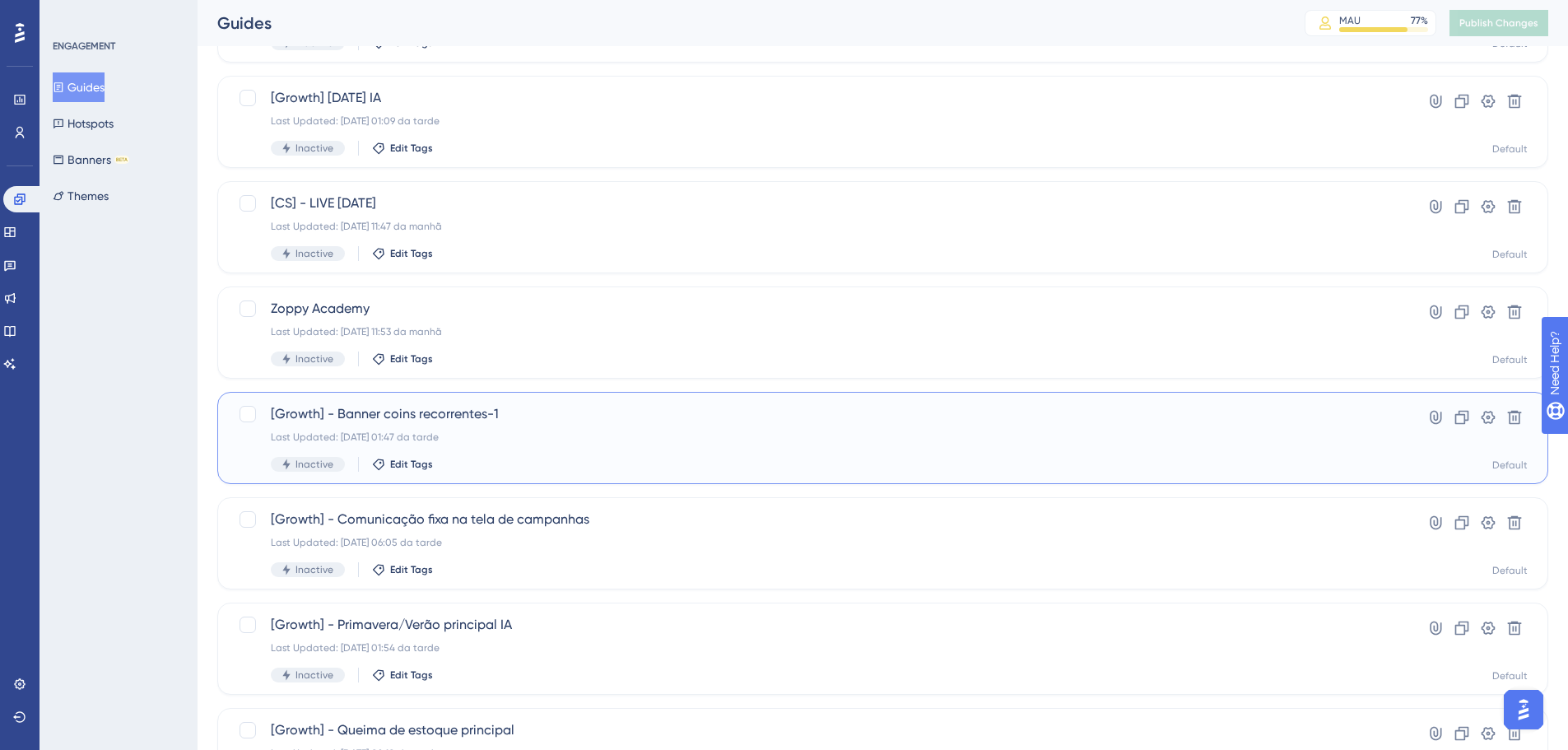
click at [566, 414] on span "[Growth] - Banner coins recorrentes-1" at bounding box center [817, 414] width 1092 height 20
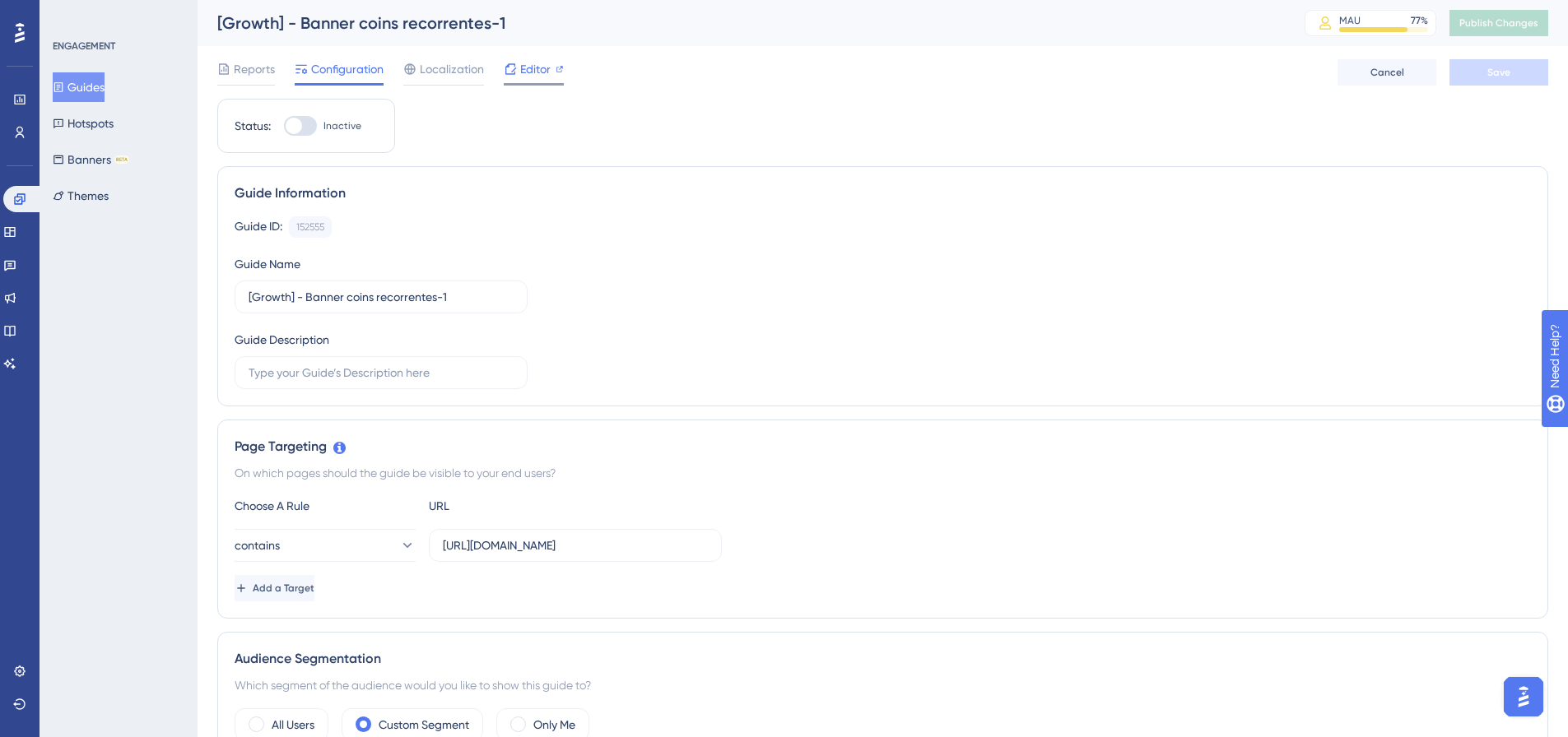
click at [537, 68] on span "Editor" at bounding box center [535, 69] width 31 height 20
click at [17, 197] on icon at bounding box center [19, 198] width 11 height 11
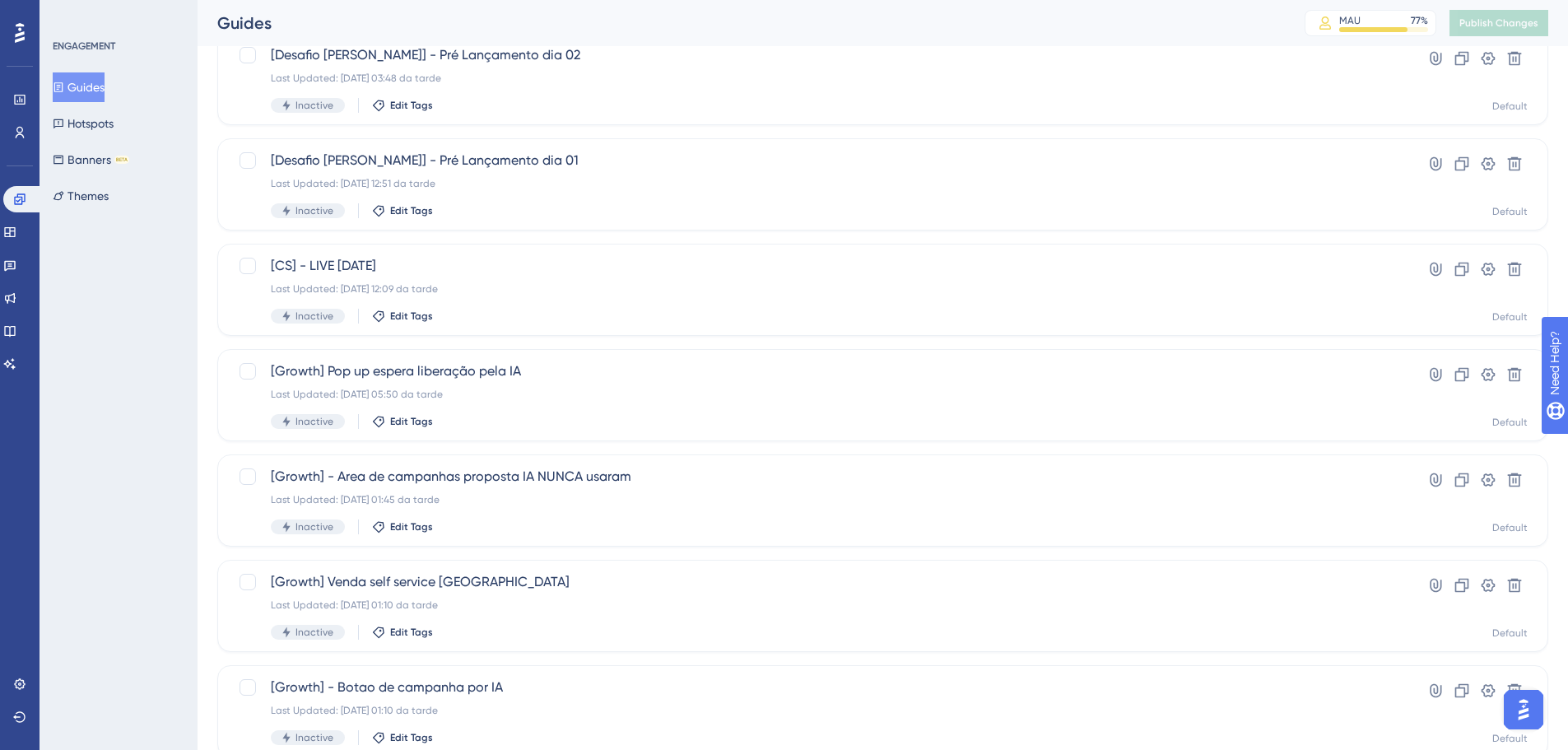
scroll to position [528, 0]
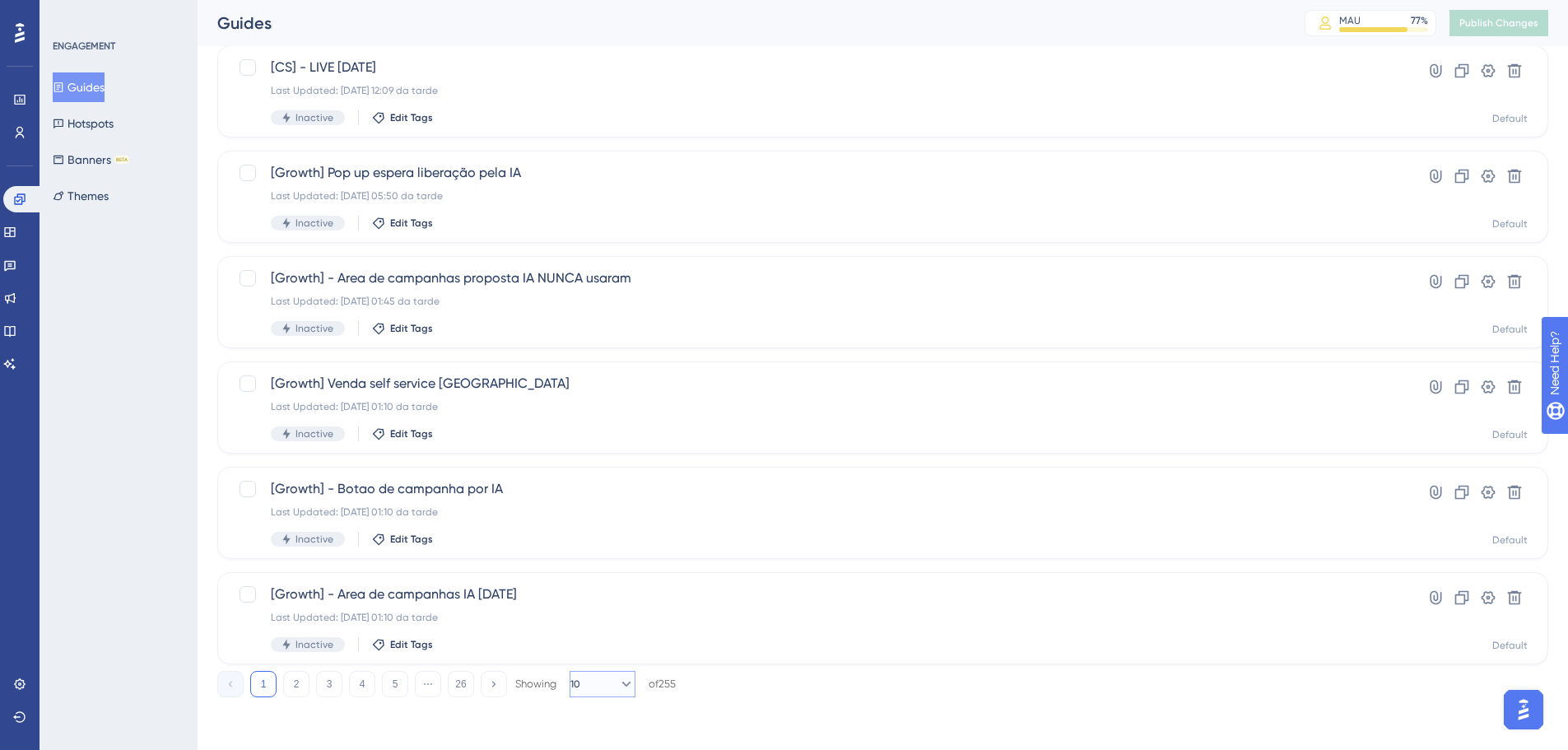
click at [580, 683] on span "10" at bounding box center [575, 684] width 10 height 13
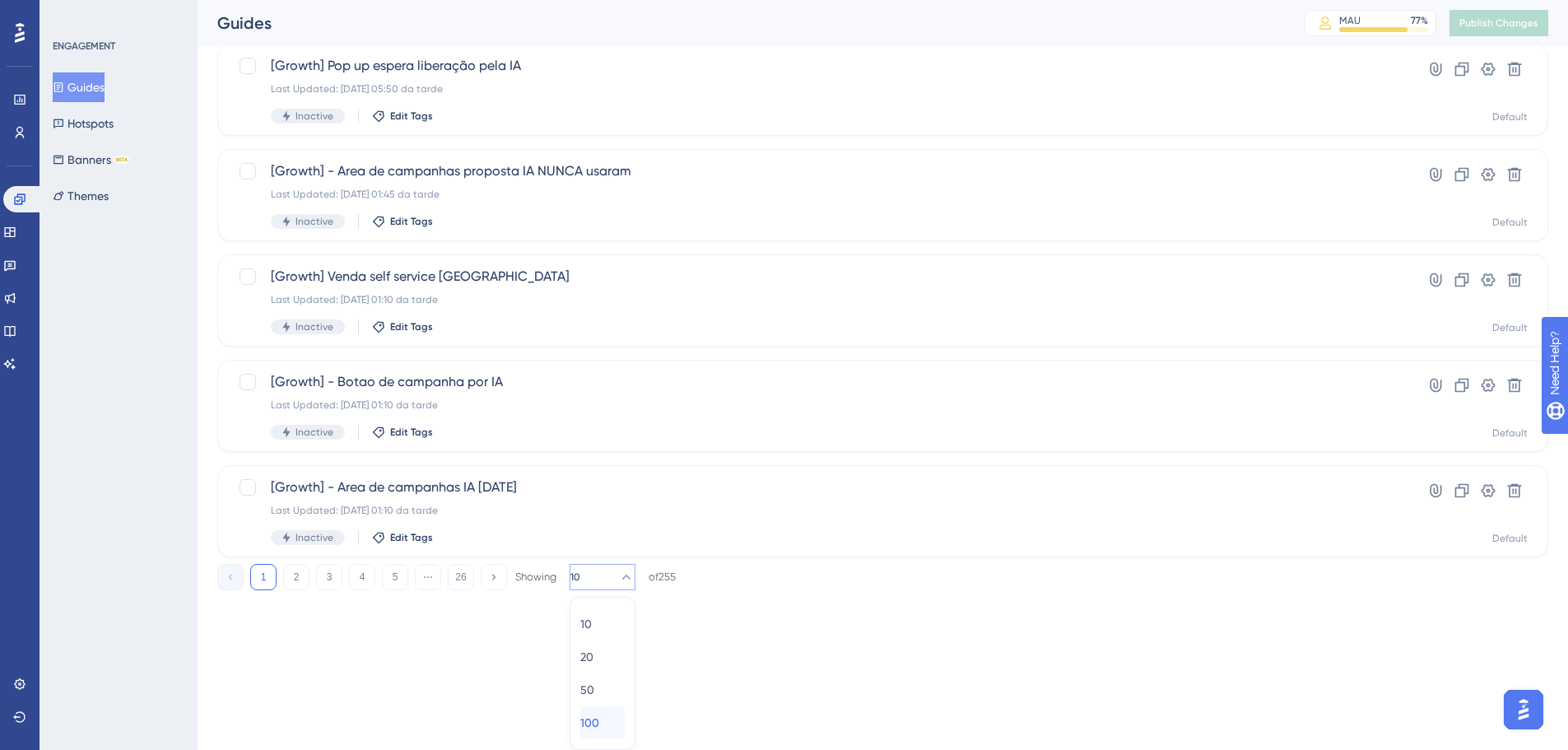
click at [611, 725] on div "100 100" at bounding box center [603, 723] width 45 height 33
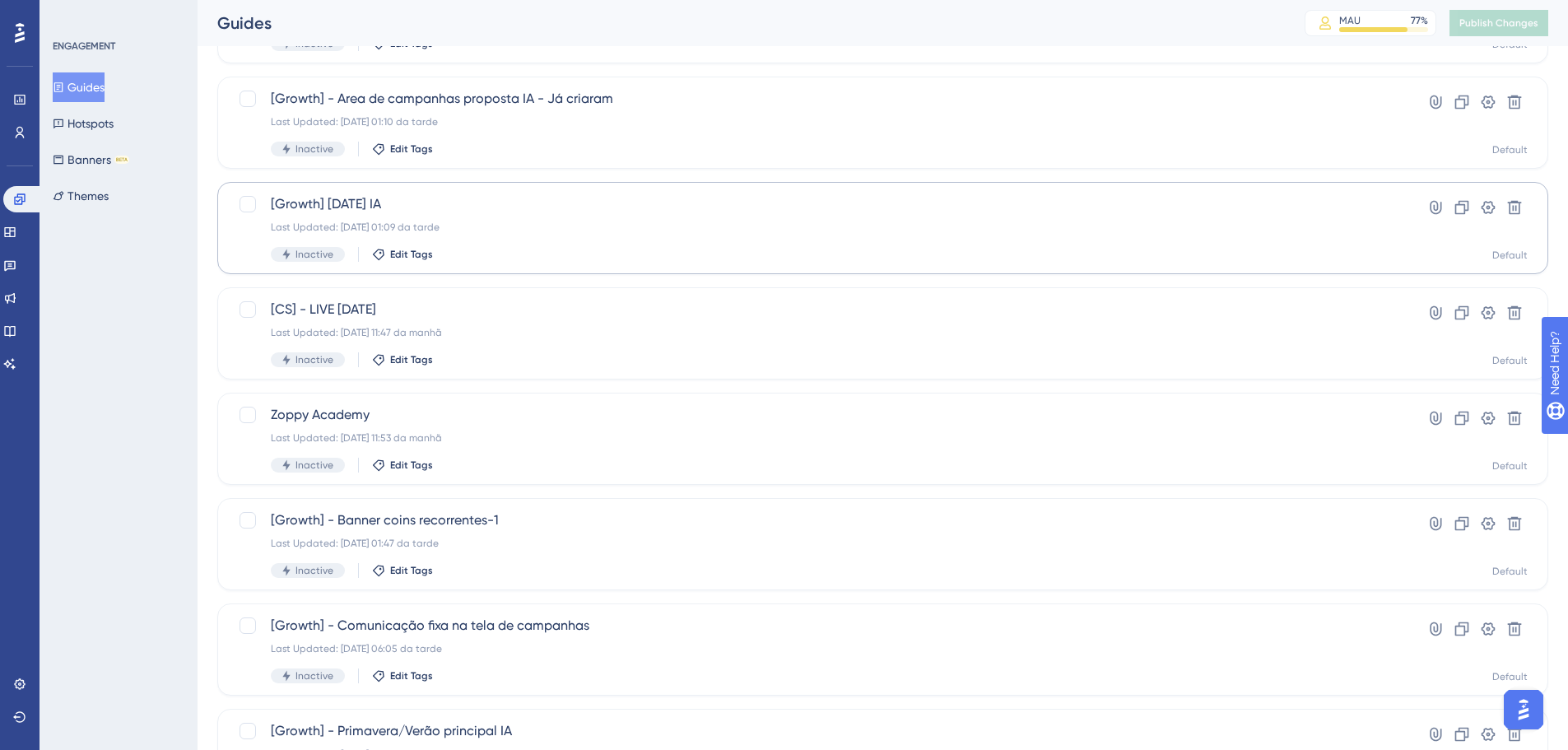
scroll to position [1047, 0]
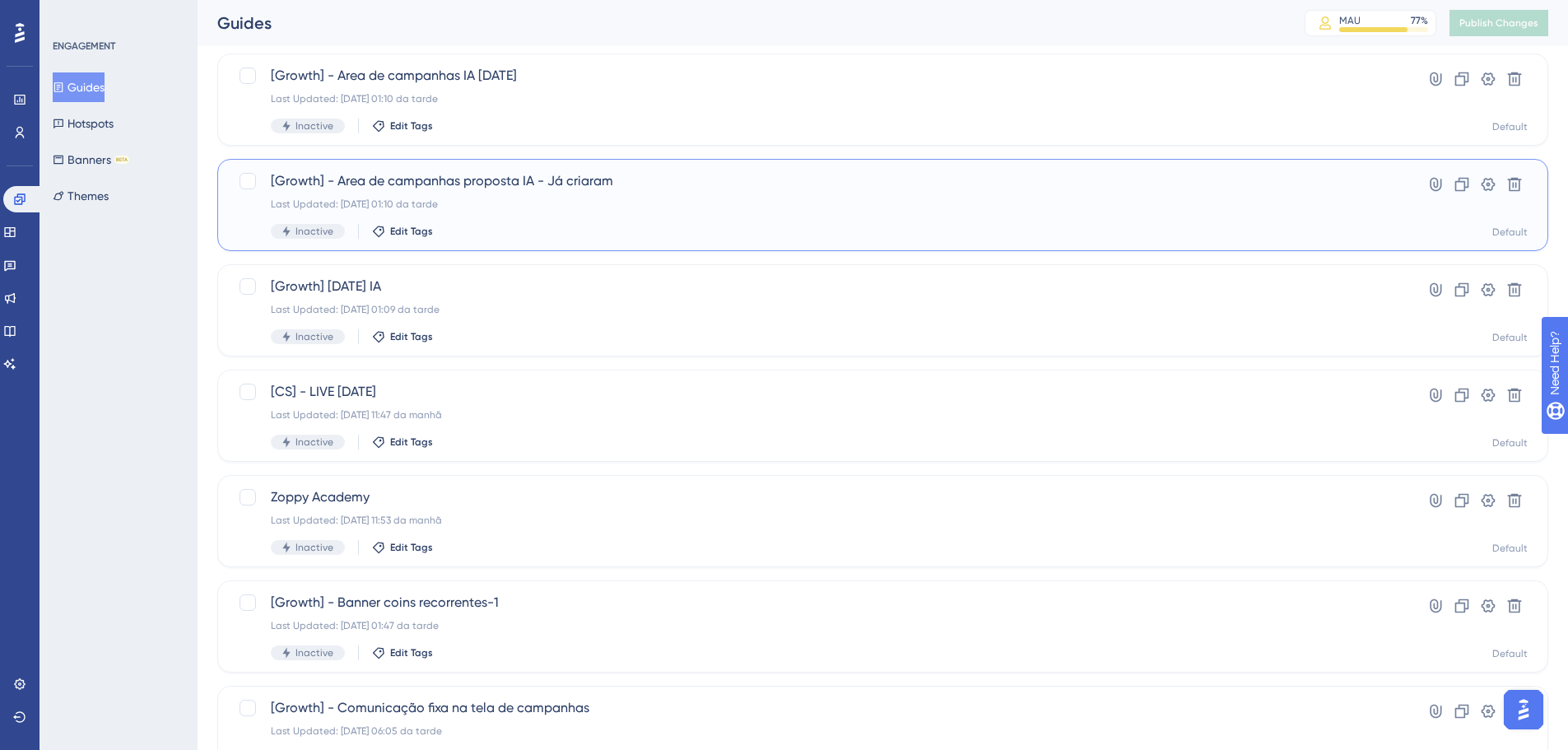
click at [582, 212] on div "[Growth] - Area de campanhas proposta IA - Já criaram Last Updated: 14.10.2025 …" at bounding box center [817, 204] width 1092 height 67
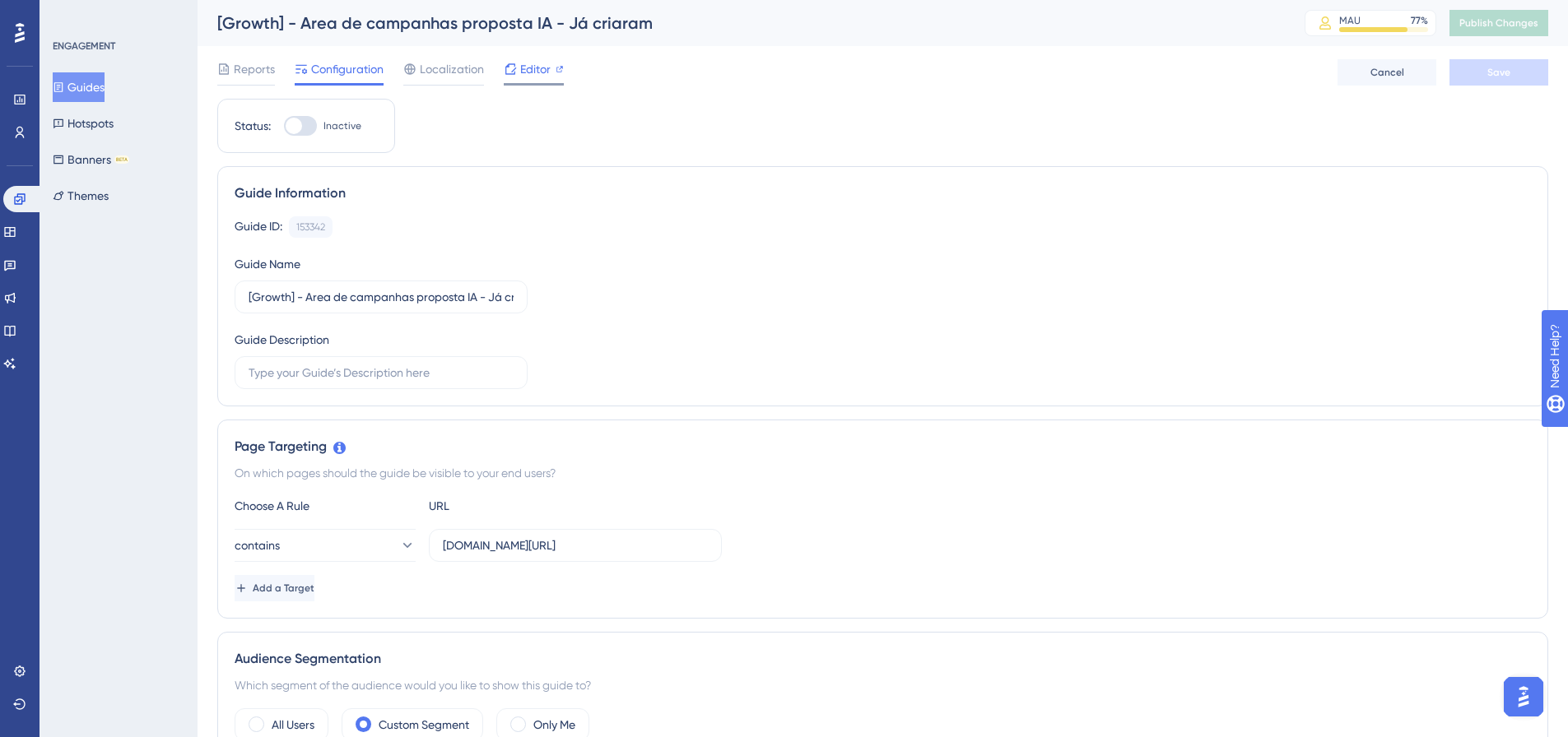
click at [528, 80] on div "Editor" at bounding box center [533, 72] width 60 height 27
click at [90, 91] on button "Guides" at bounding box center [79, 87] width 52 height 30
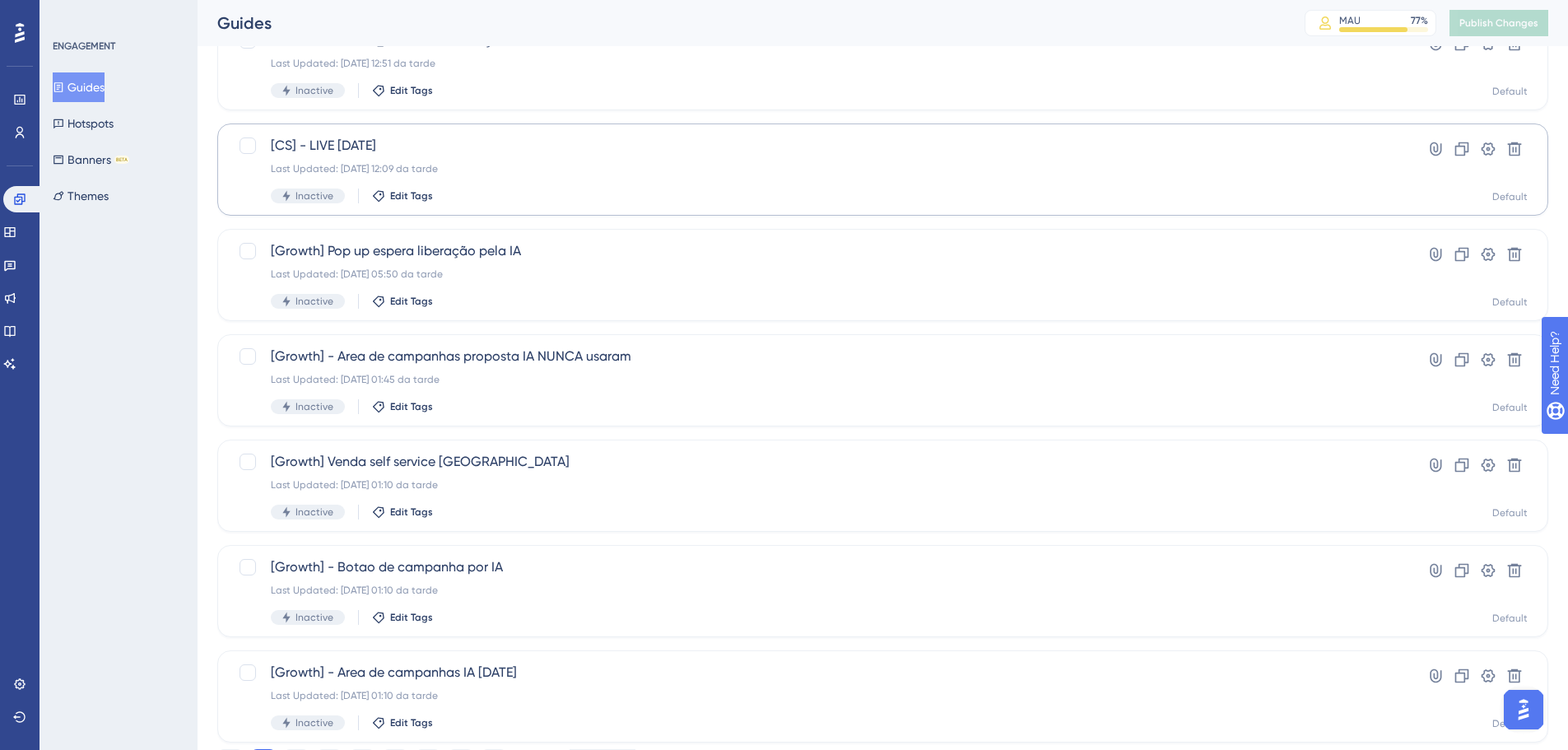
scroll to position [528, 0]
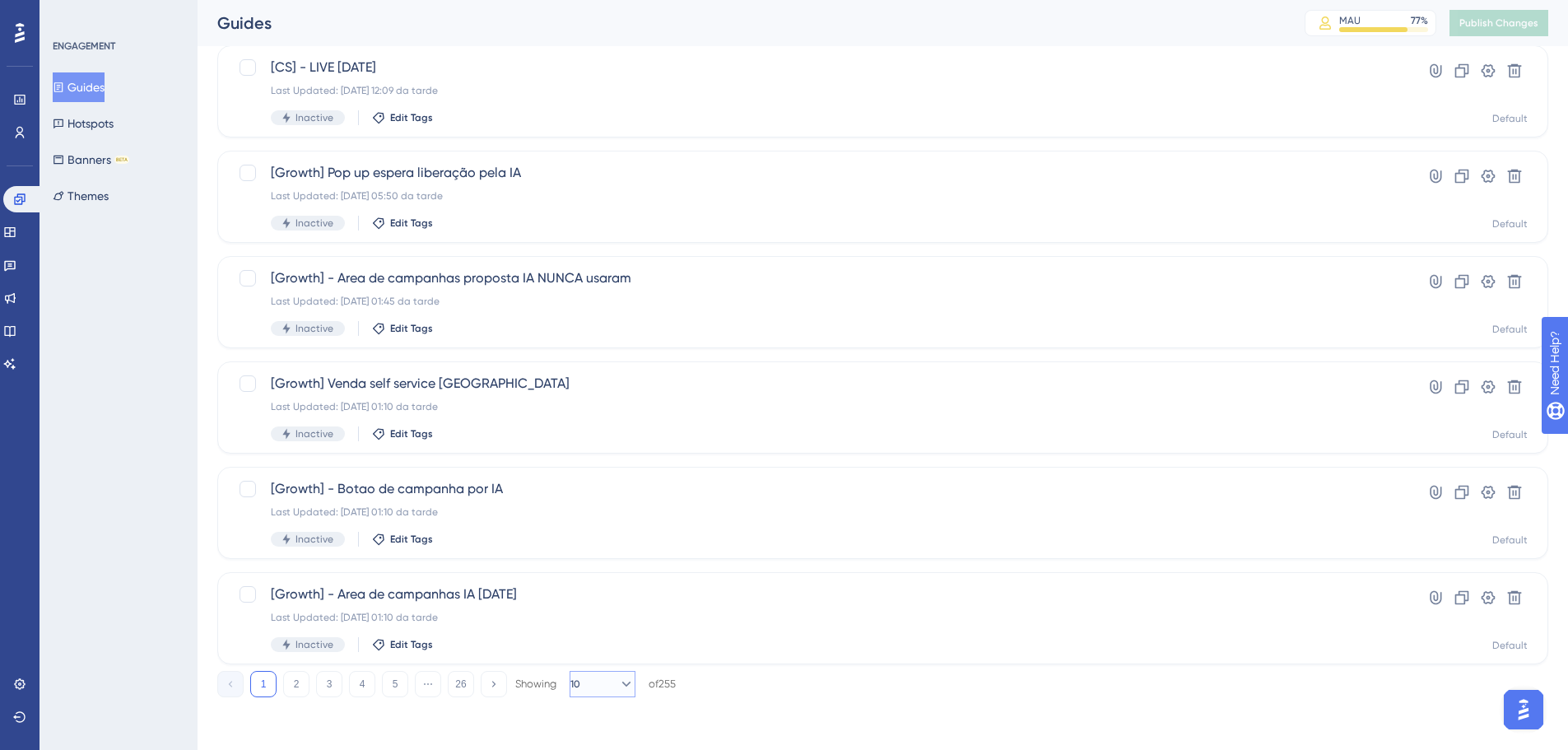
click at [618, 689] on icon at bounding box center [626, 684] width 17 height 17
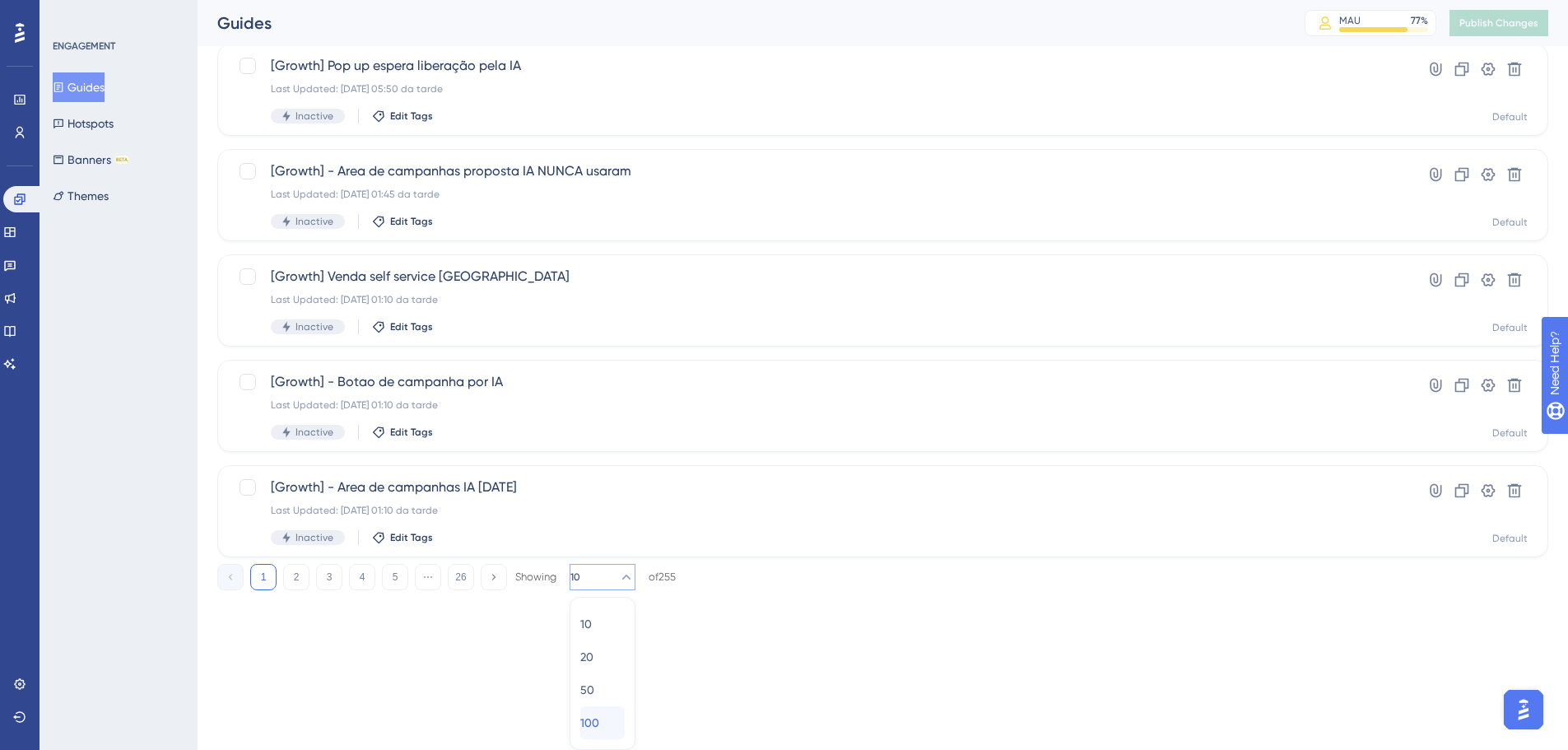
click at [600, 715] on span "100" at bounding box center [590, 723] width 19 height 20
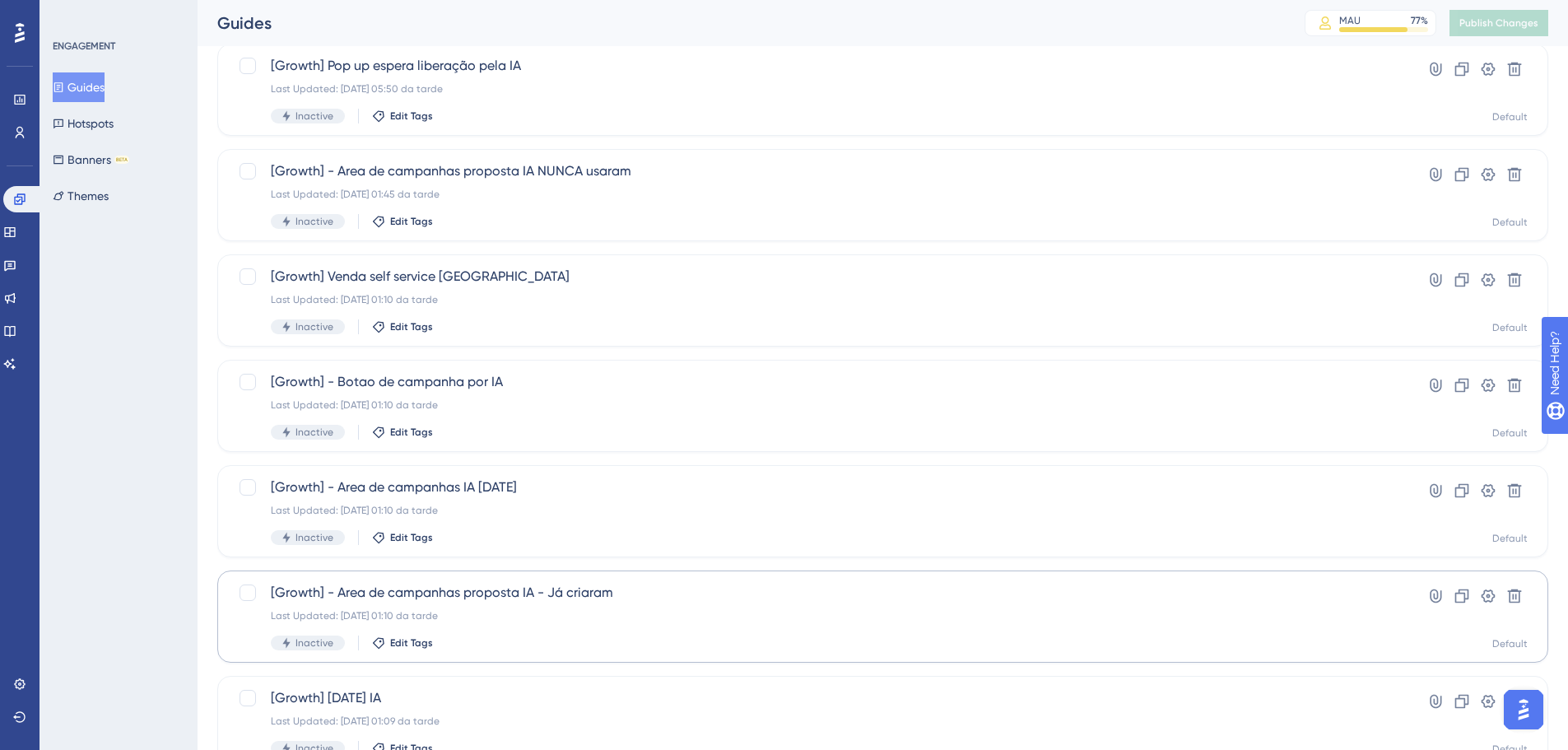
scroll to position [800, 0]
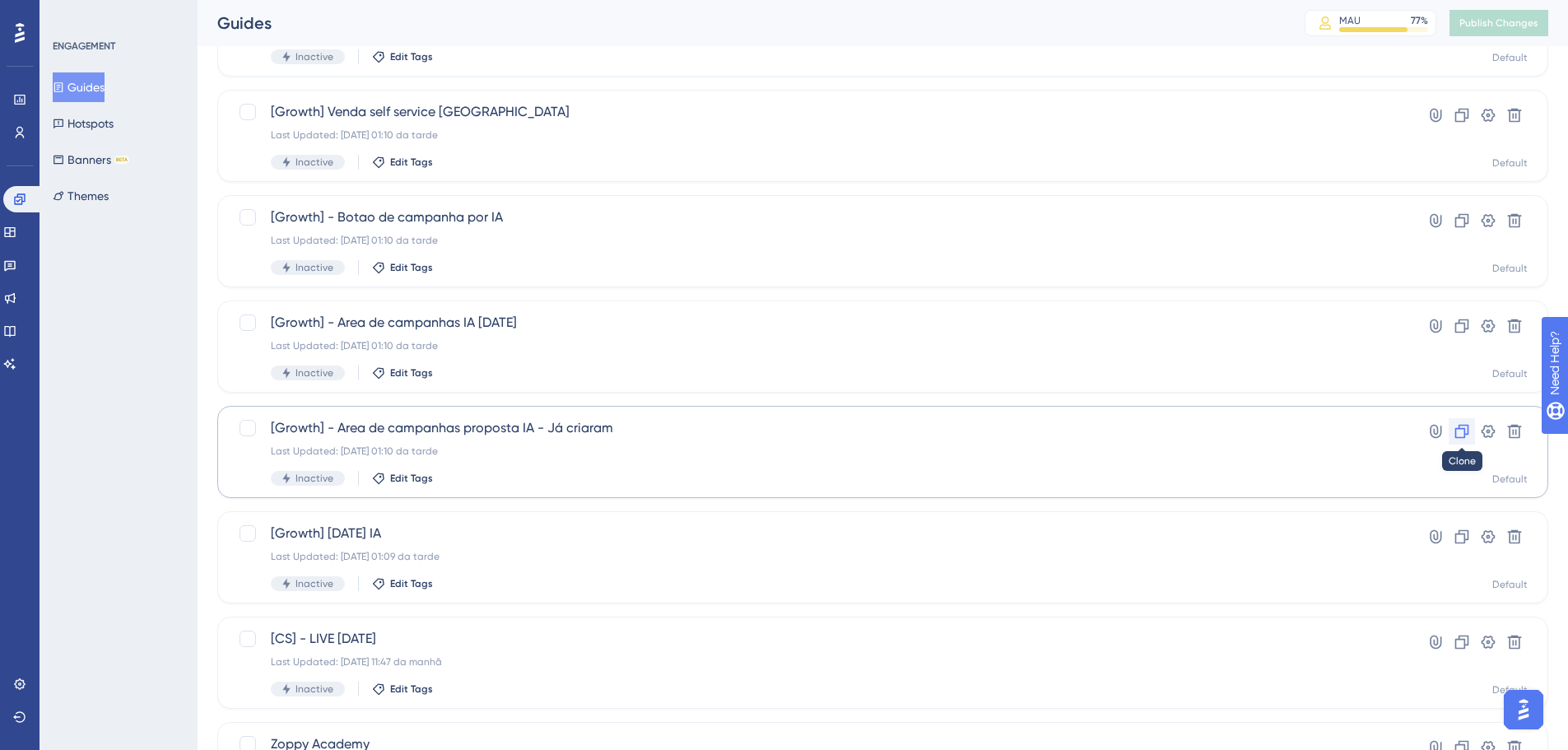
click at [1464, 436] on icon at bounding box center [1462, 431] width 17 height 17
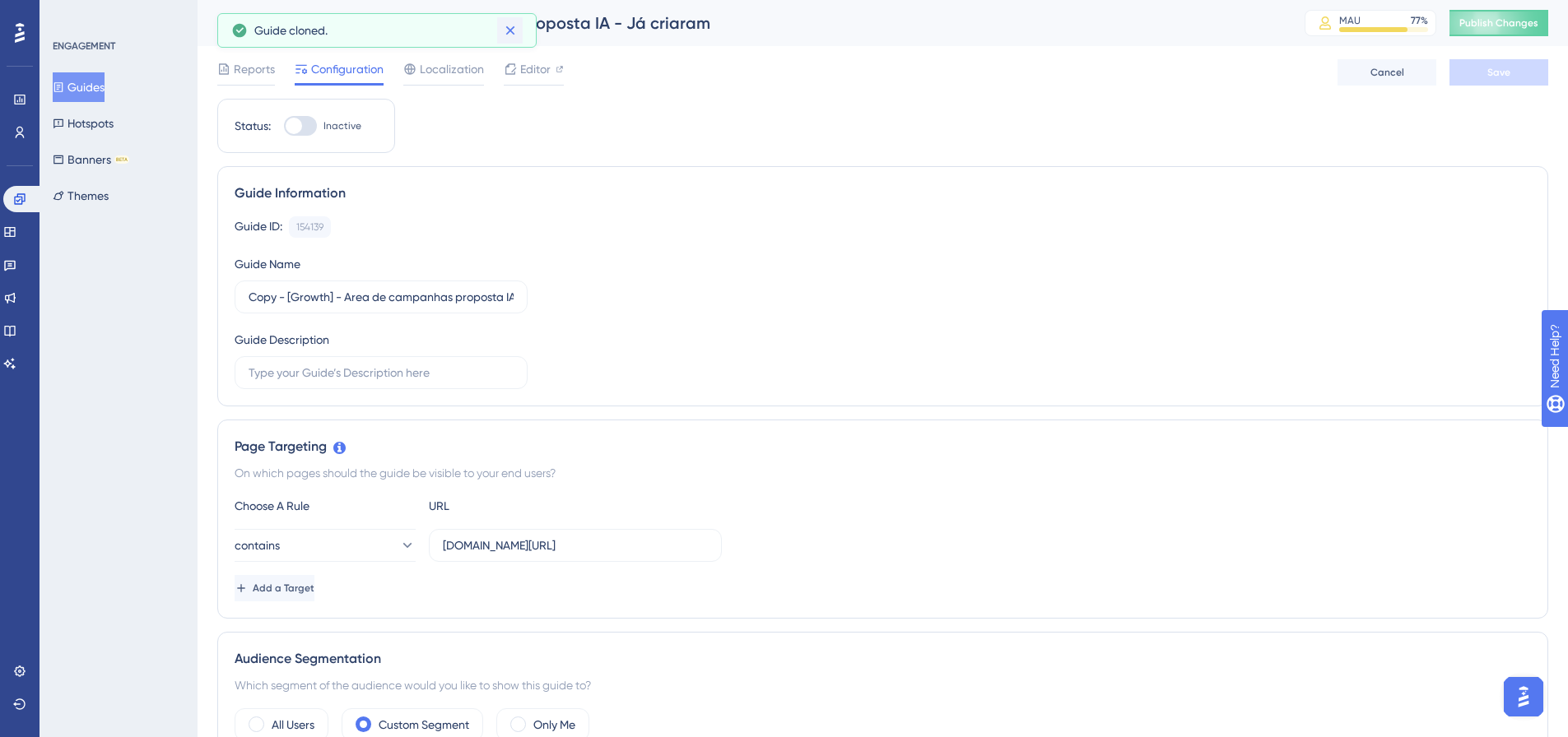
click at [507, 32] on icon at bounding box center [510, 31] width 17 height 17
drag, startPoint x: 270, startPoint y: 20, endPoint x: 172, endPoint y: 36, distance: 99.3
click at [286, 24] on div "Copy - [Growth] - Area de campanhas proposta IA - Já criaram" at bounding box center [740, 23] width 1046 height 23
click at [311, 298] on input "Copy - [Growth] - Area de campanhas proposta IA - Já criaram" at bounding box center [381, 297] width 265 height 18
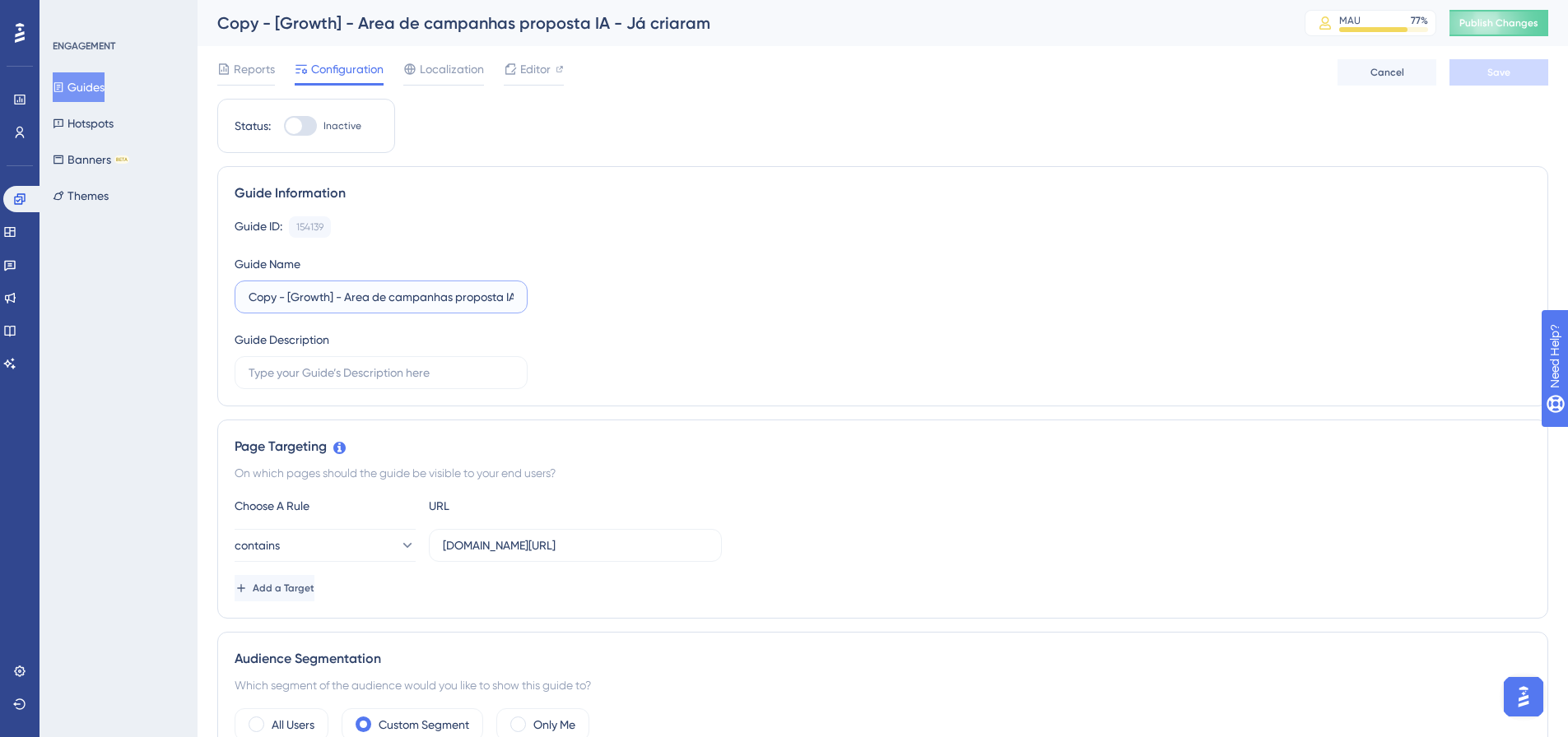
click at [311, 298] on input "Copy - [Growth] - Area de campanhas proposta IA - Já criaram" at bounding box center [381, 297] width 265 height 18
drag, startPoint x: 288, startPoint y: 292, endPoint x: 234, endPoint y: 278, distance: 55.8
click at [234, 278] on div "Guide Information Guide ID: 154139 Copy Guide Name Copy - [Desafio] - Area de c…" at bounding box center [882, 287] width 1331 height 240
drag, startPoint x: 308, startPoint y: 296, endPoint x: 653, endPoint y: 308, distance: 345.2
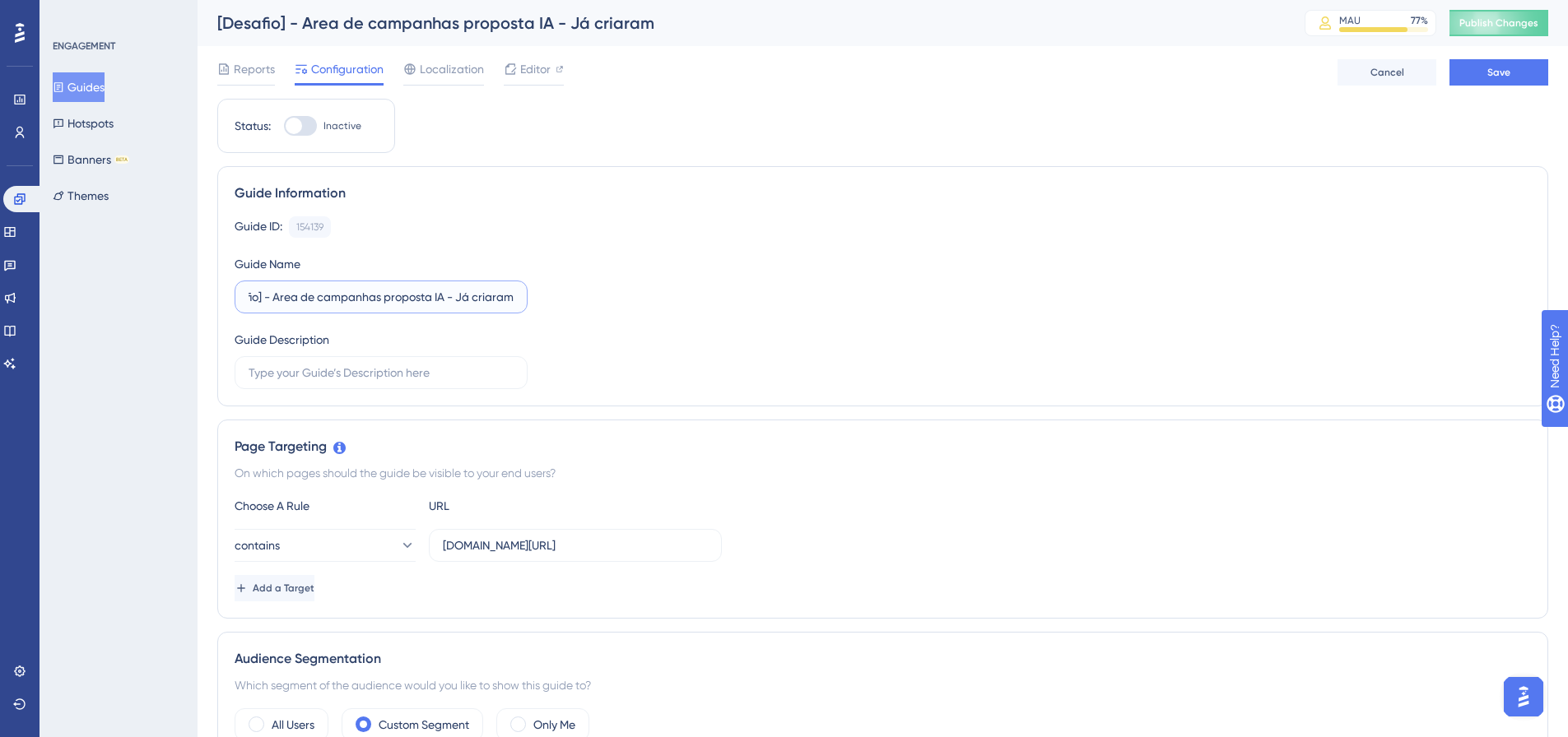
click at [653, 308] on div "Guide ID: 154139 Copy Guide Name [Desafio] - Area de campanhas proposta IA - Já…" at bounding box center [882, 303] width 1296 height 172
type input "[Desafio] - Banner"
click at [1501, 70] on span "Save" at bounding box center [1499, 72] width 23 height 13
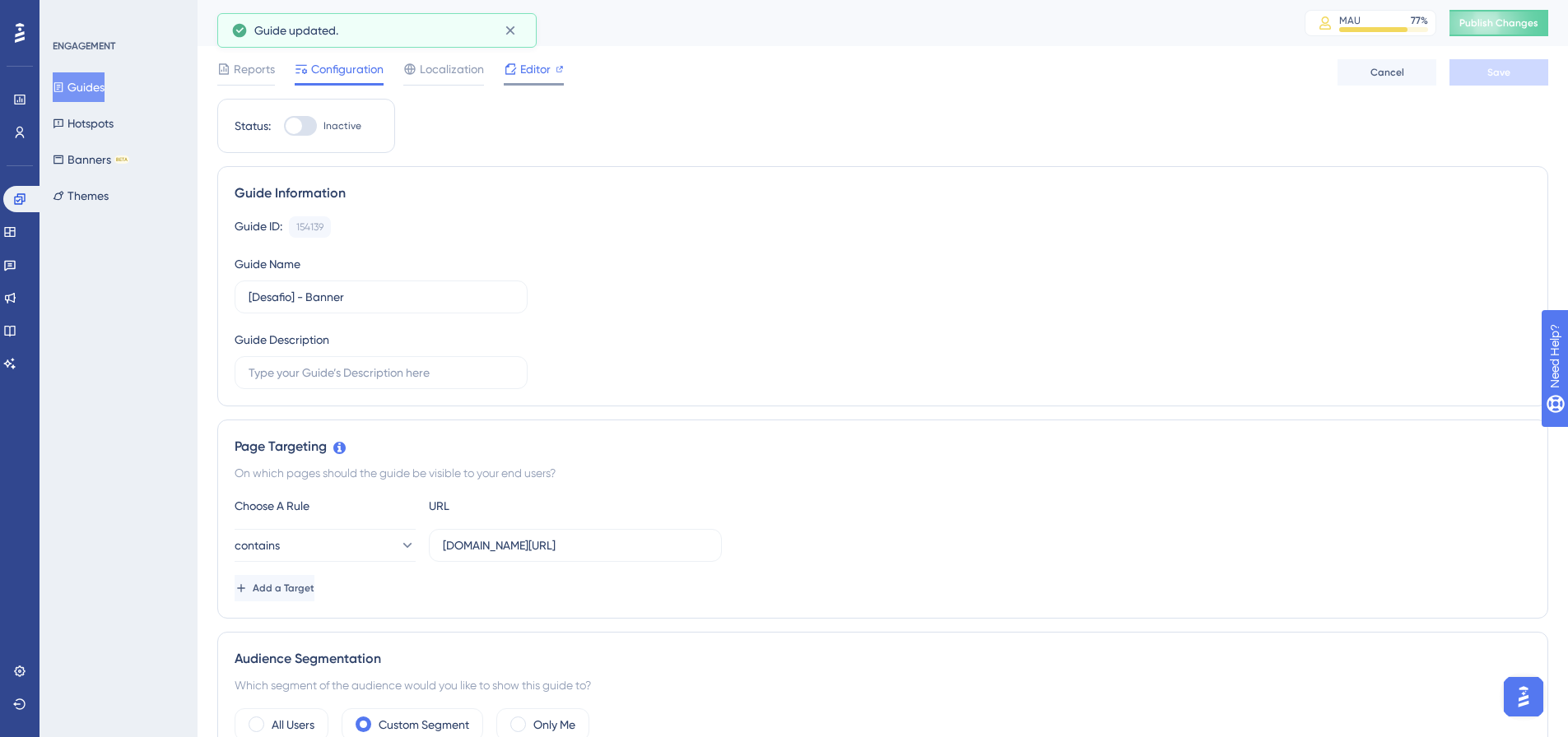
click at [546, 75] on span "Editor" at bounding box center [535, 69] width 31 height 20
drag, startPoint x: 601, startPoint y: 549, endPoint x: 870, endPoint y: 550, distance: 269.0
click at [870, 550] on div "contains app.zoppy.com.br/dashboard/campaigns/list" at bounding box center [882, 545] width 1296 height 33
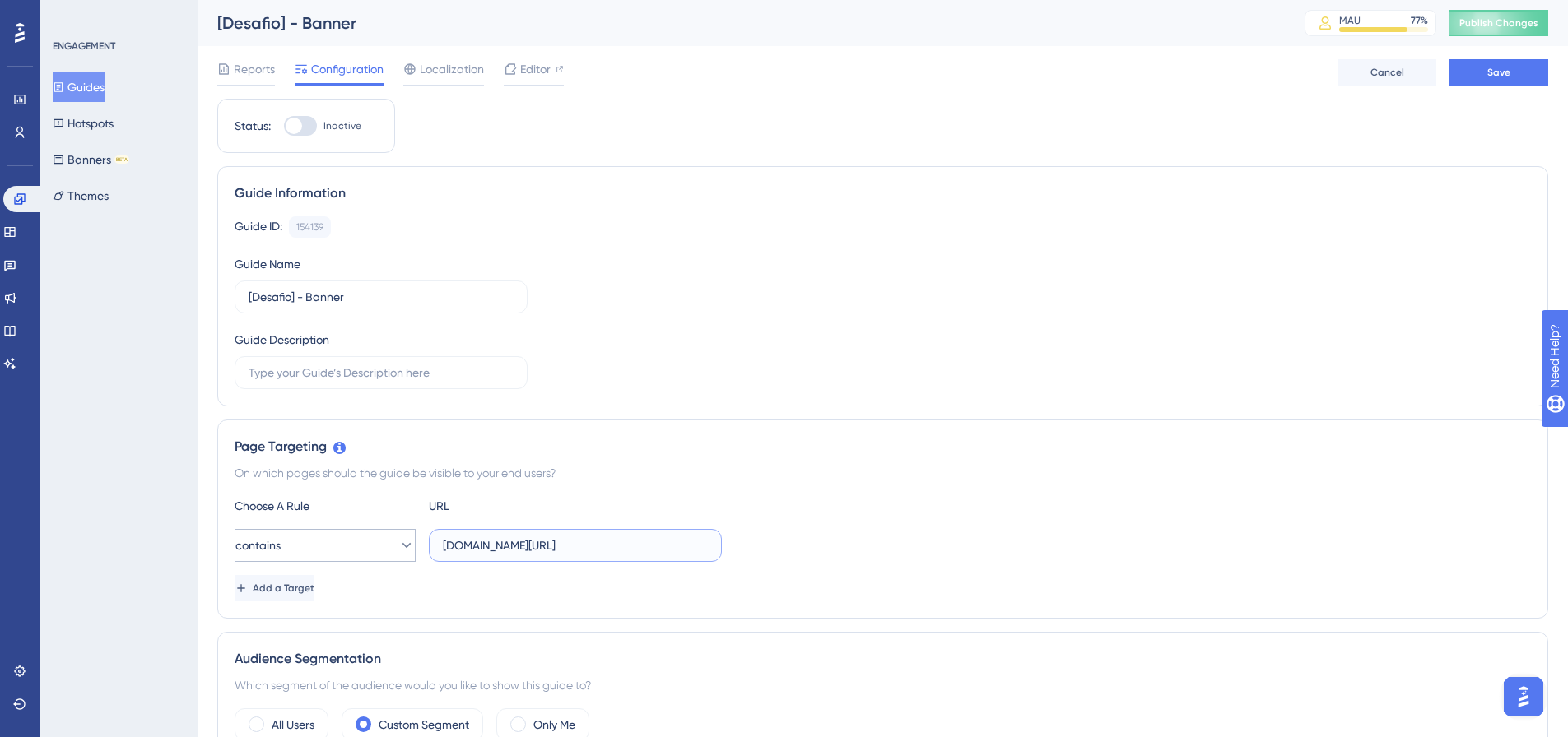
type input "app.zoppy.com.br/dashboard"
click at [365, 536] on button "contains" at bounding box center [325, 545] width 181 height 33
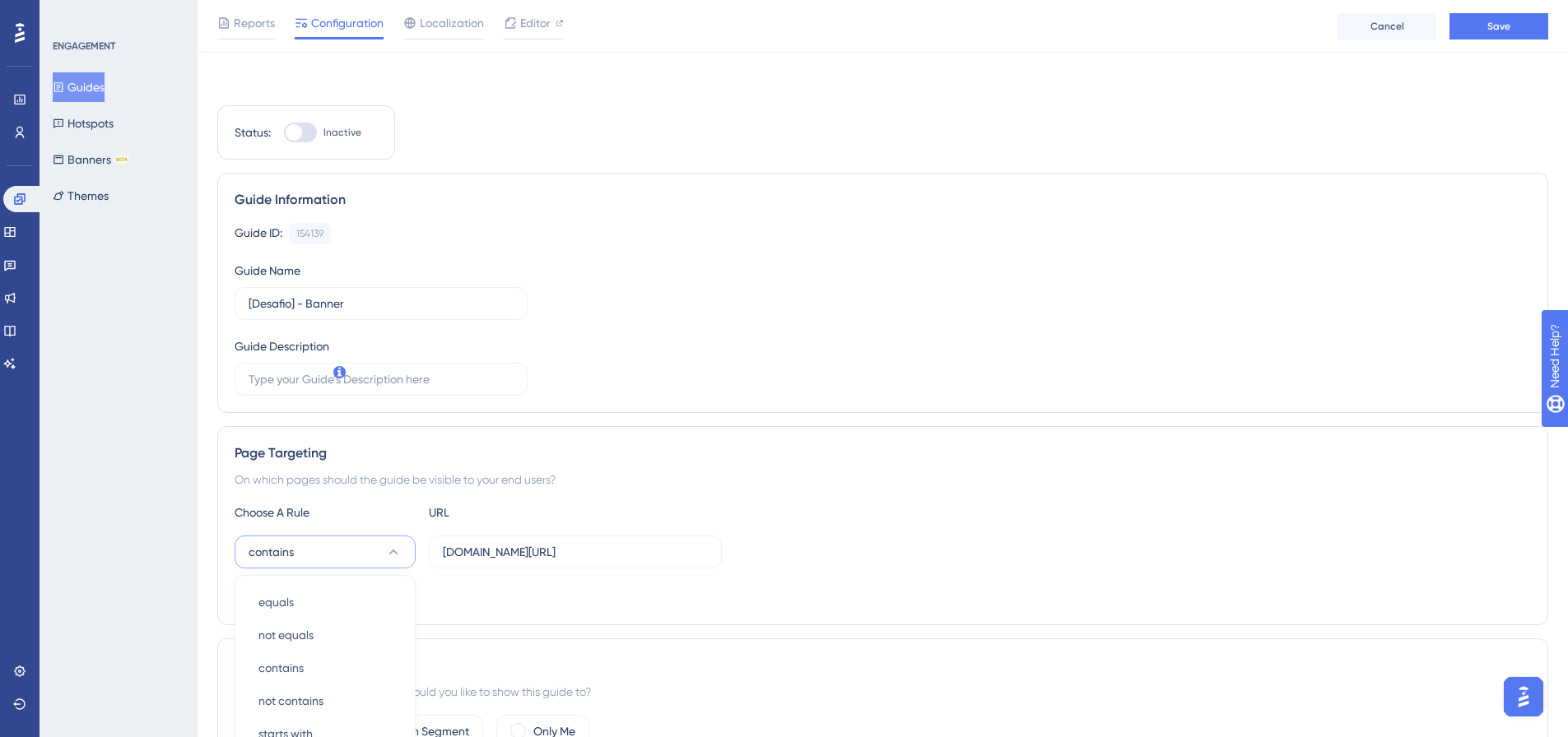
scroll to position [331, 0]
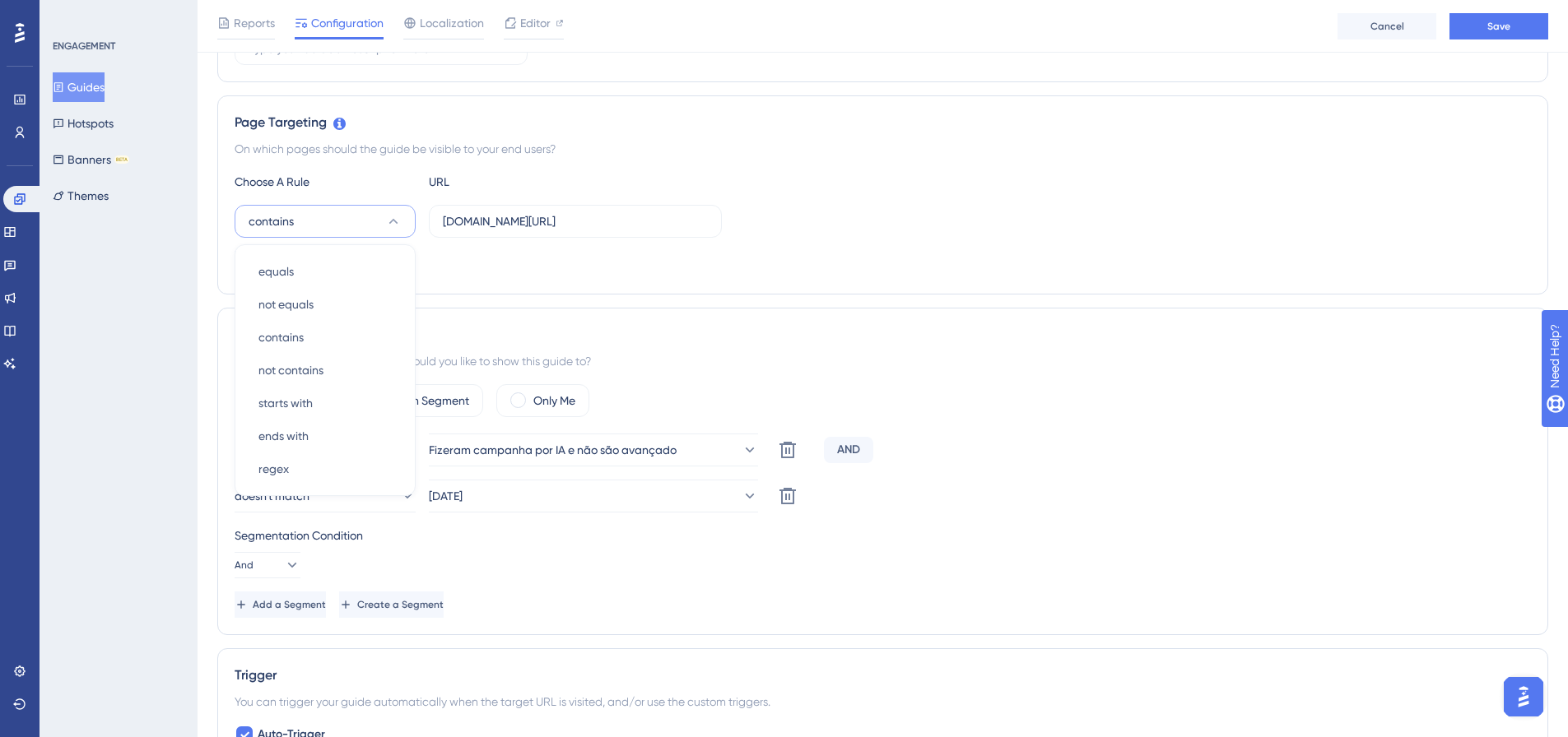
click at [1158, 248] on div "Choose A Rule URL contains equals equals not equals not equals contains contain…" at bounding box center [882, 224] width 1296 height 105
click at [1512, 15] on button "Save" at bounding box center [1498, 27] width 99 height 27
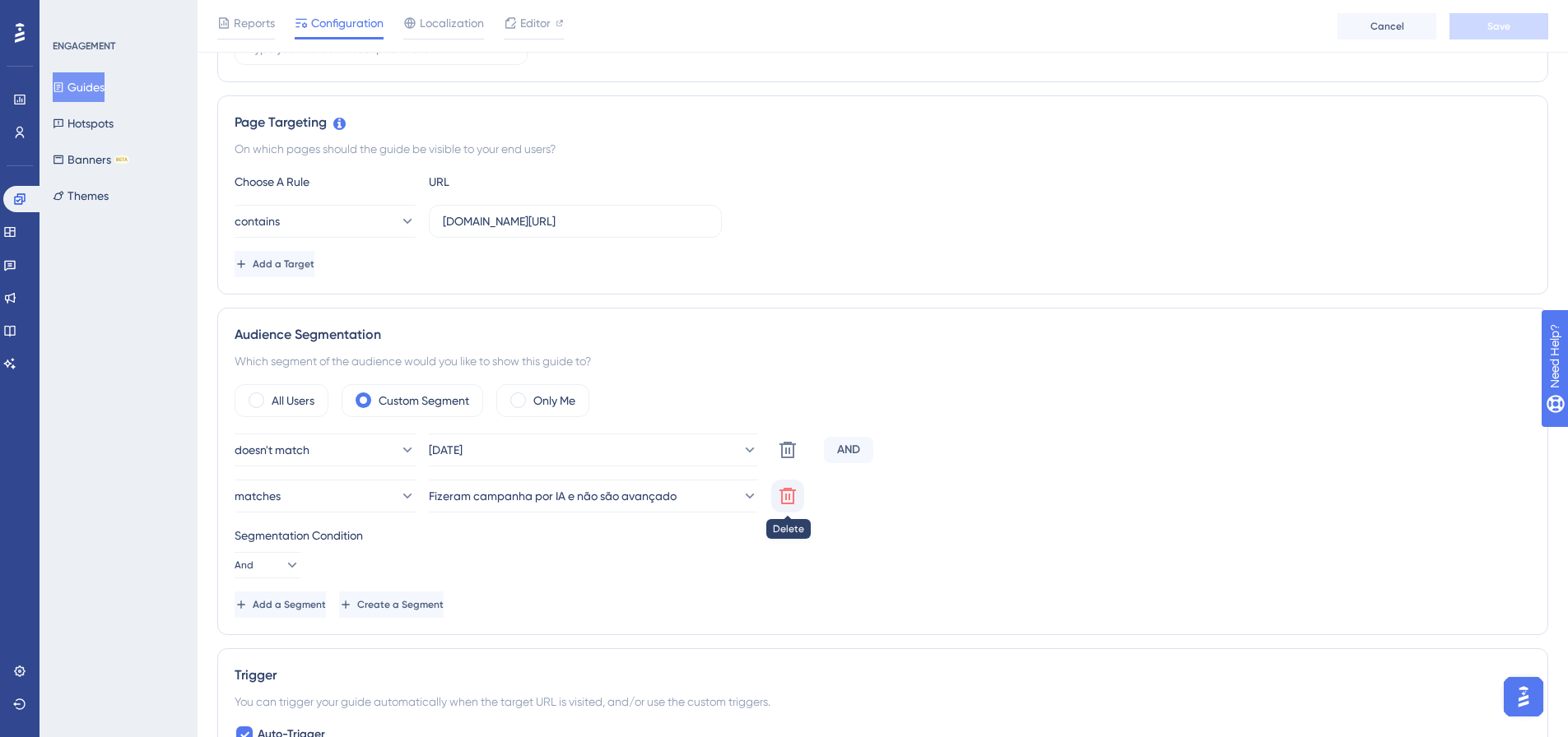
click at [792, 480] on button at bounding box center [788, 497] width 33 height 33
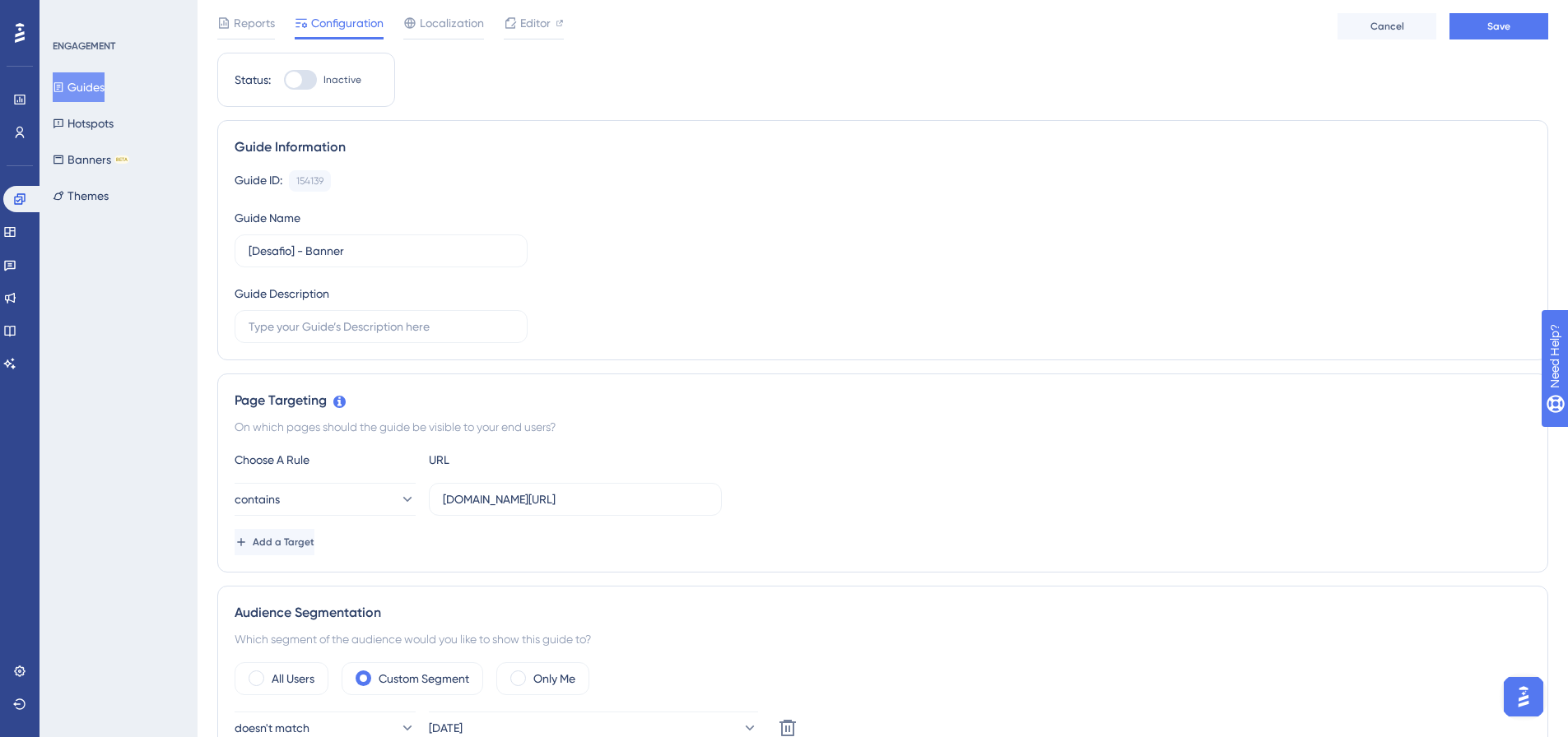
scroll to position [0, 0]
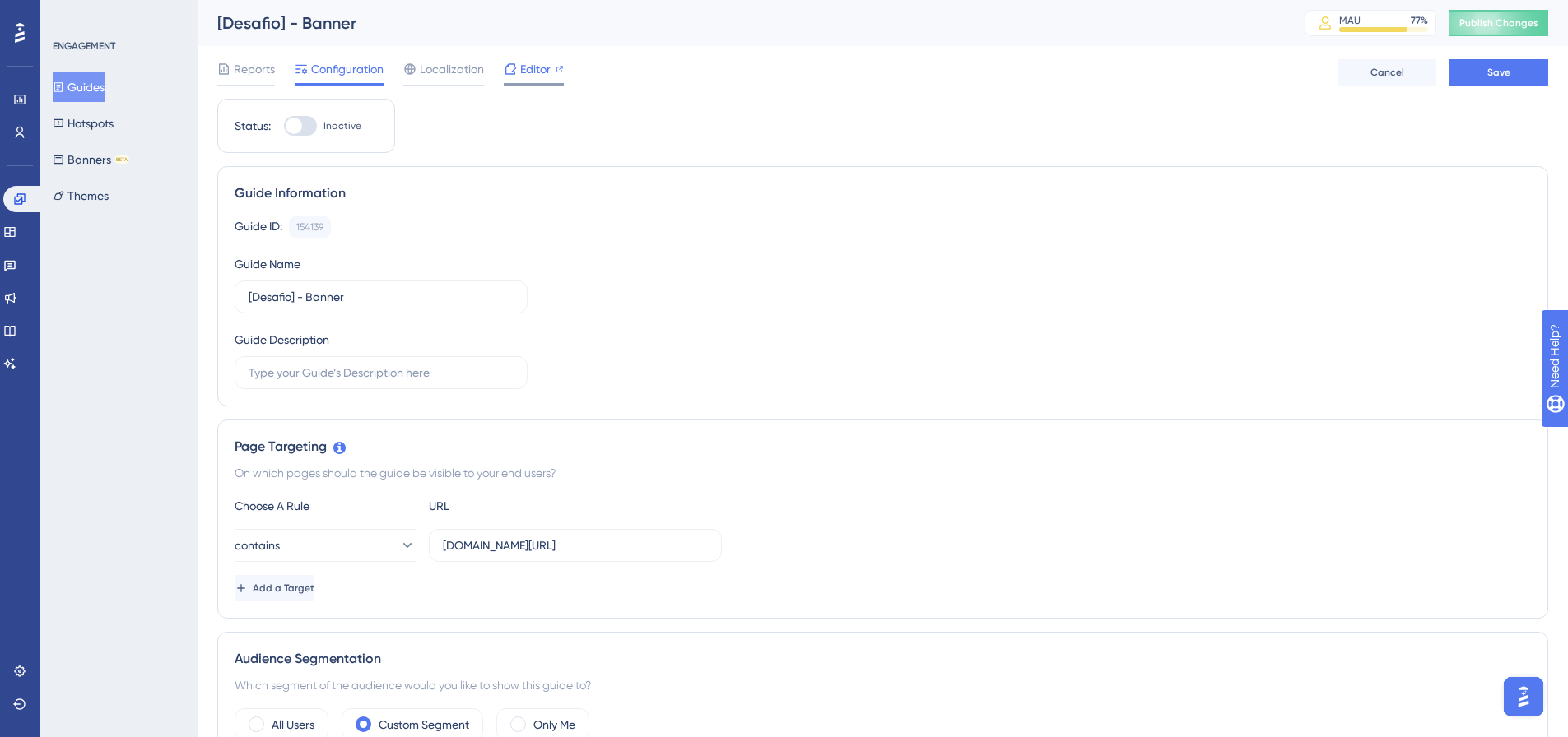
click at [542, 73] on span "Editor" at bounding box center [535, 69] width 31 height 20
